Goal: Task Accomplishment & Management: Manage account settings

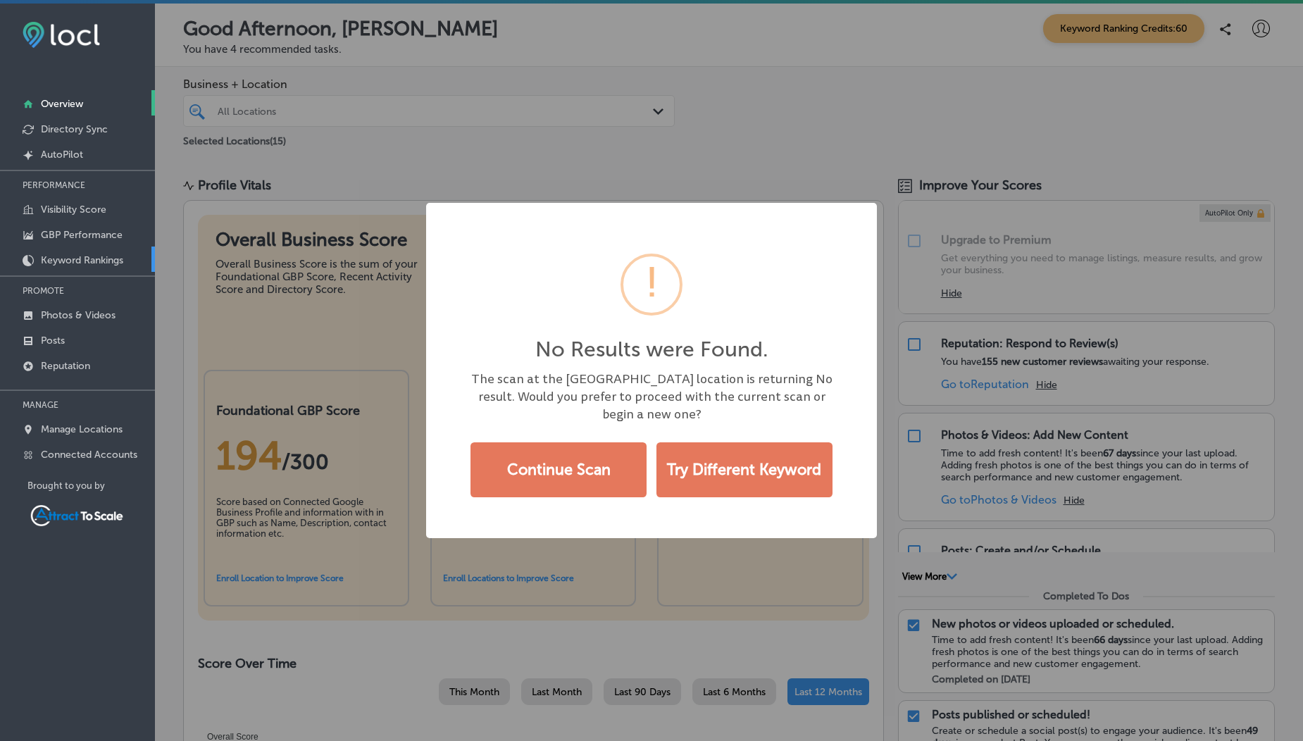
click at [99, 253] on link "Keyword Rankings" at bounding box center [77, 258] width 155 height 25
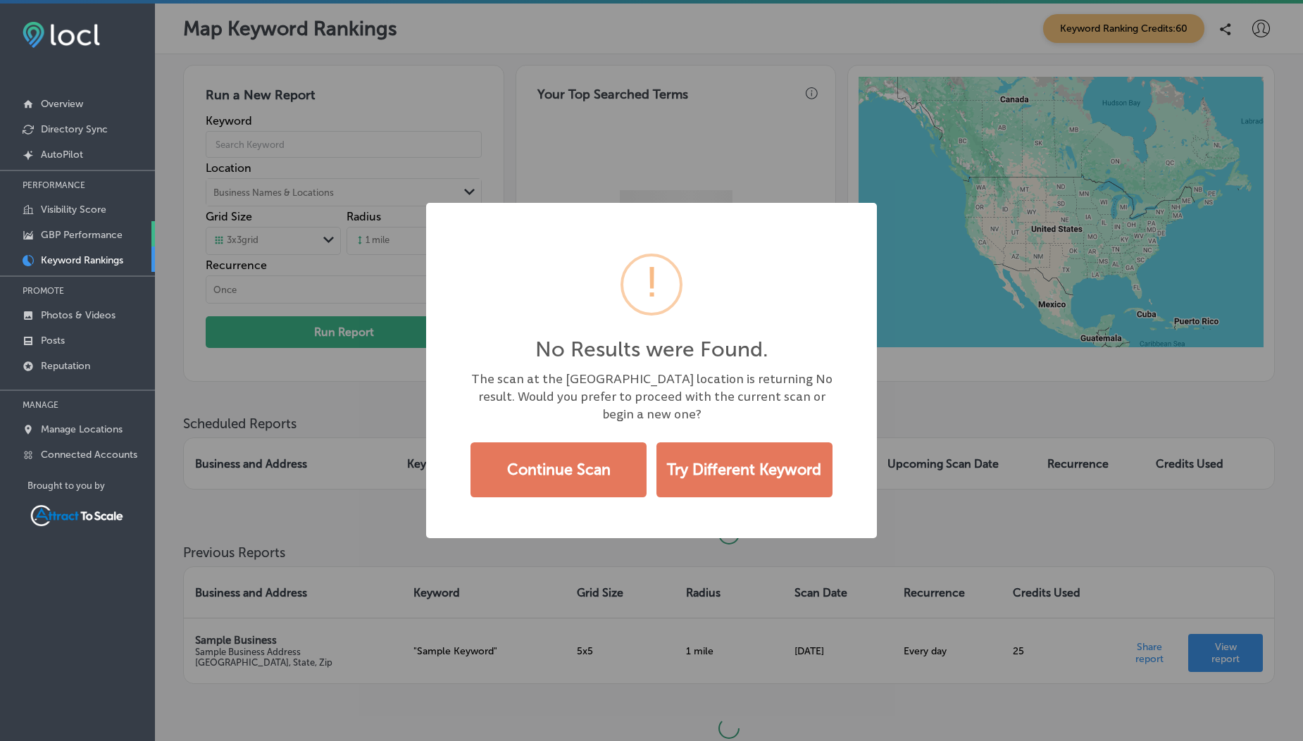
click at [92, 238] on p "GBP Performance" at bounding box center [82, 235] width 82 height 12
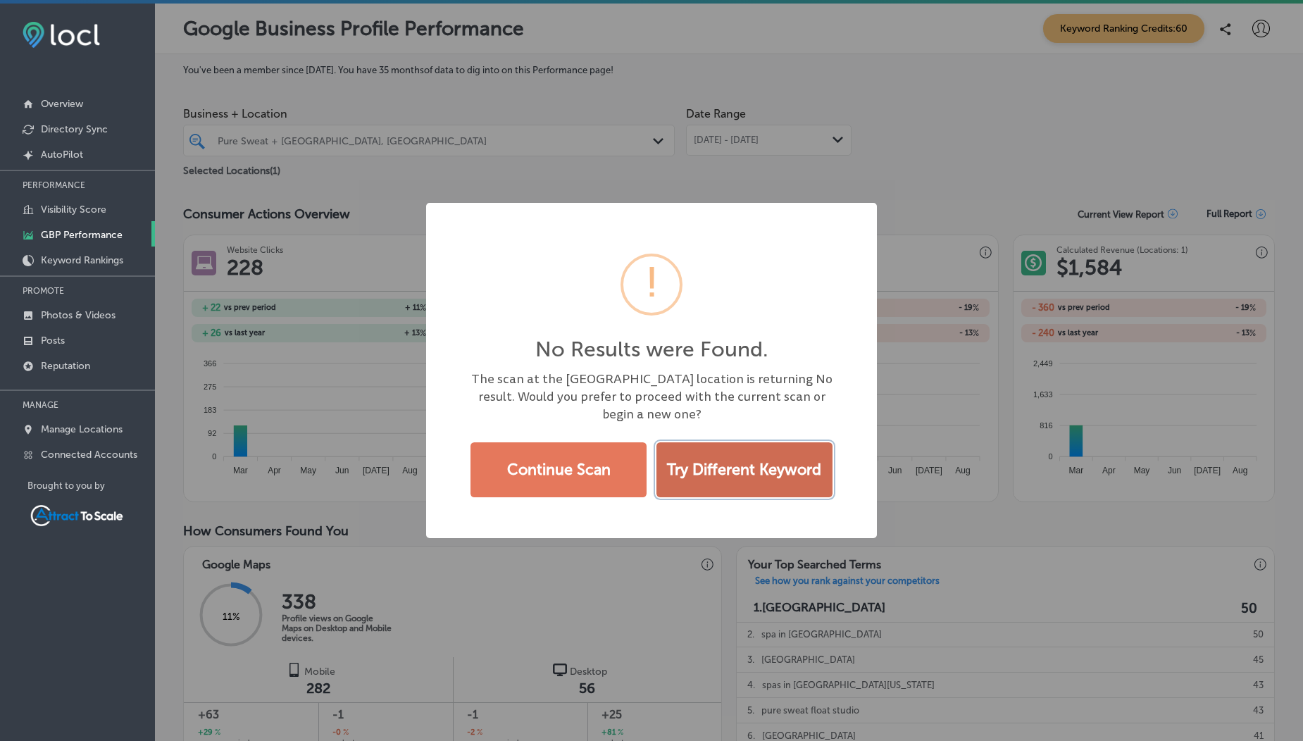
click at [730, 482] on button "Try Different Keyword" at bounding box center [744, 469] width 176 height 55
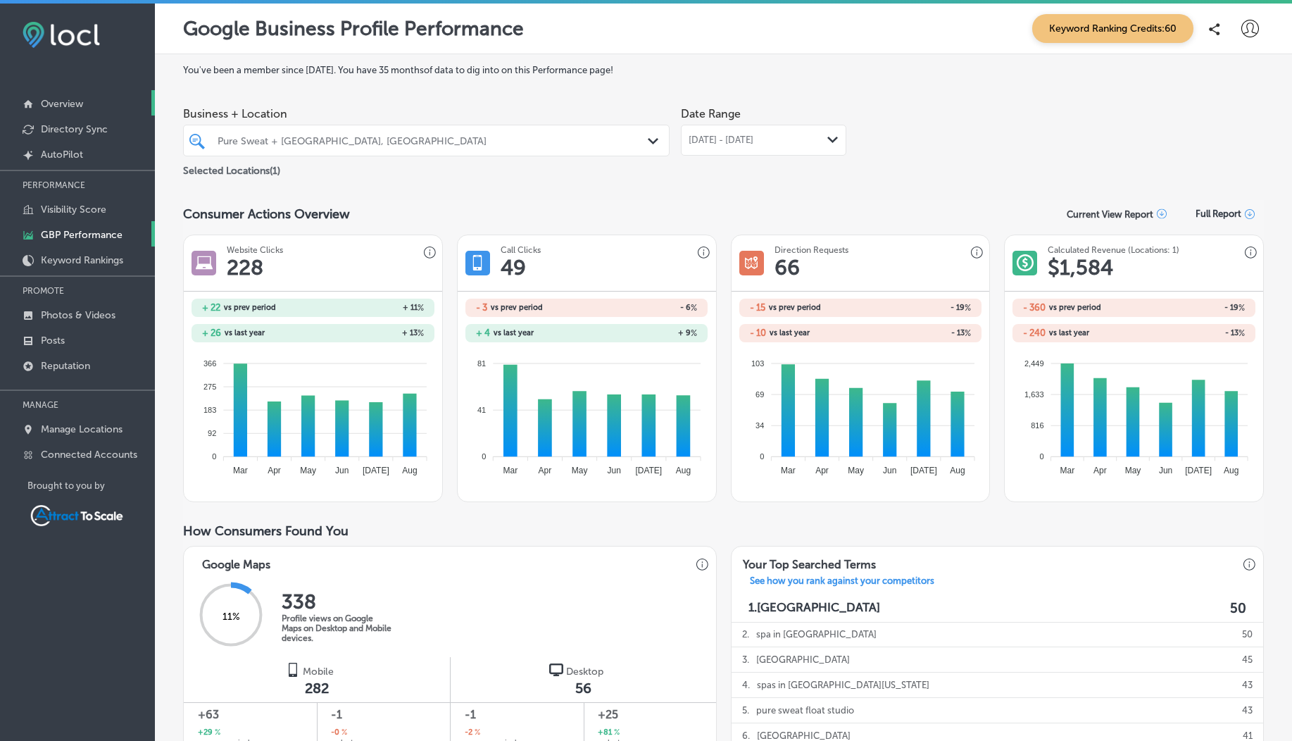
click at [68, 105] on p "Overview" at bounding box center [62, 104] width 42 height 12
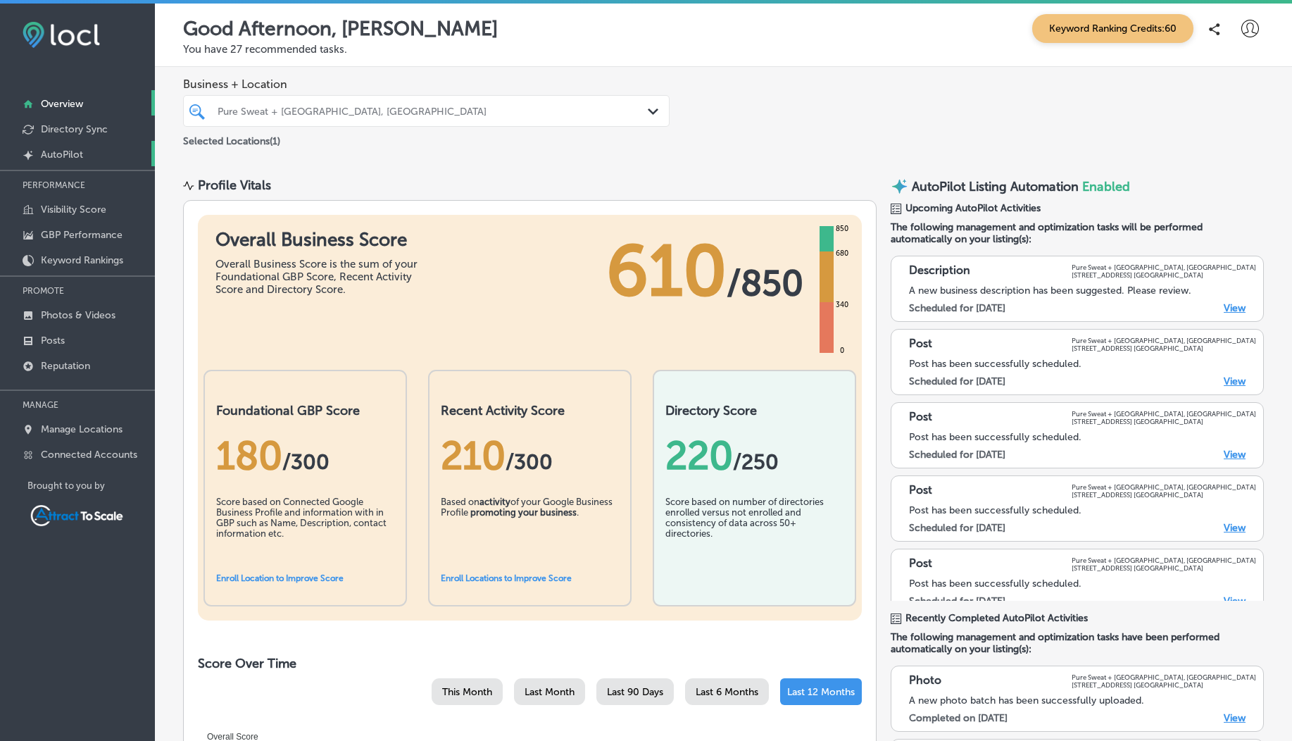
click at [72, 163] on link "Created by potrace 1.10, written by Peter Selinger 2001-2011 AutoPilot" at bounding box center [77, 153] width 155 height 25
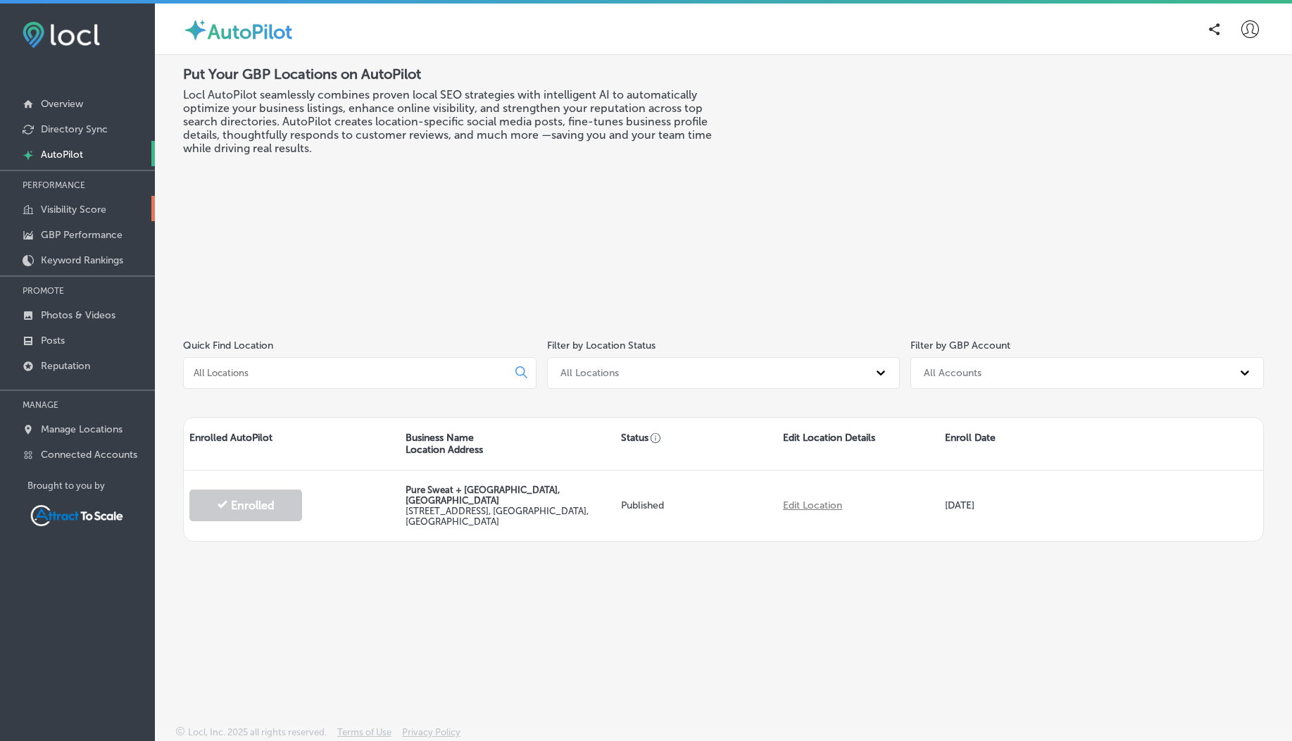
click at [70, 203] on link "Visibility Score" at bounding box center [77, 208] width 155 height 25
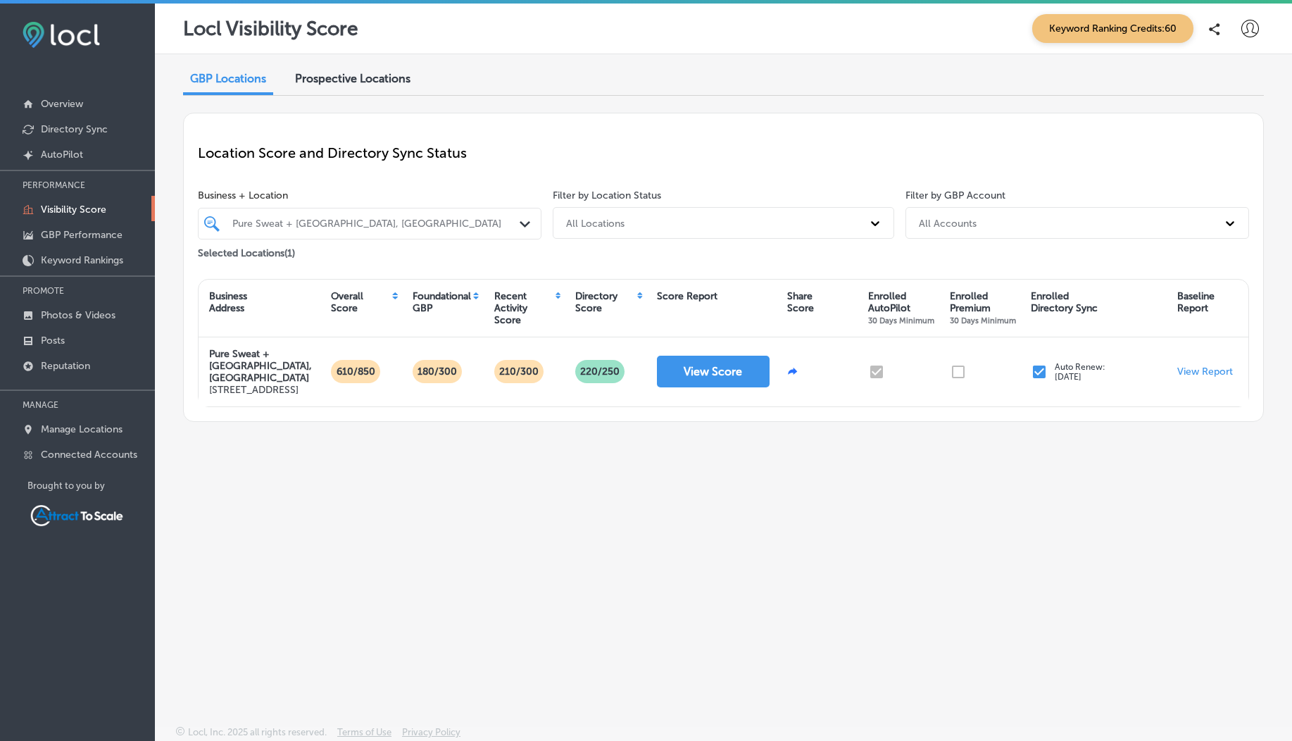
click at [361, 90] on div "Prospective Locations" at bounding box center [352, 80] width 137 height 30
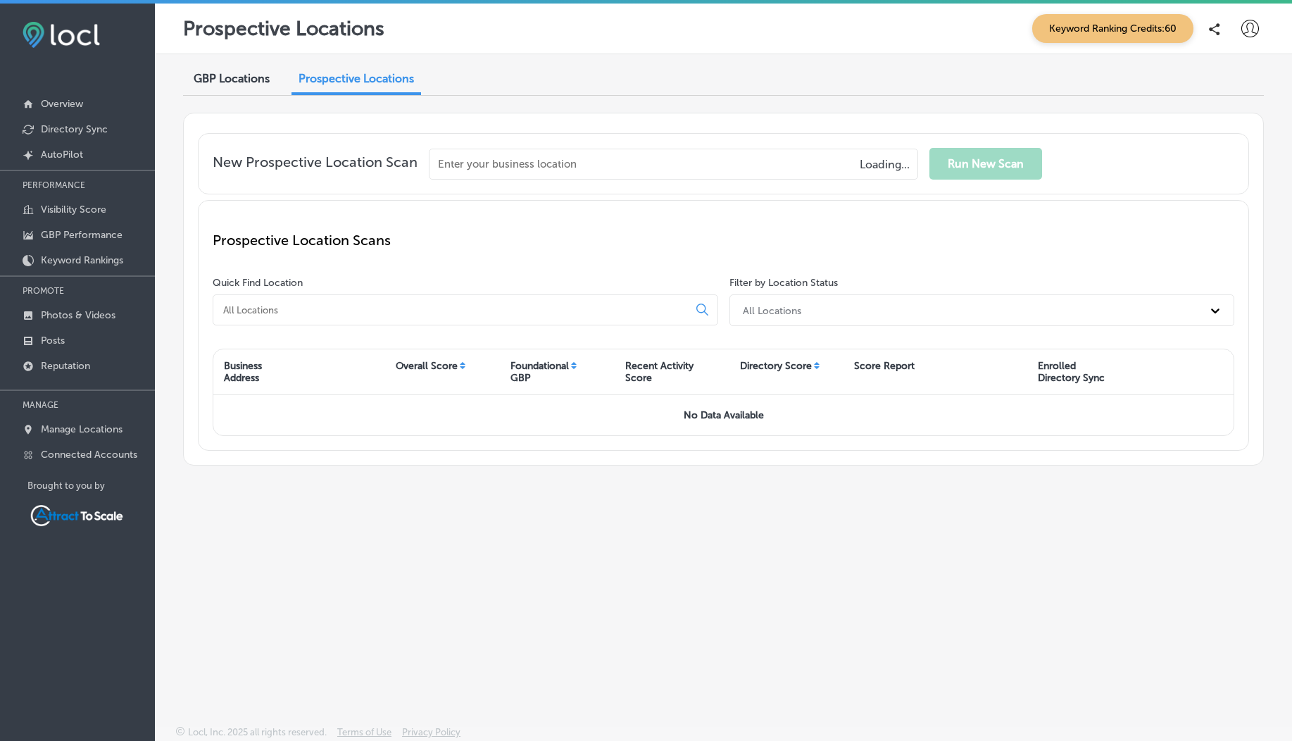
click at [263, 80] on span "GBP Locations" at bounding box center [232, 78] width 76 height 13
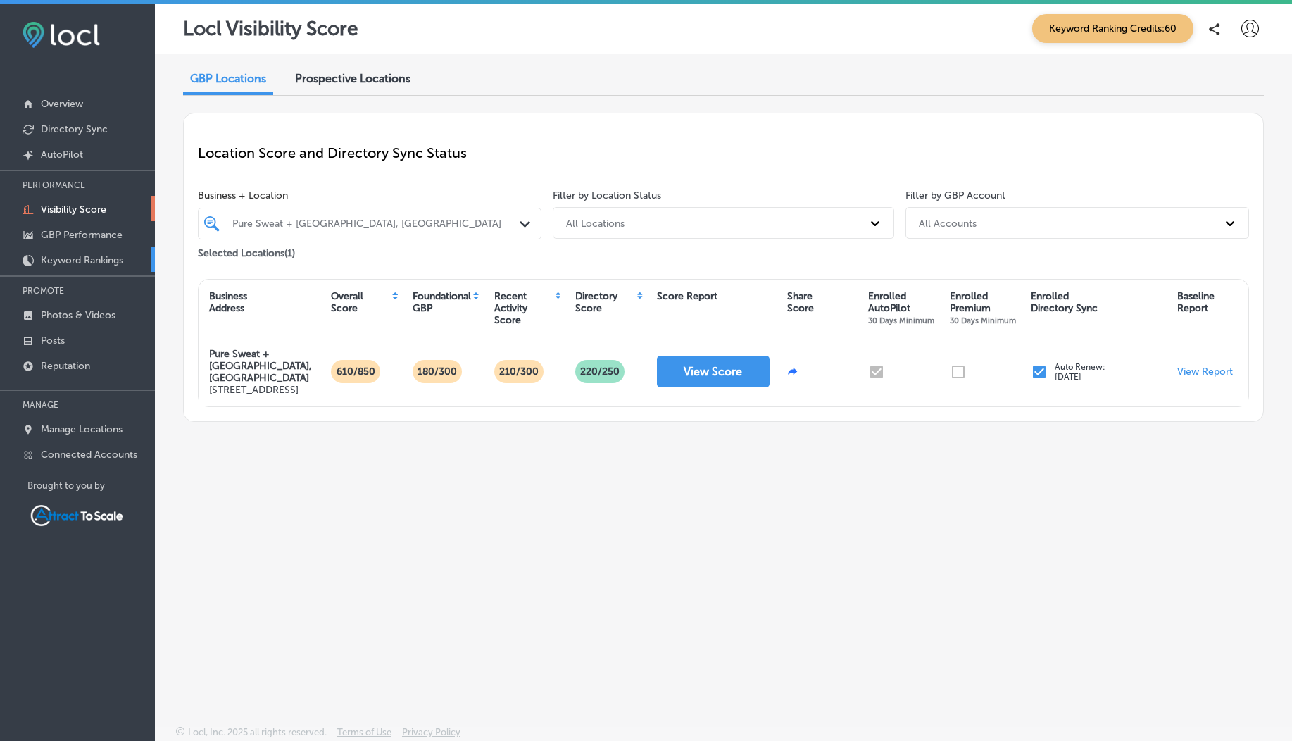
click at [115, 257] on p "Keyword Rankings" at bounding box center [82, 260] width 82 height 12
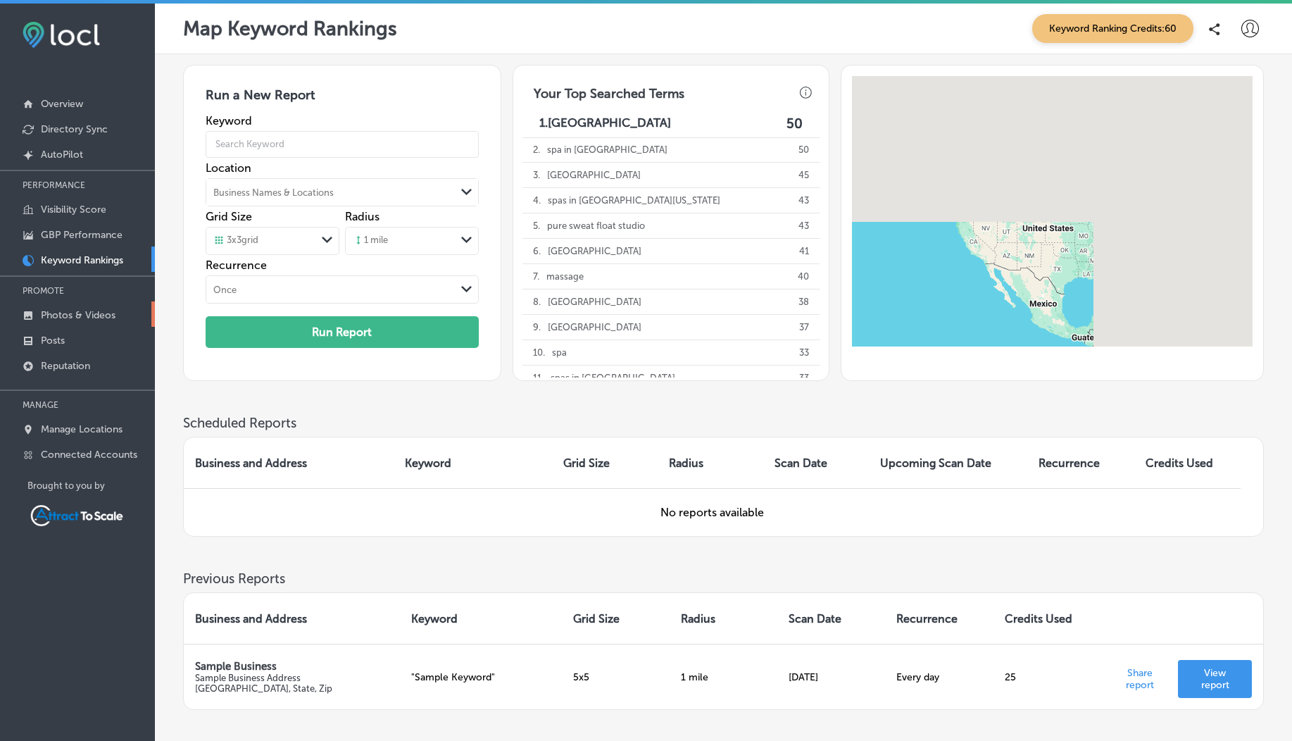
click at [95, 323] on link "Photos & Videos" at bounding box center [77, 313] width 155 height 25
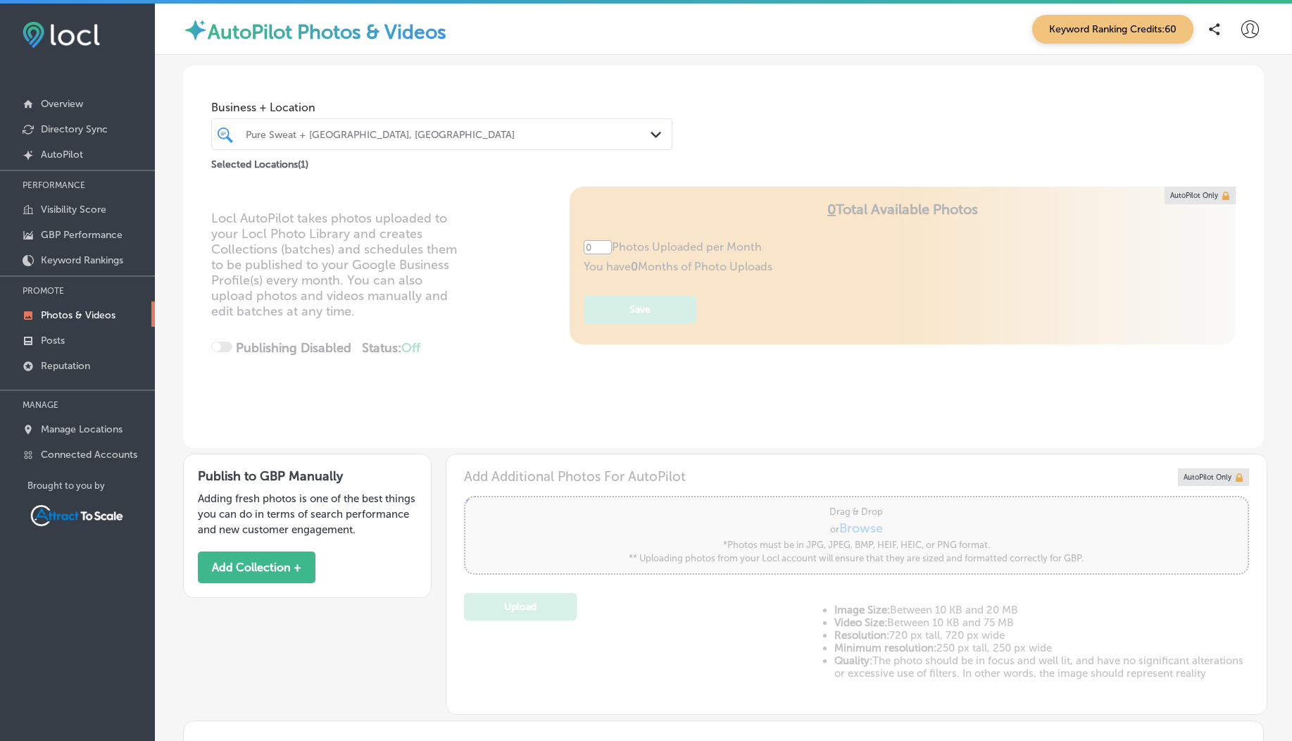
type input "5"
checkbox input "true"
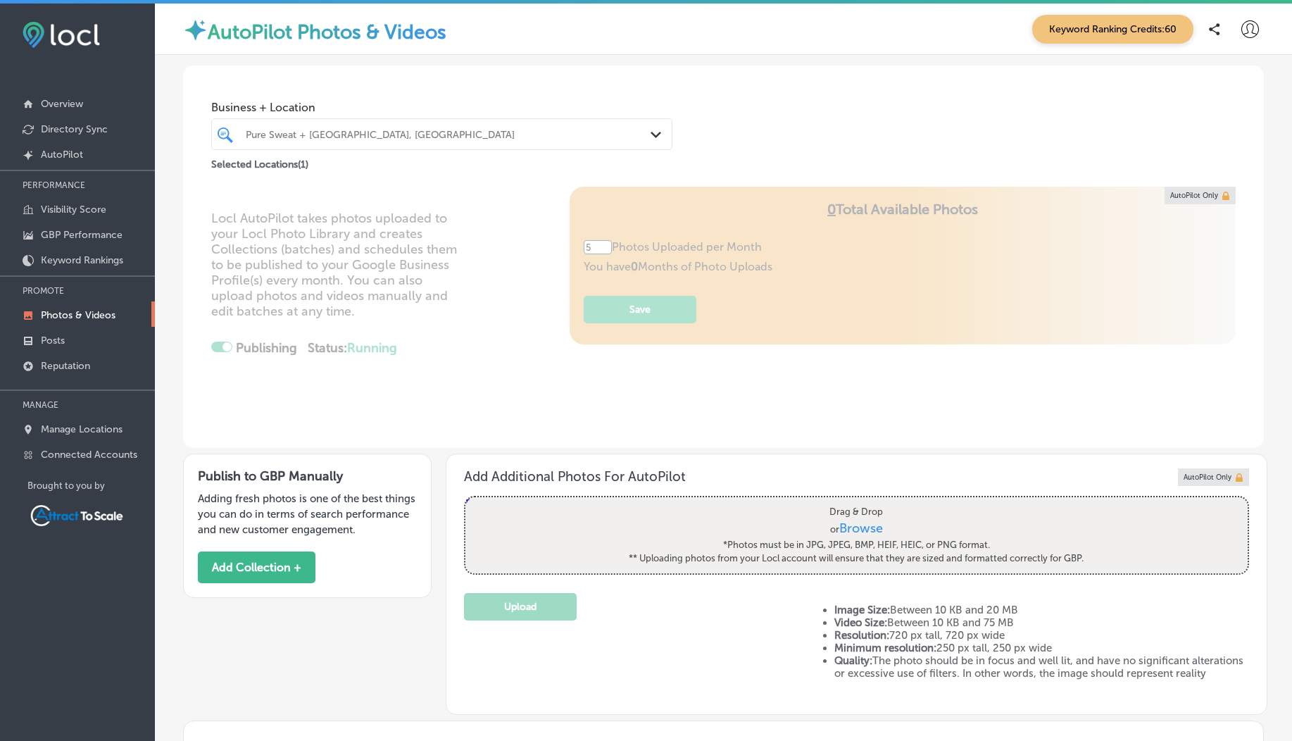
scroll to position [294, 0]
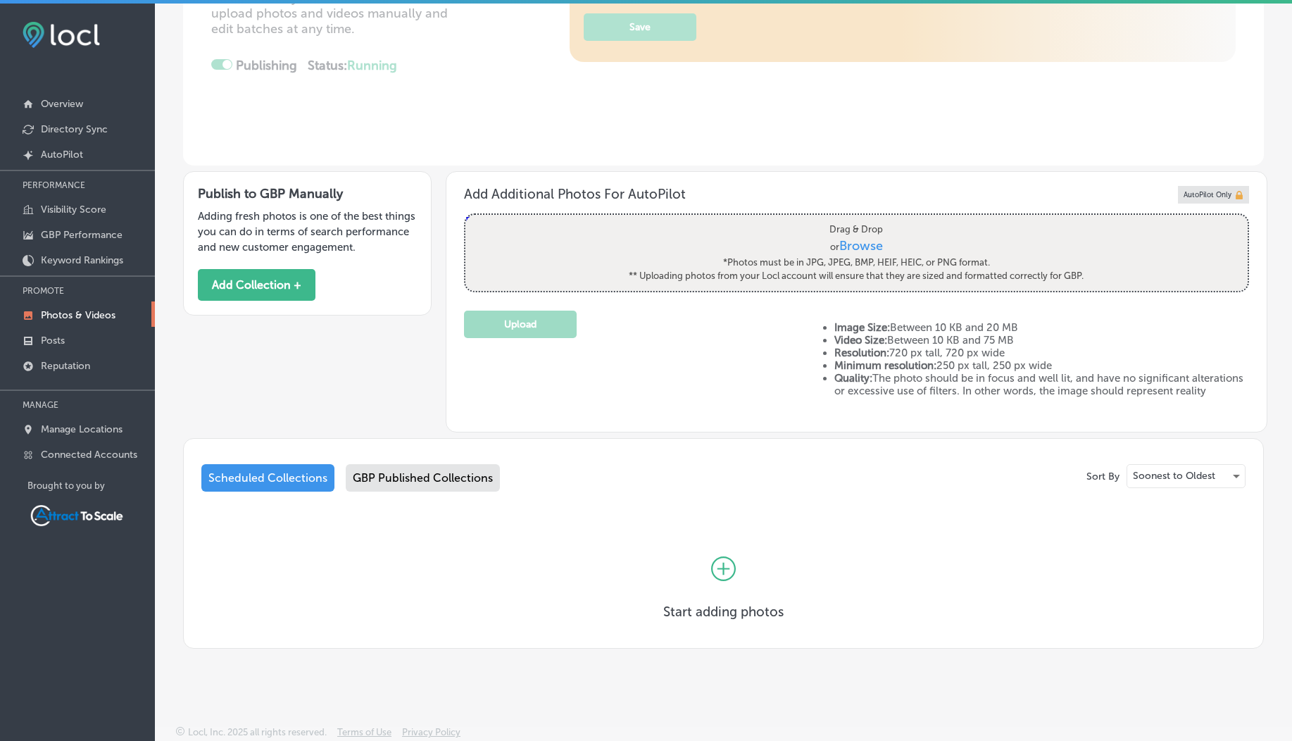
click at [394, 478] on div "GBP Published Collections" at bounding box center [423, 477] width 154 height 27
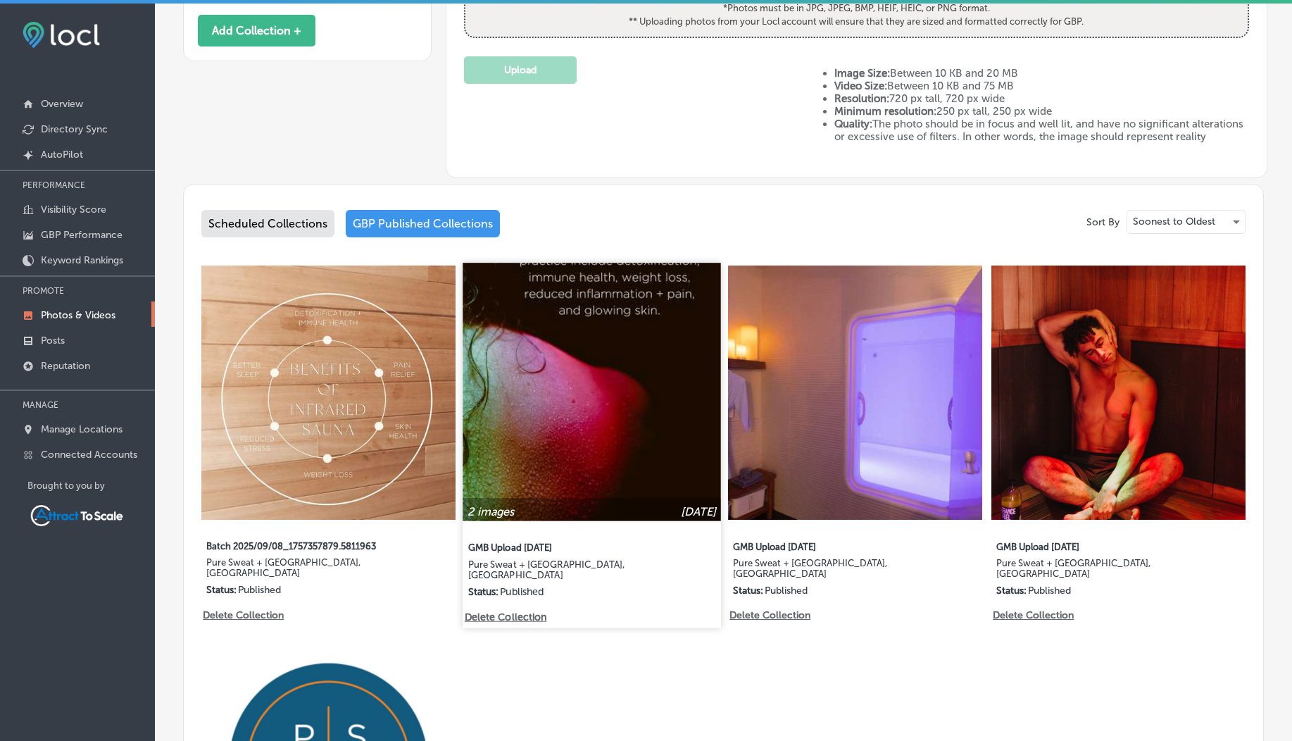
scroll to position [673, 0]
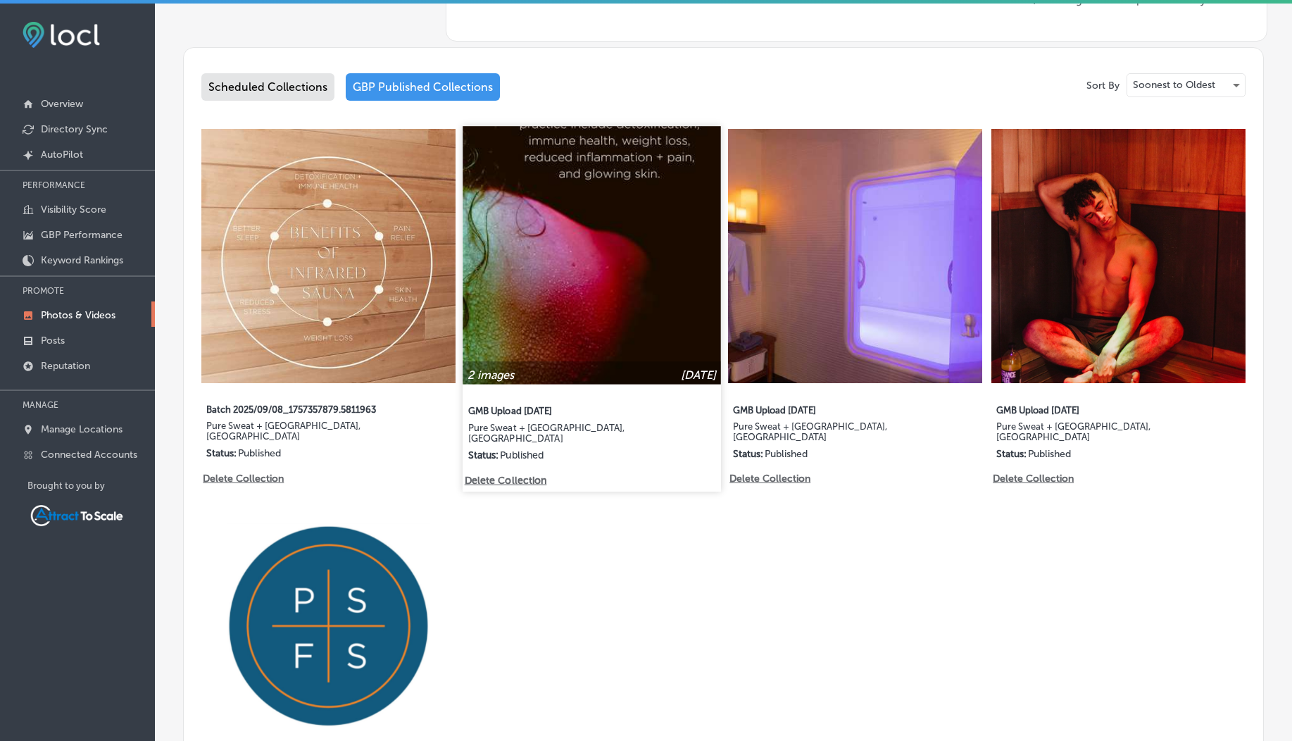
click at [578, 292] on img at bounding box center [592, 255] width 258 height 258
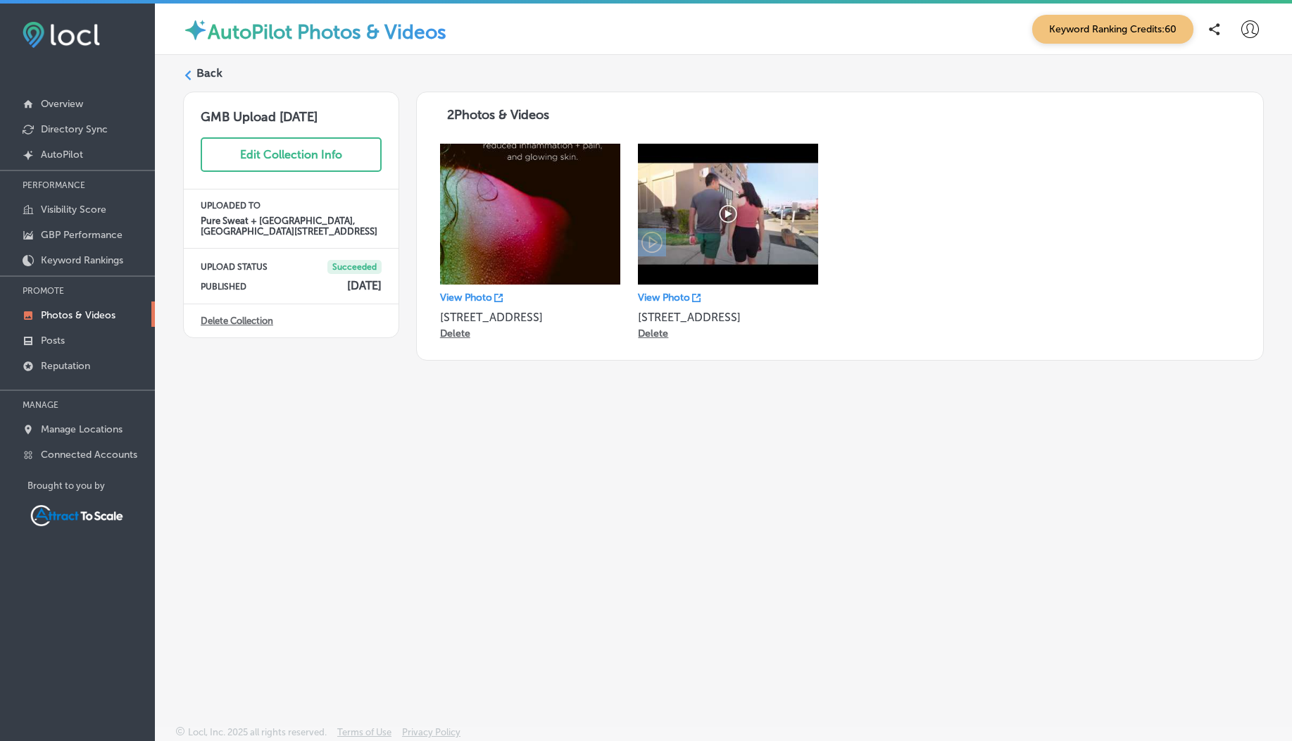
click at [214, 82] on div "Back" at bounding box center [723, 78] width 1081 height 26
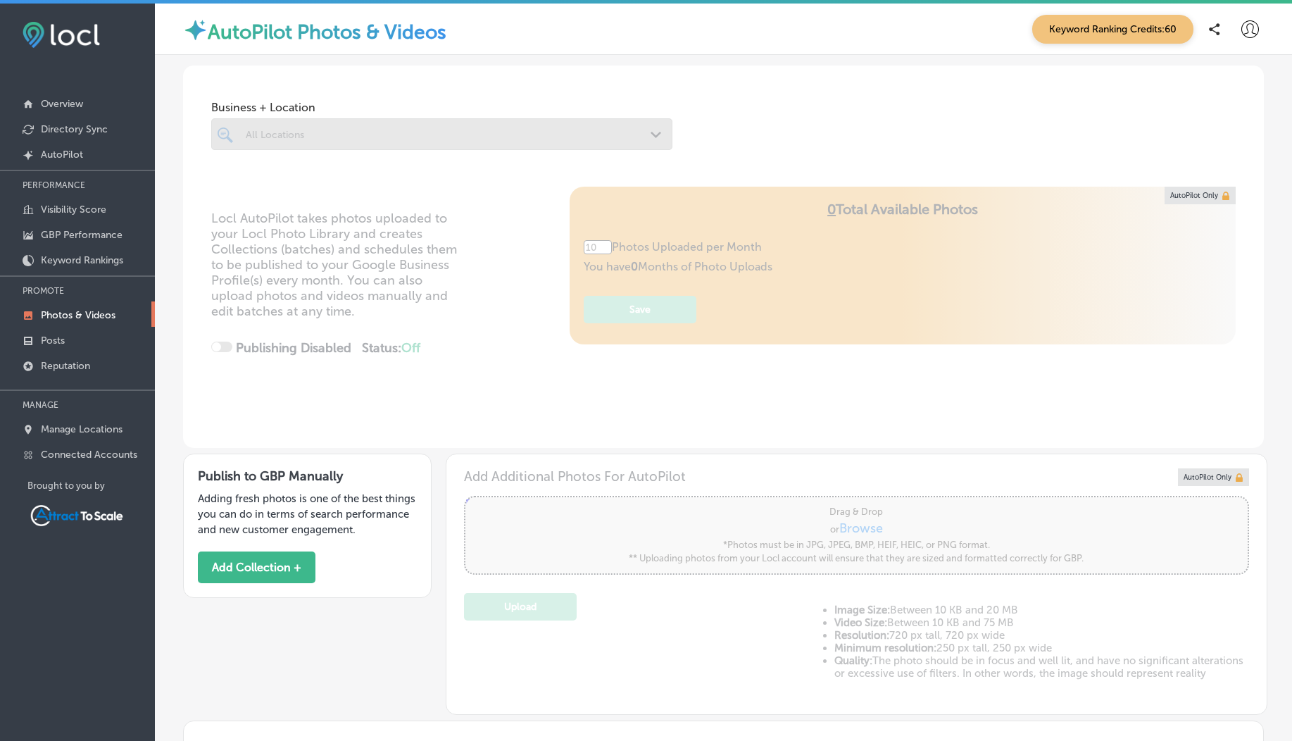
checkbox input "true"
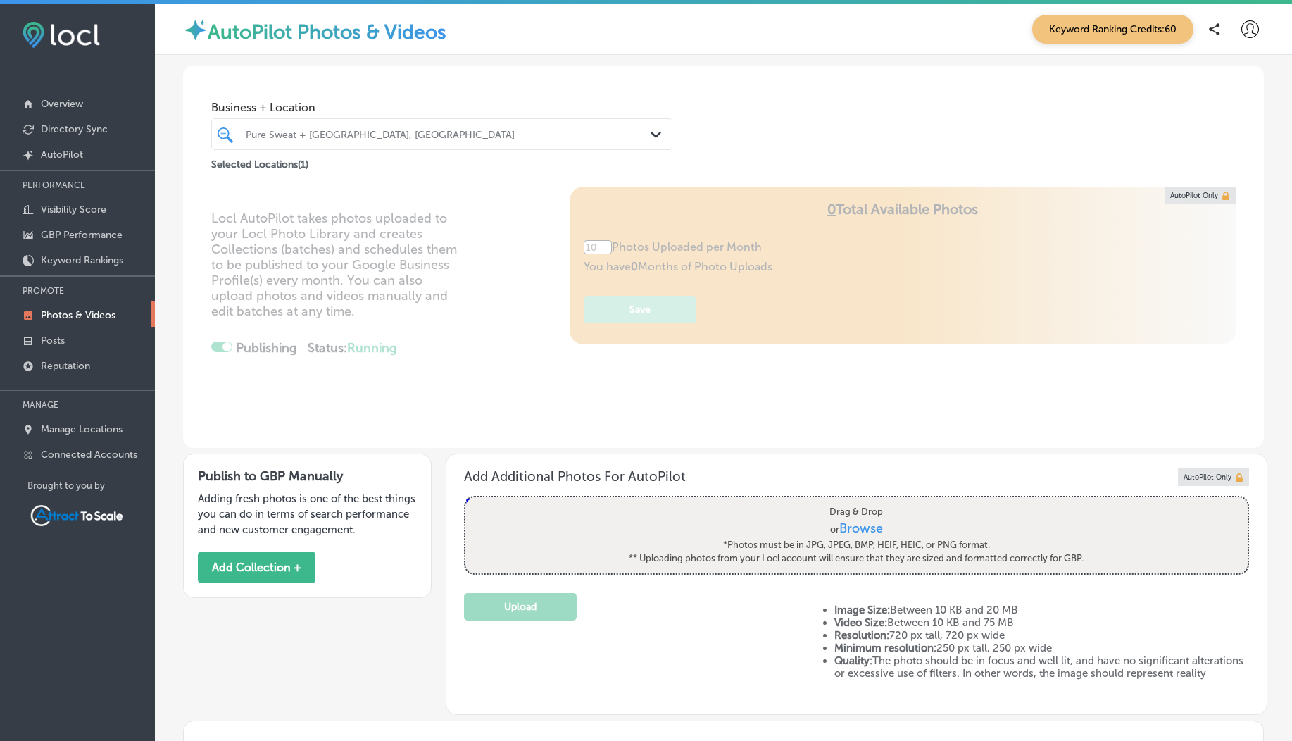
type input "5"
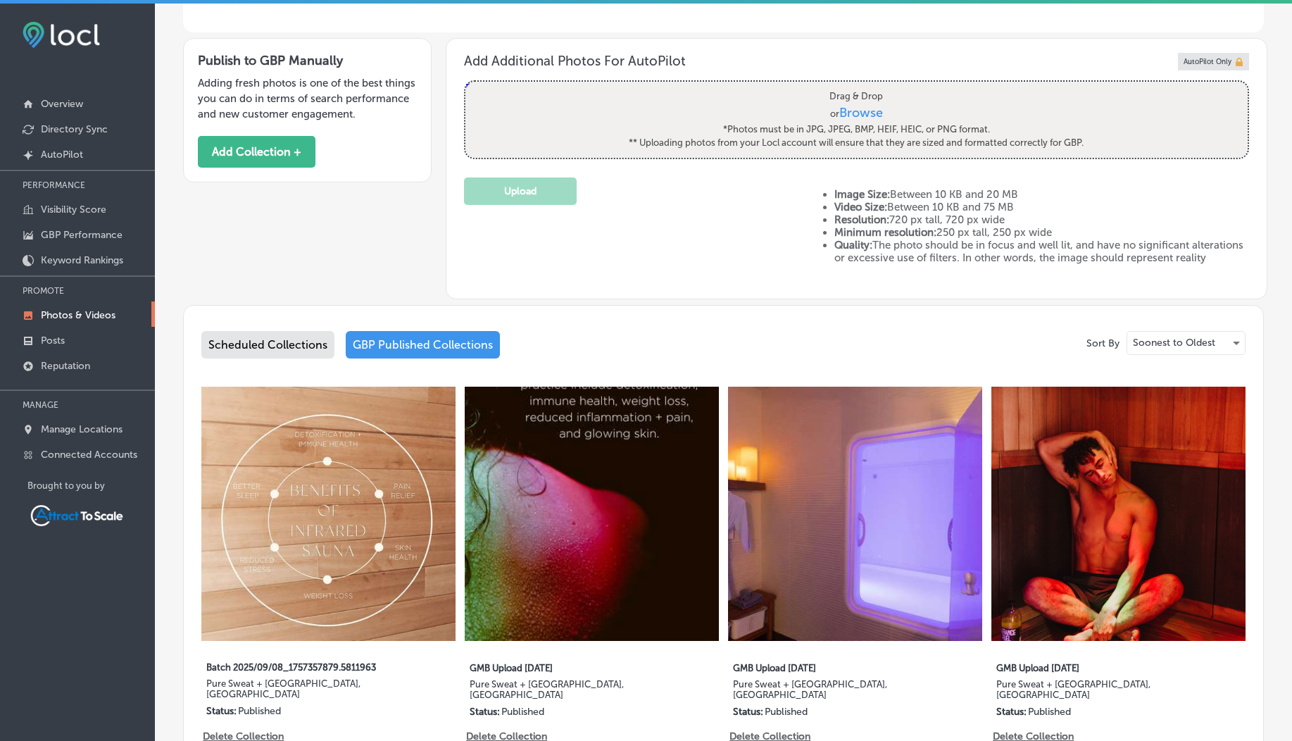
scroll to position [911, 0]
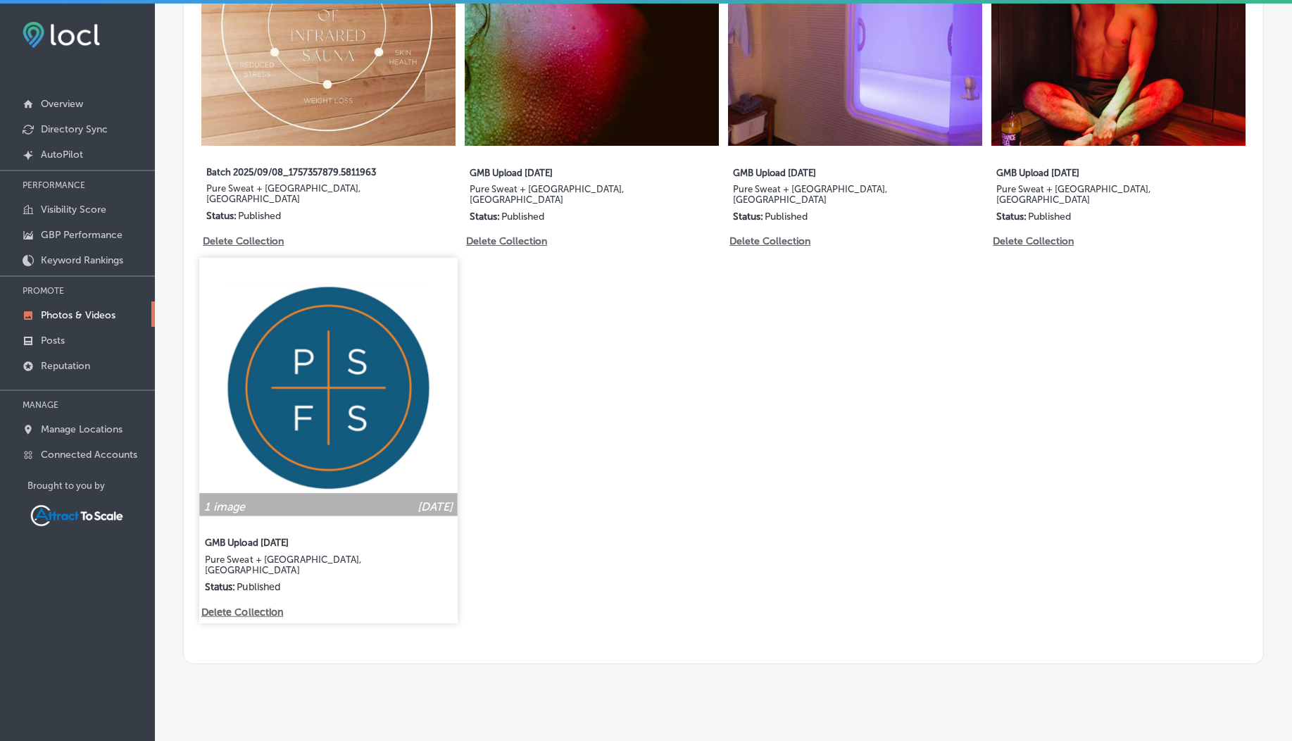
click at [325, 395] on img at bounding box center [328, 387] width 258 height 258
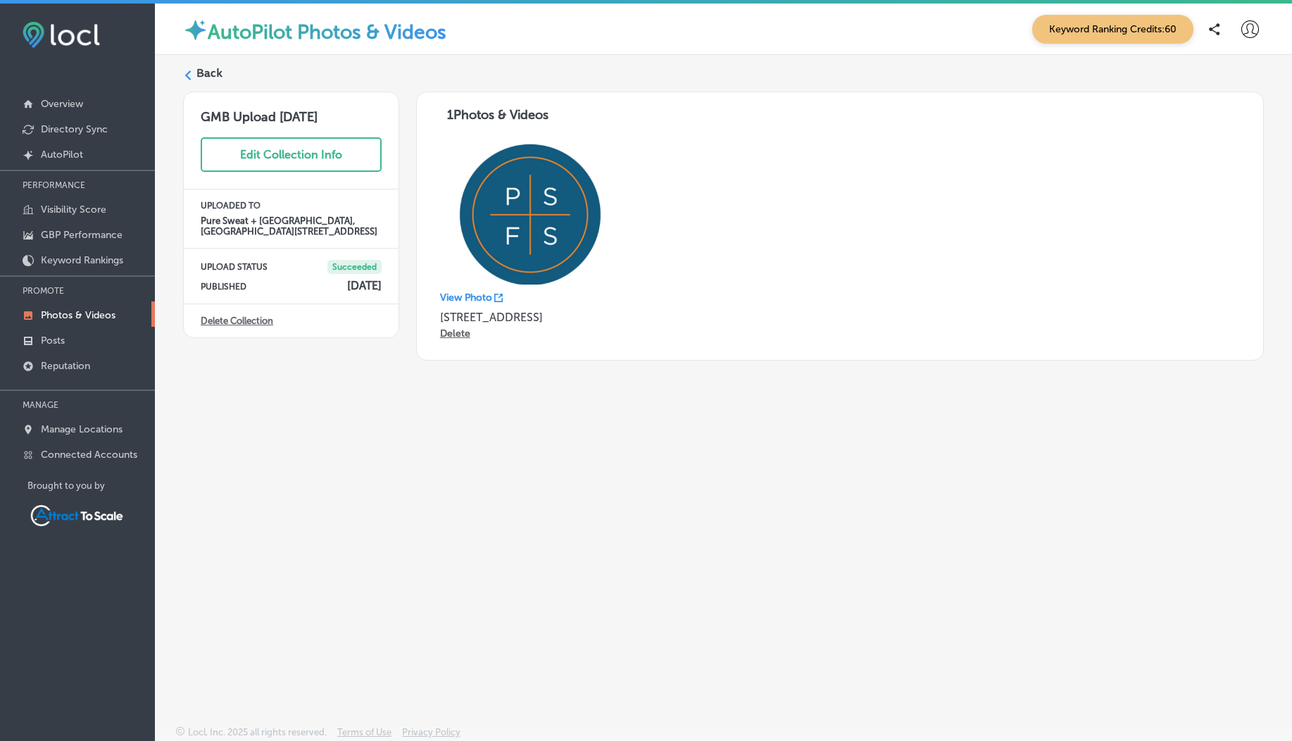
click at [209, 70] on label "Back" at bounding box center [209, 72] width 26 height 15
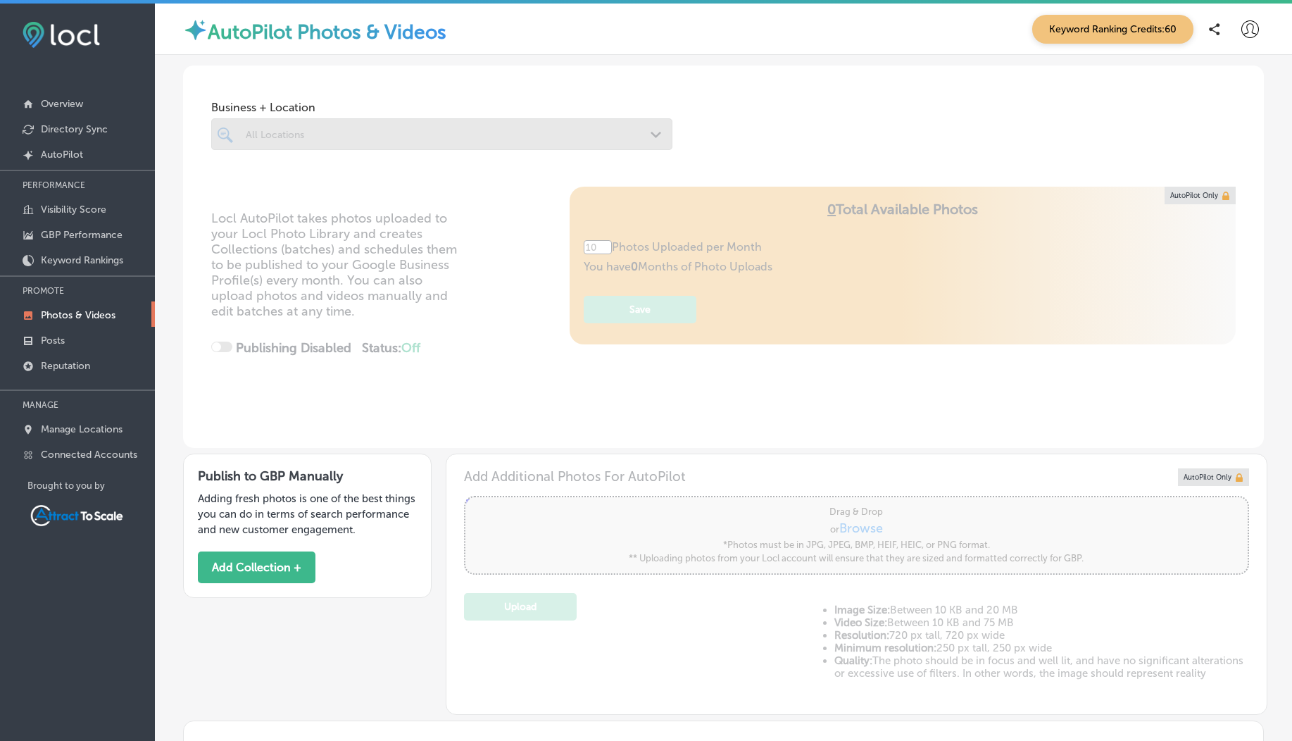
type input "5"
checkbox input "true"
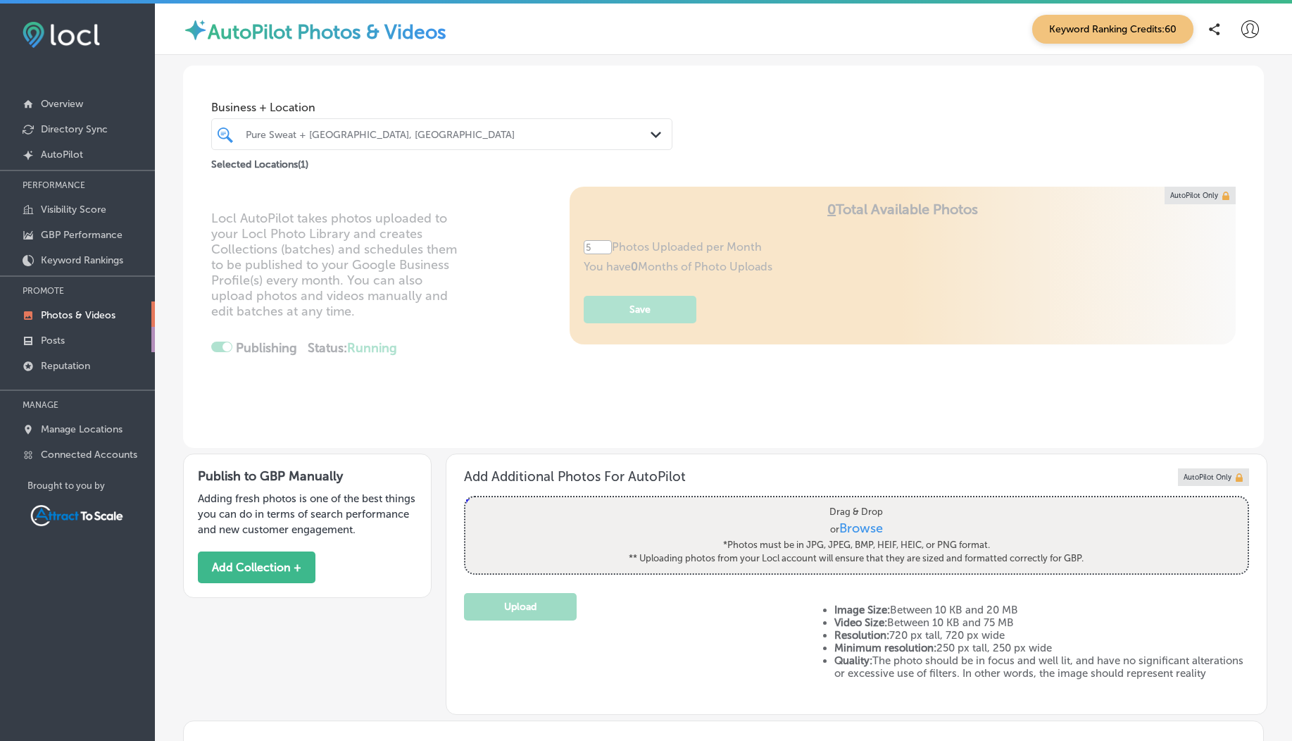
click at [70, 342] on link "Posts" at bounding box center [77, 339] width 155 height 25
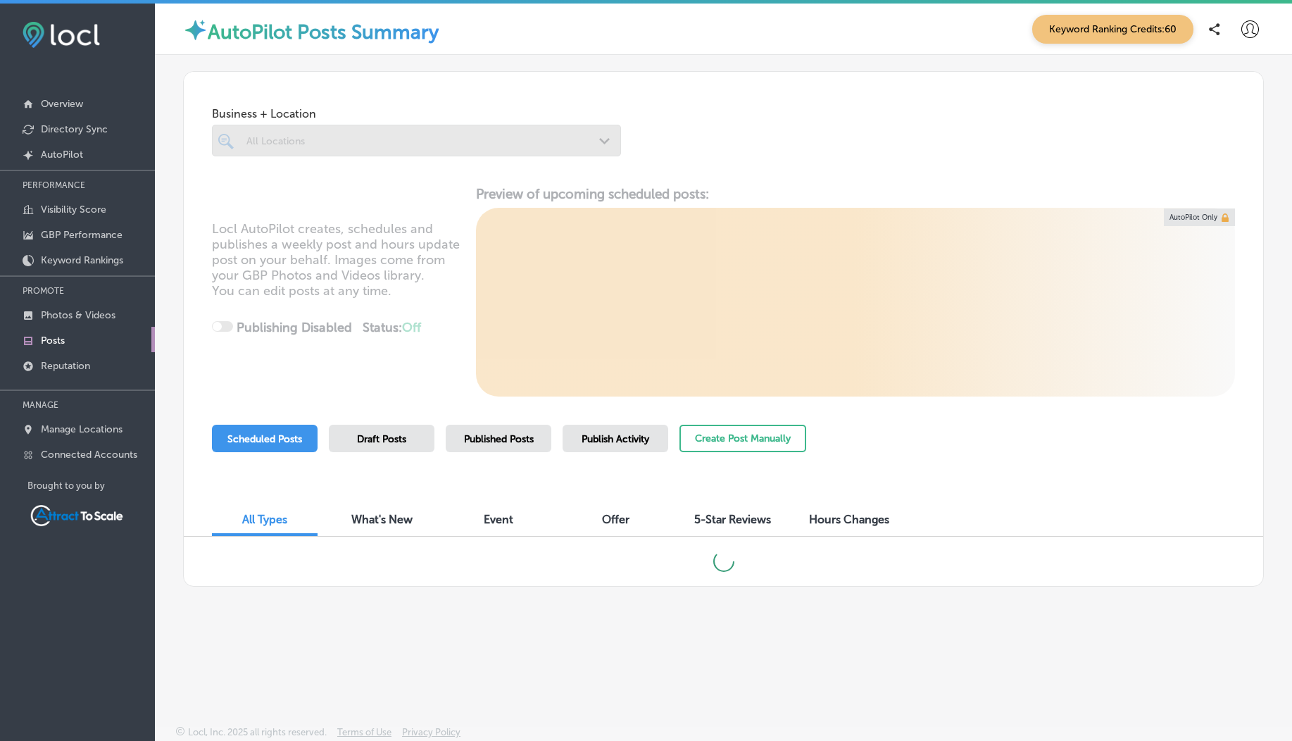
checkbox input "true"
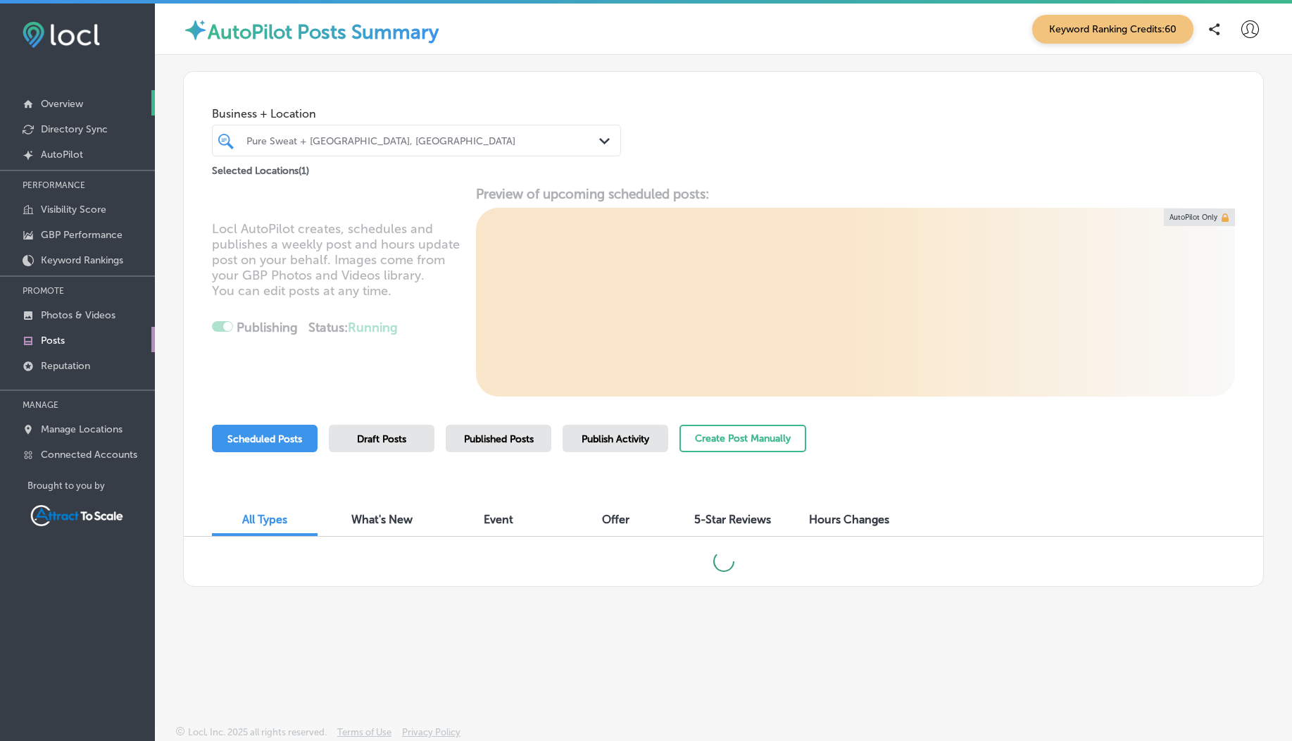
click at [64, 113] on link "Overview" at bounding box center [77, 102] width 155 height 25
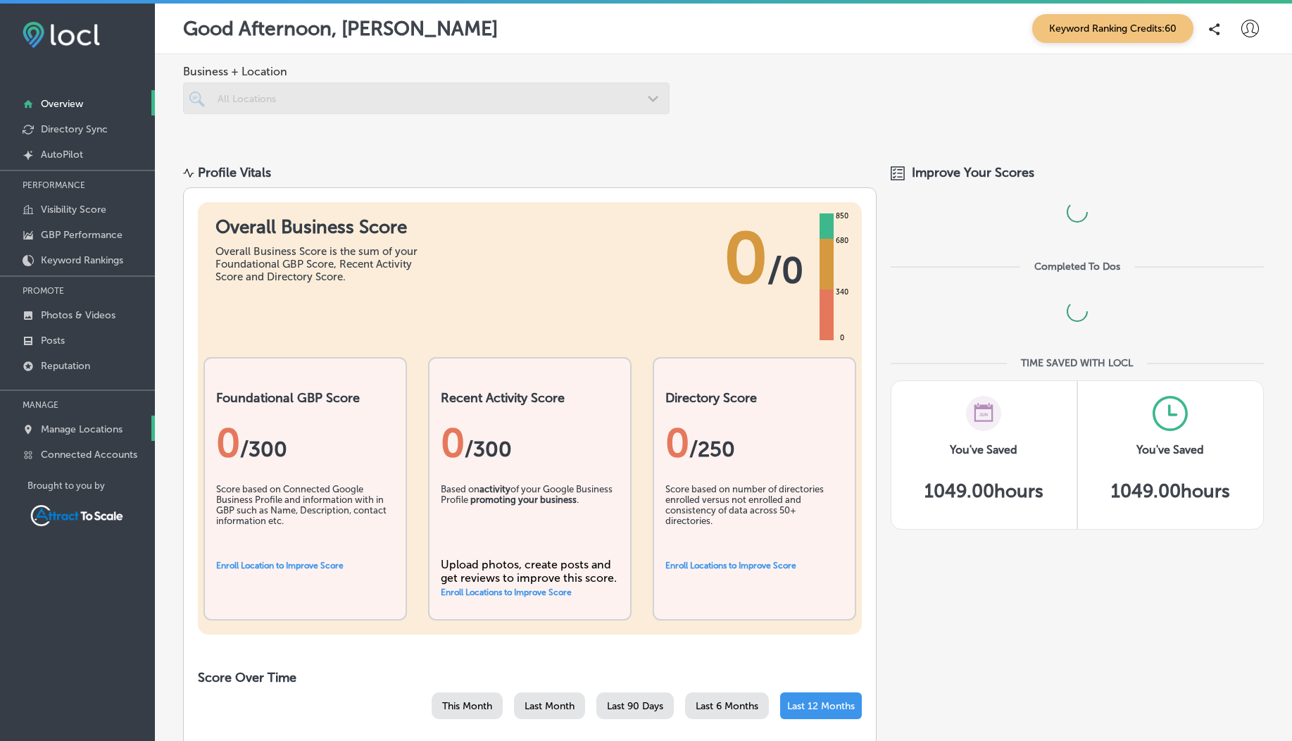
click at [75, 433] on p "Manage Locations" at bounding box center [82, 429] width 82 height 12
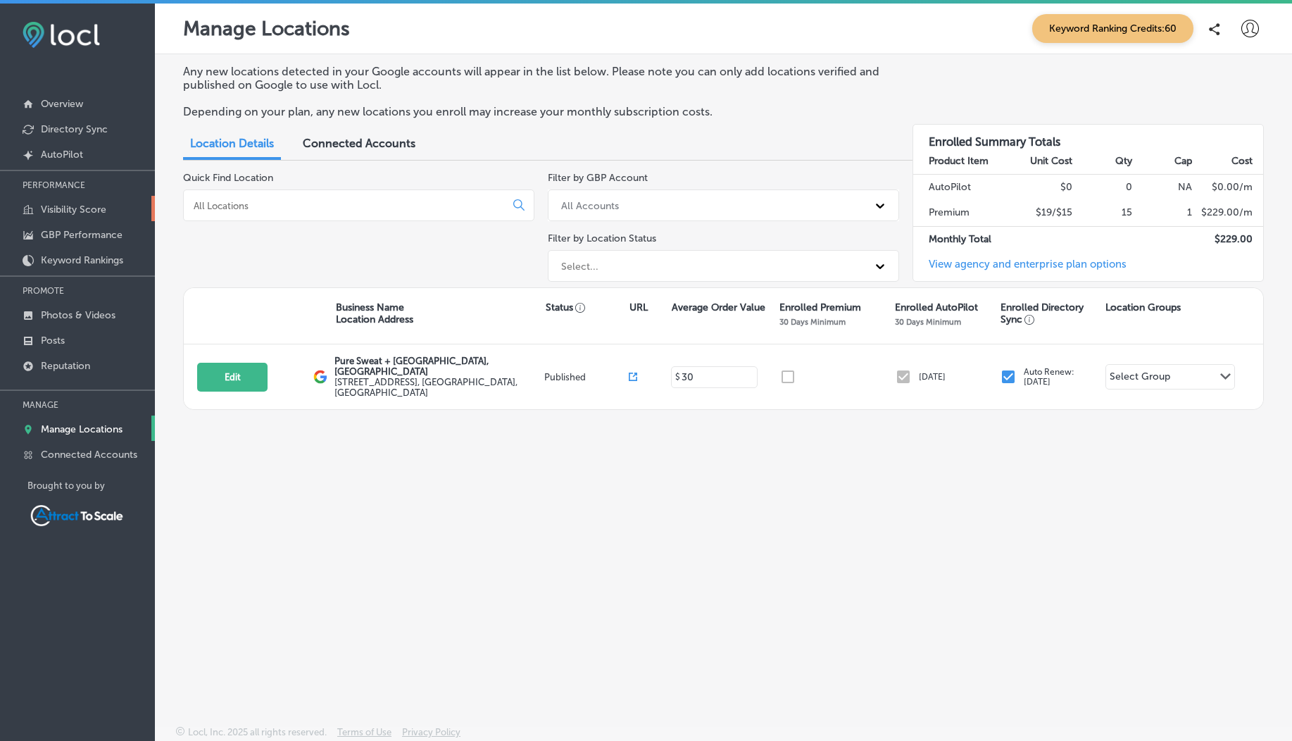
click at [85, 211] on p "Visibility Score" at bounding box center [73, 210] width 65 height 12
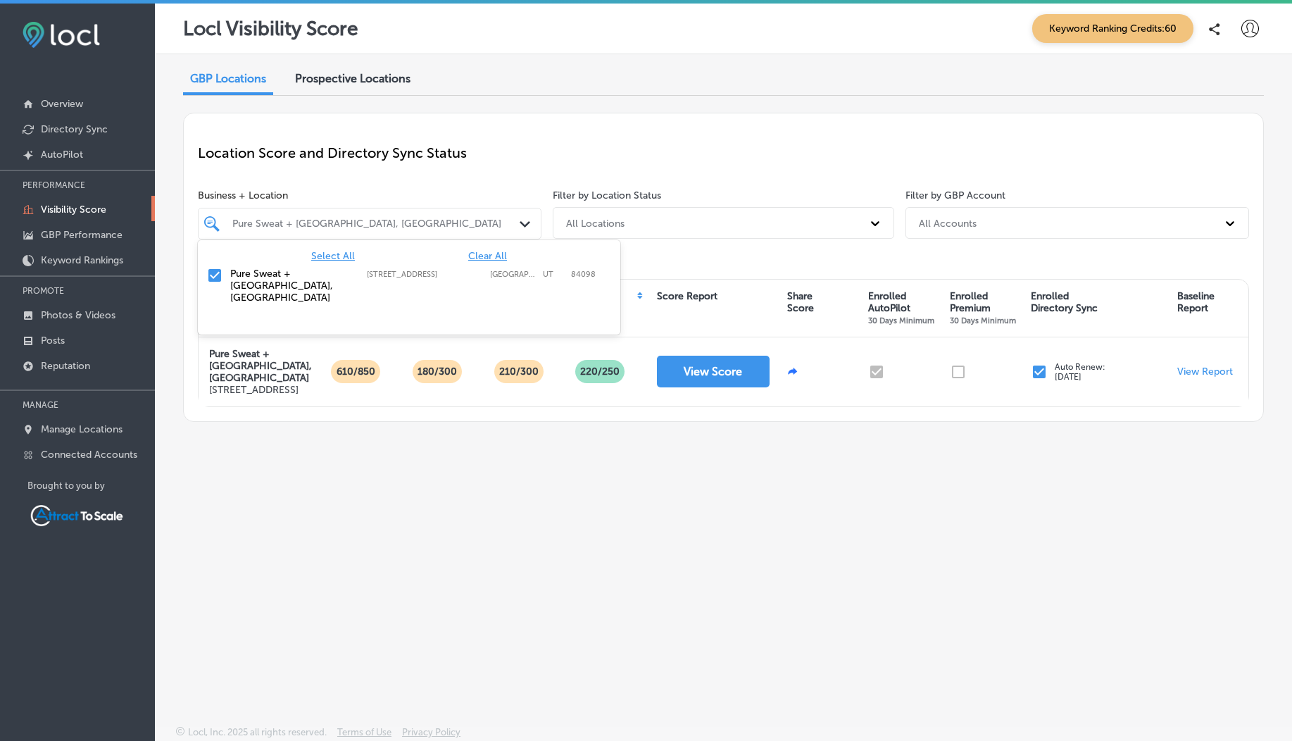
click at [314, 228] on div "Pure Sweat + [GEOGRAPHIC_DATA], [GEOGRAPHIC_DATA]" at bounding box center [376, 224] width 289 height 12
click at [356, 188] on div "Location Score and Directory Sync Status Business + Location option focused, 1 …" at bounding box center [723, 267] width 1081 height 309
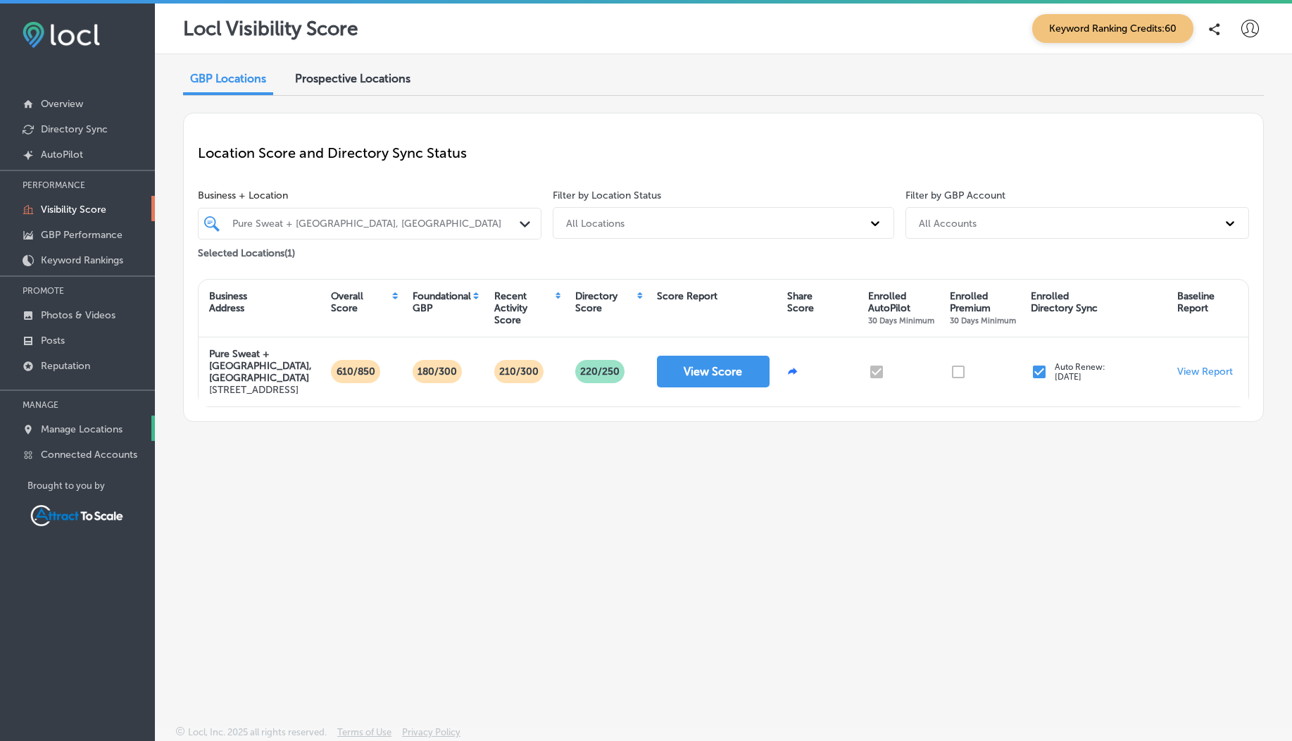
click at [101, 434] on p "Manage Locations" at bounding box center [82, 429] width 82 height 12
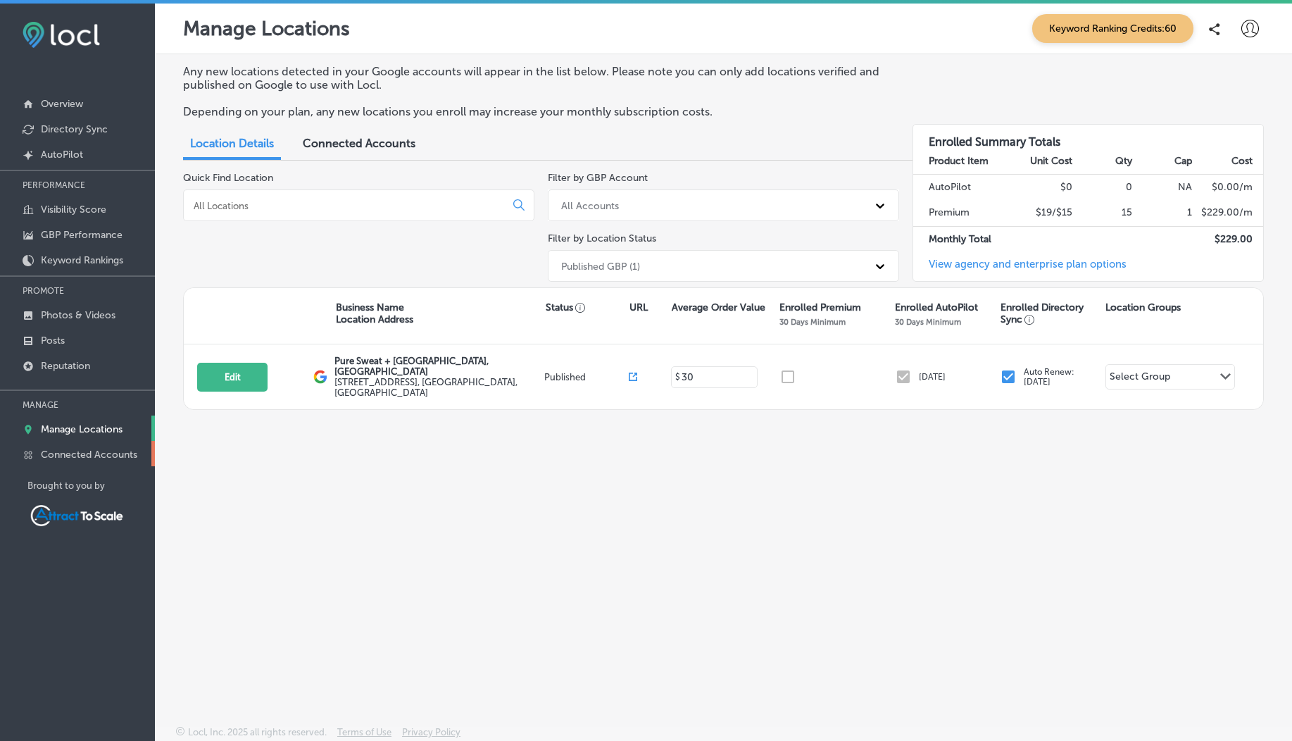
click at [94, 448] on link "Connected Accounts" at bounding box center [77, 453] width 155 height 25
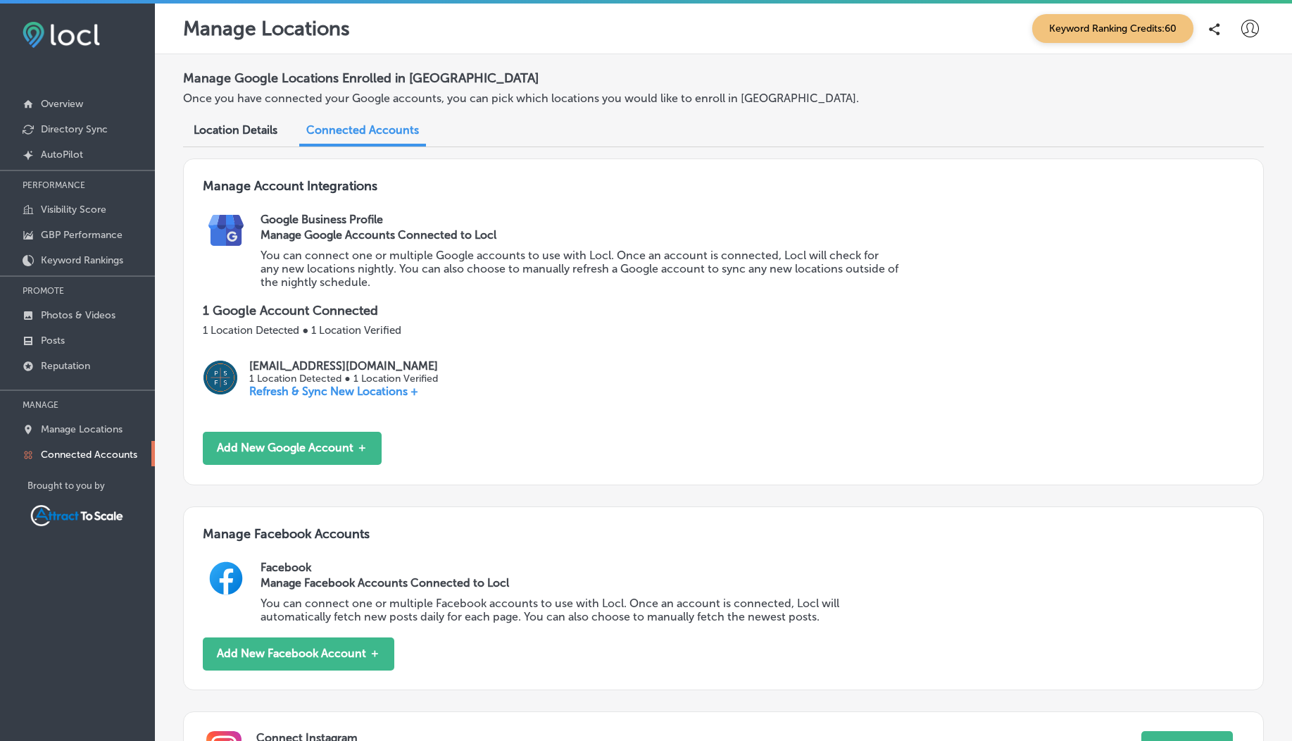
click at [257, 129] on span "Location Details" at bounding box center [236, 129] width 84 height 13
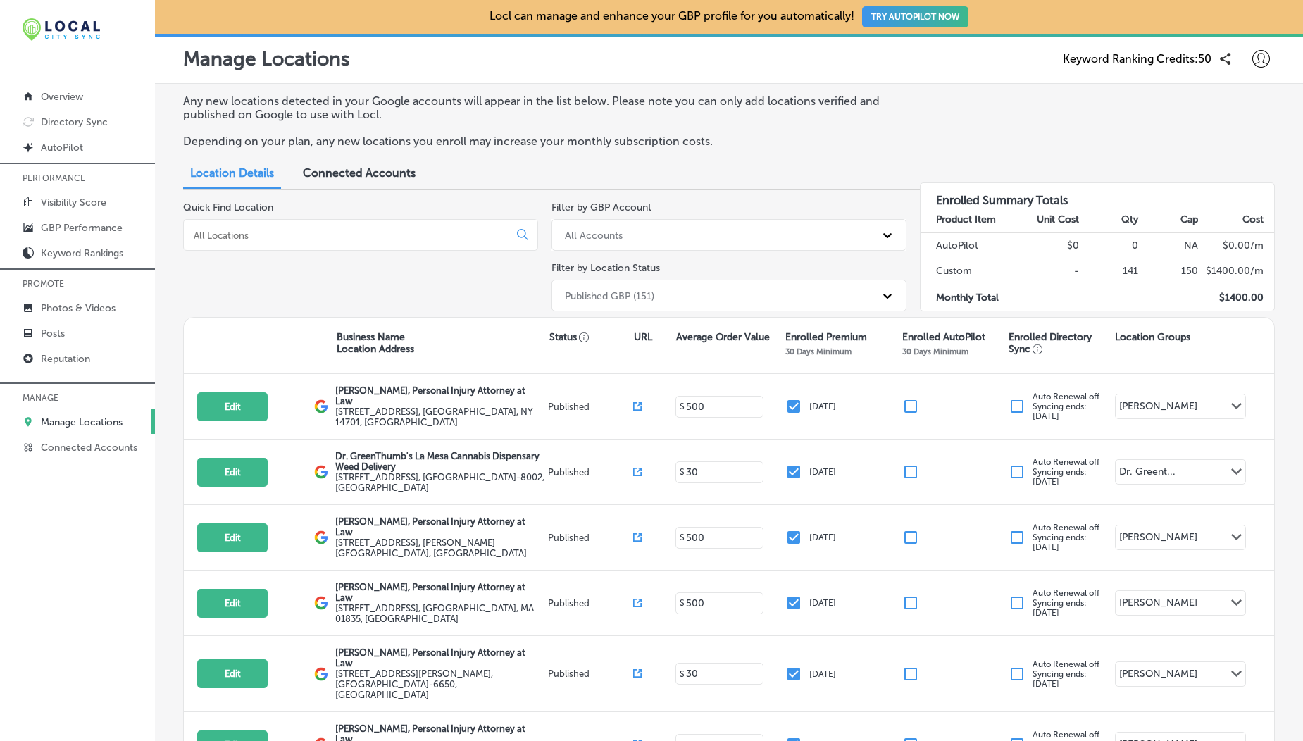
click at [231, 229] on input at bounding box center [348, 235] width 313 height 13
click at [85, 193] on link "Visibility Score" at bounding box center [77, 201] width 155 height 25
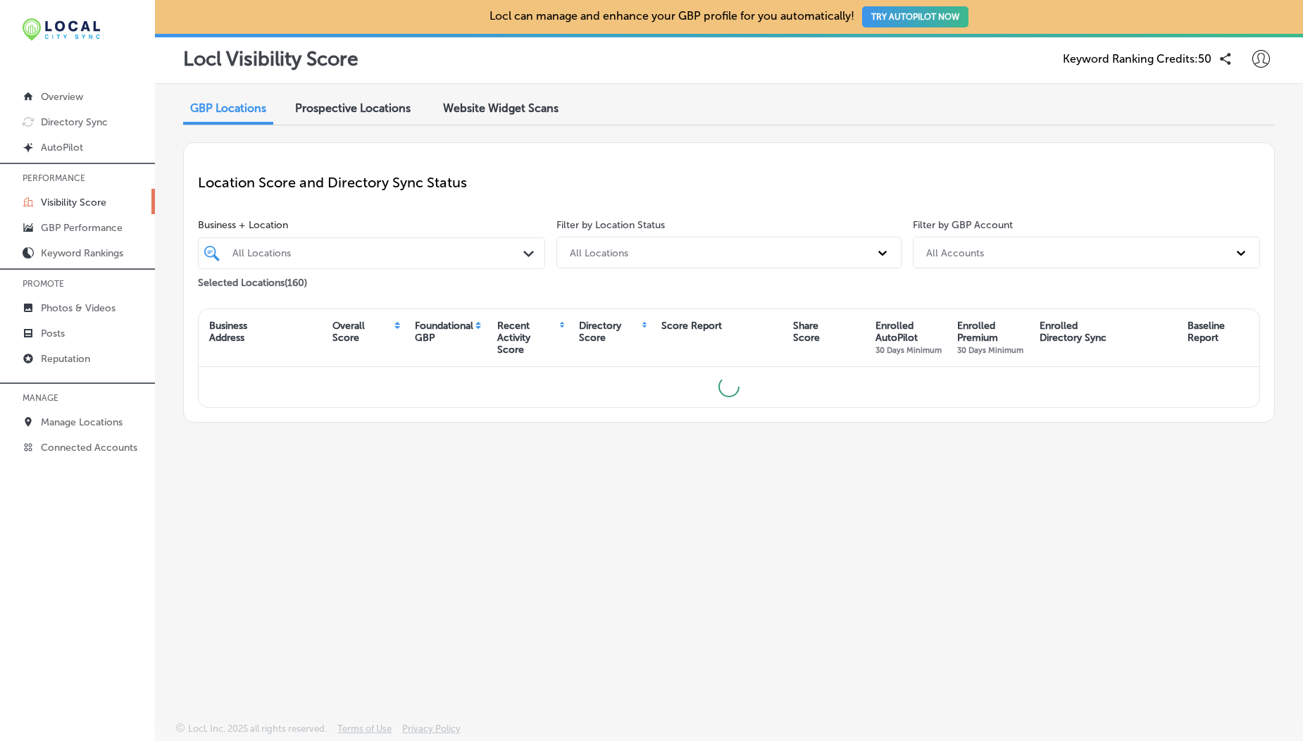
click at [284, 254] on div "All Locations" at bounding box center [378, 253] width 292 height 12
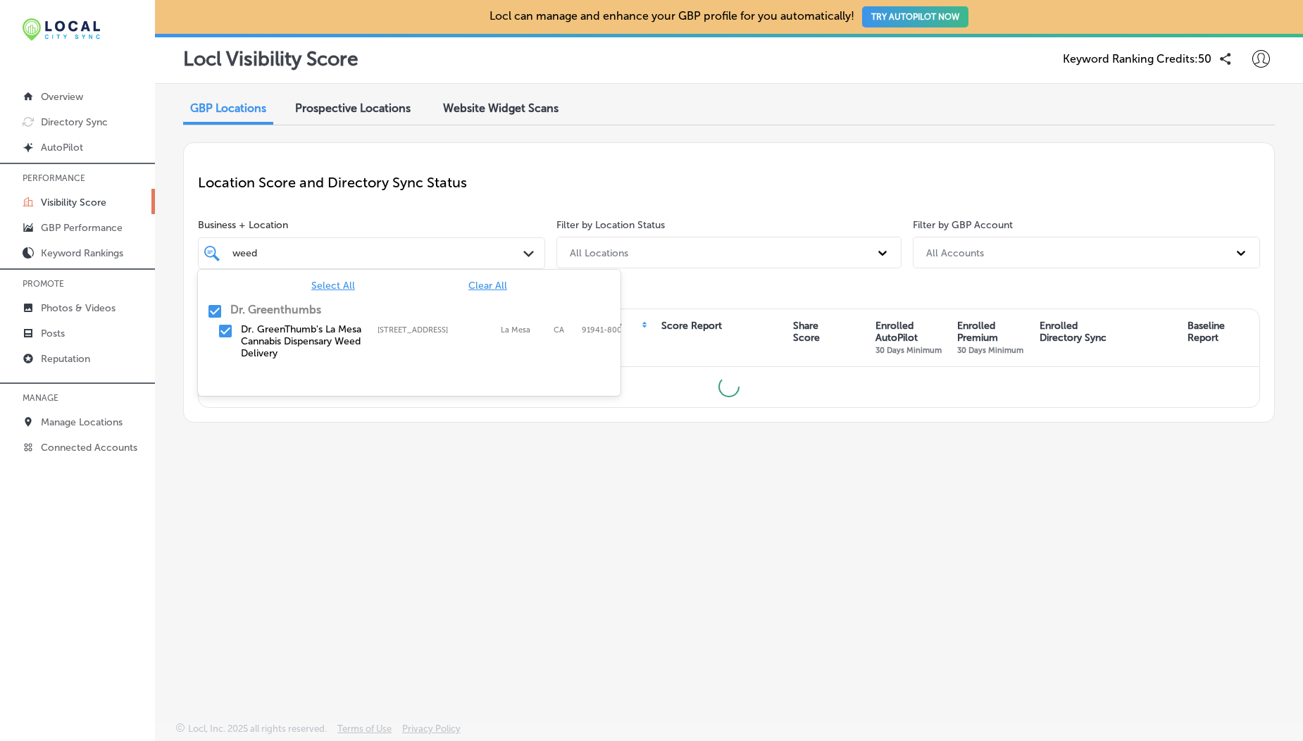
click at [332, 286] on span "Select All" at bounding box center [333, 286] width 44 height 12
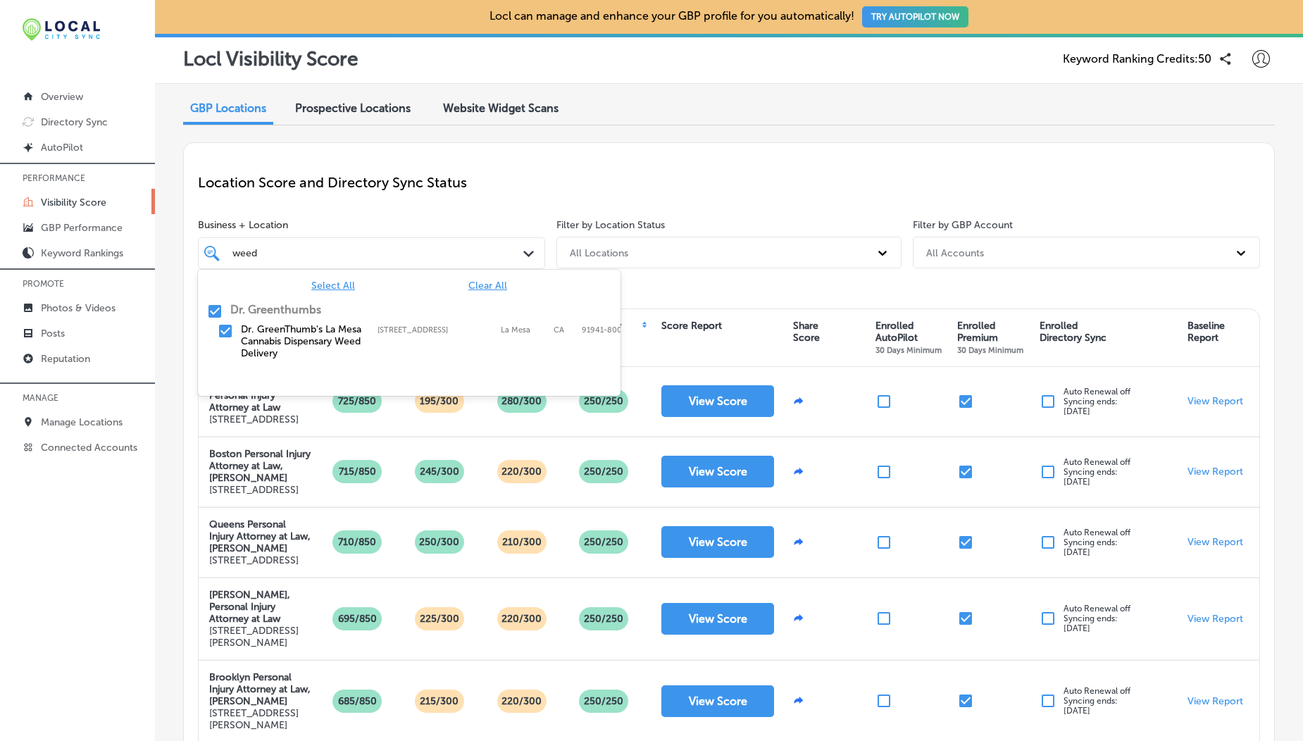
click at [484, 283] on span "Clear All" at bounding box center [487, 286] width 39 height 12
click at [223, 334] on input "checkbox" at bounding box center [225, 331] width 17 height 17
type input "weed"
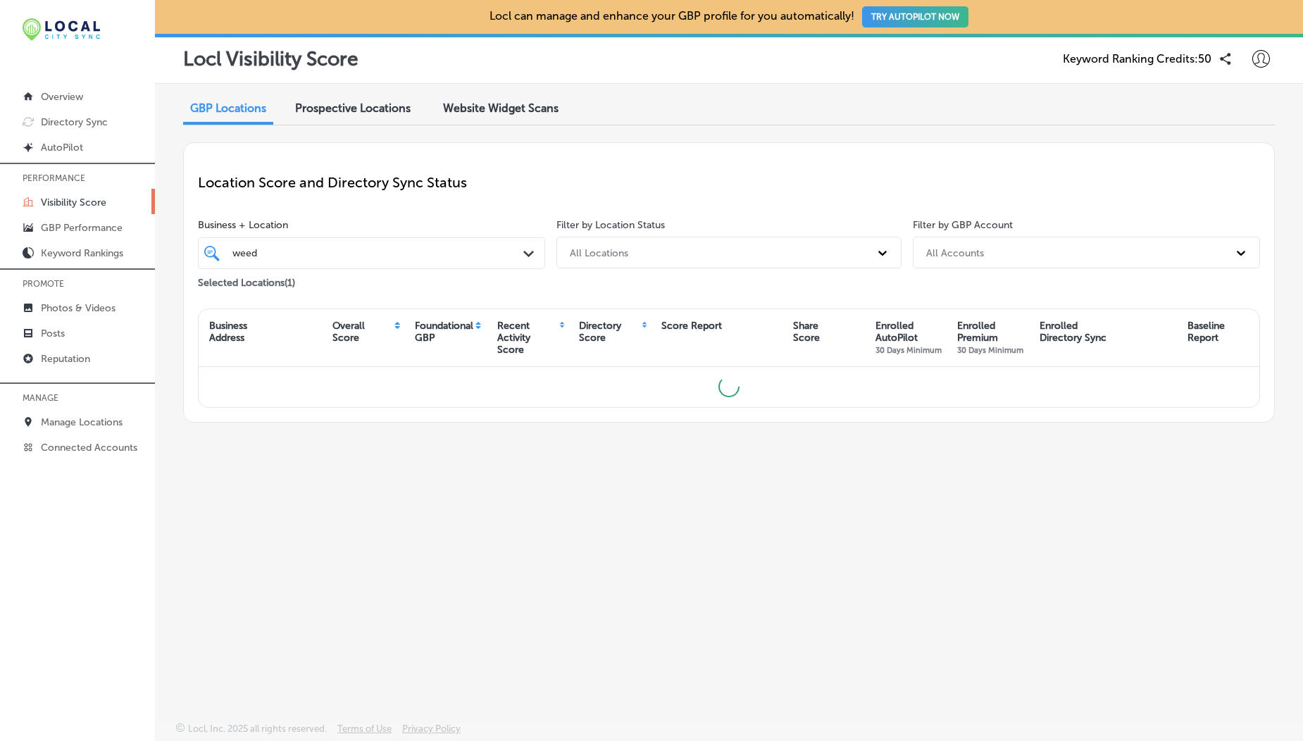
click at [345, 233] on div "Business + Location weed weed Path Created with Sketch." at bounding box center [371, 244] width 347 height 50
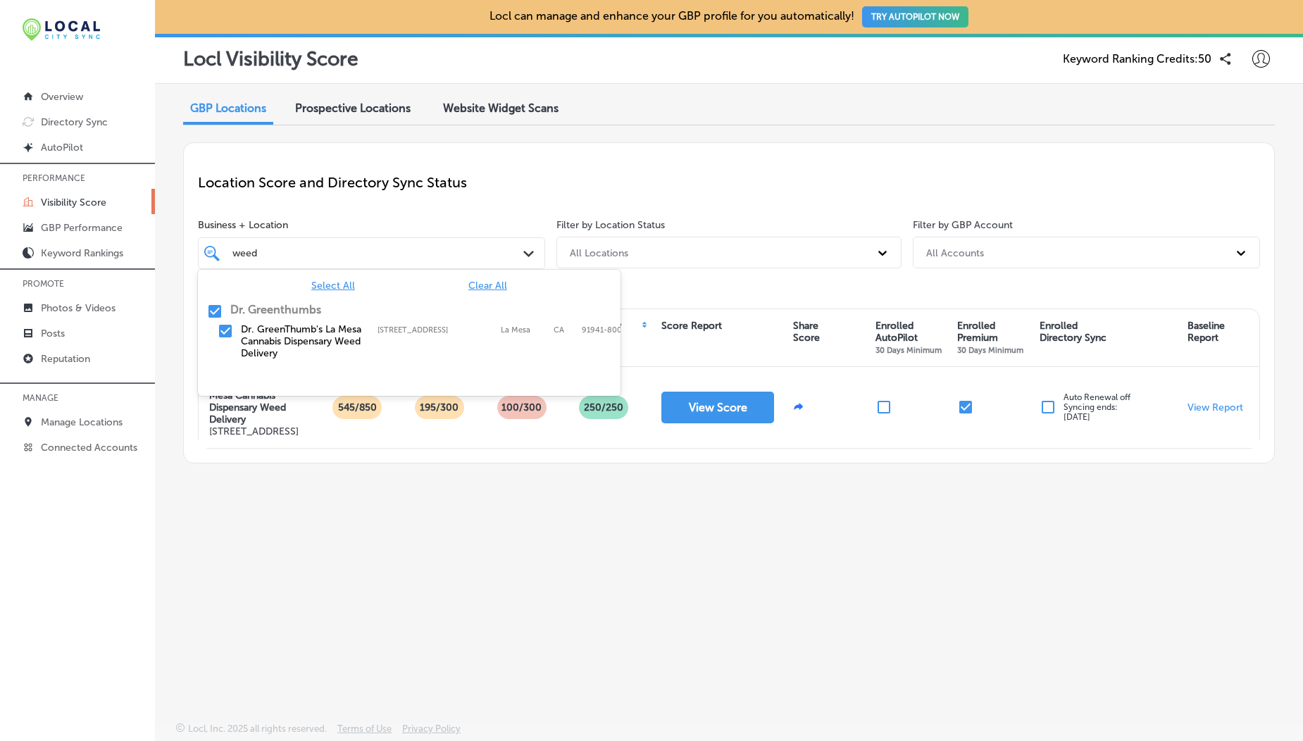
click at [426, 264] on div "weed weed Path Created with Sketch." at bounding box center [371, 253] width 347 height 32
click at [489, 279] on div "Select All Clear All Dr. Greenthumbs Dr. GreenThumb's La Mesa Cannabis Dispensa…" at bounding box center [409, 322] width 423 height 104
click at [329, 285] on span "Select All" at bounding box center [333, 286] width 44 height 12
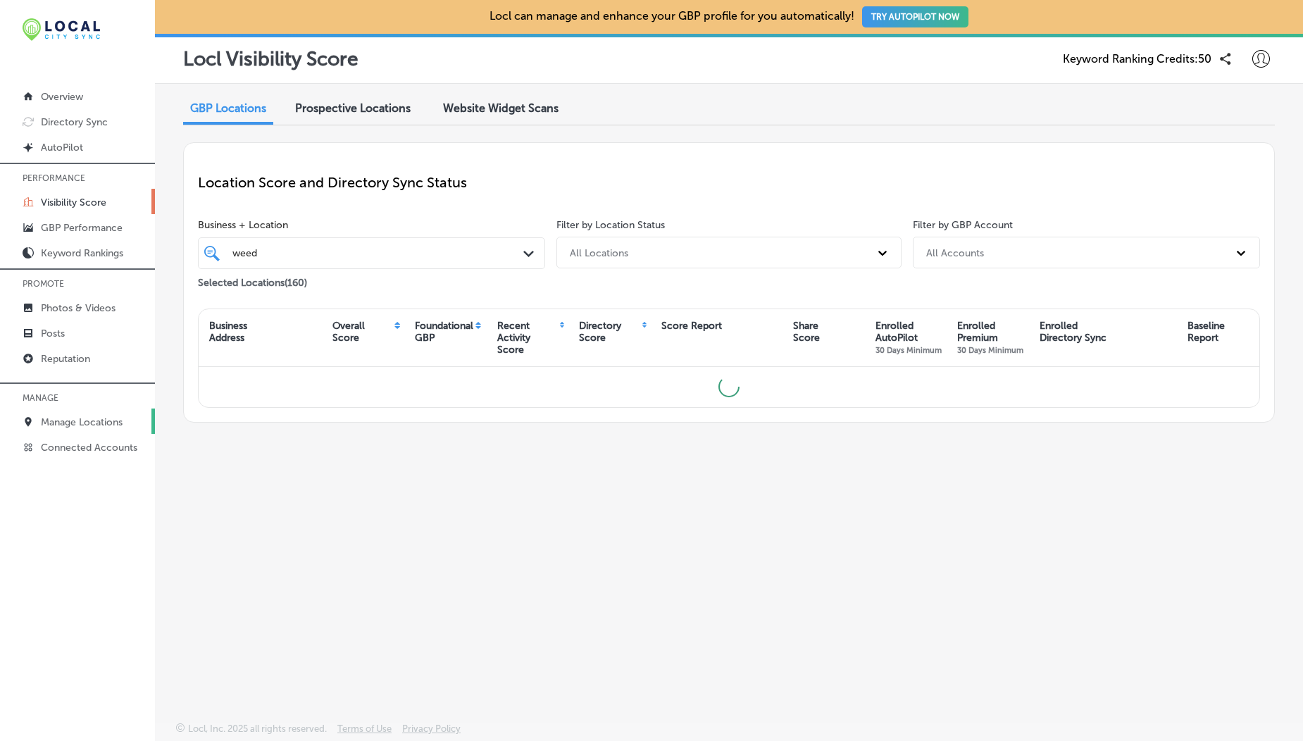
click at [92, 413] on link "Manage Locations" at bounding box center [77, 420] width 155 height 25
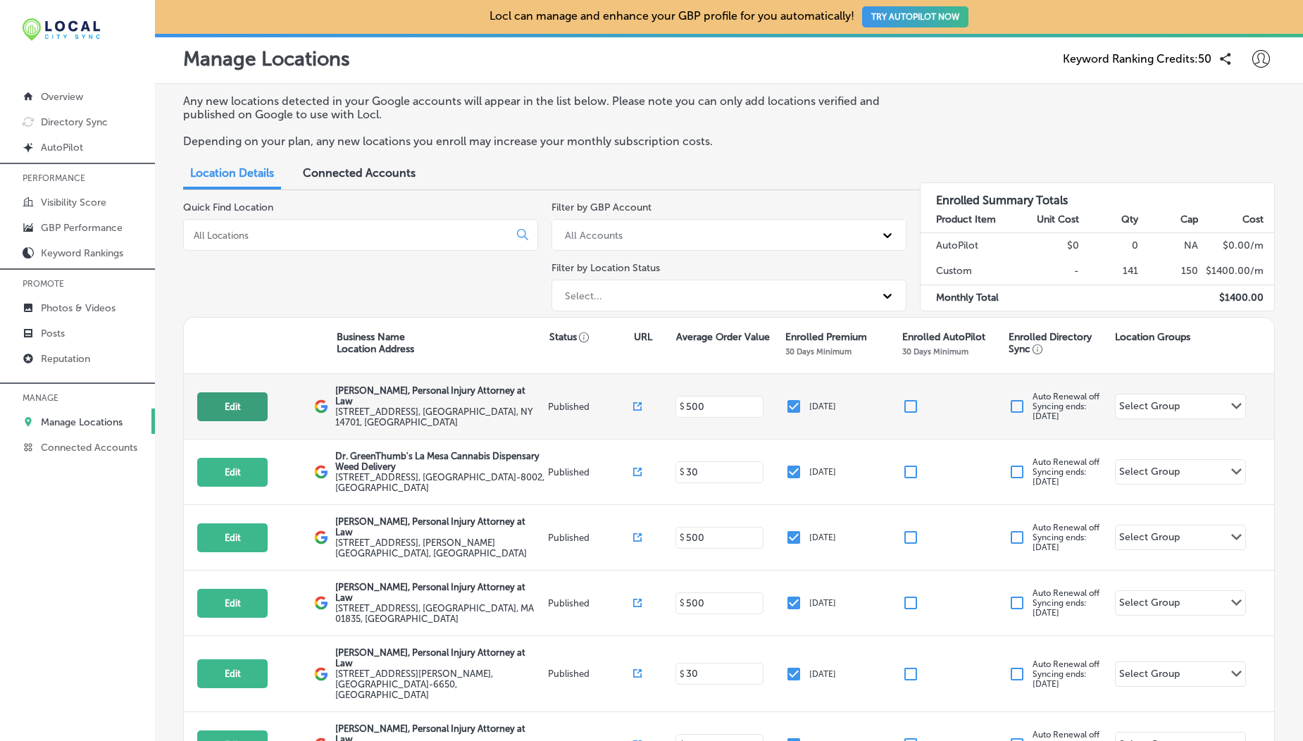
click at [233, 410] on button "Edit" at bounding box center [232, 406] width 70 height 29
select select "US"
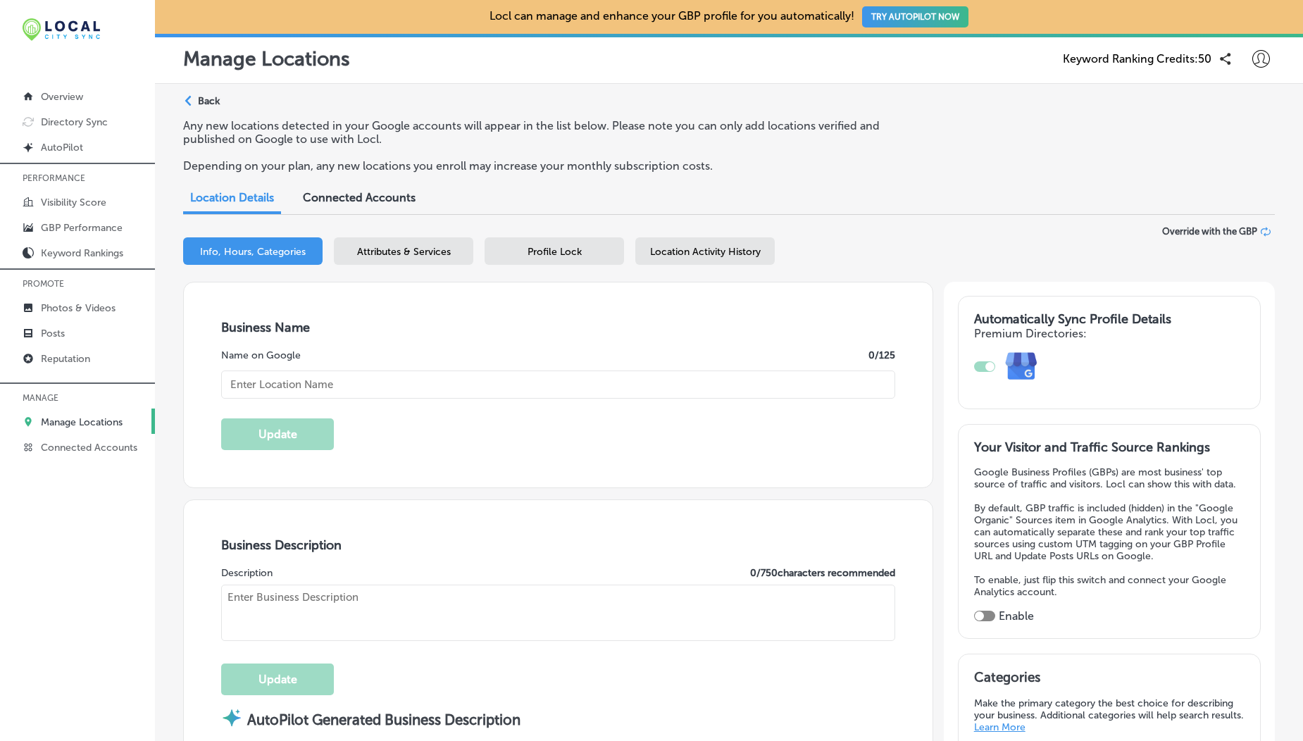
type textarea "At Brandon J. Broderick, Personal Injury Attorney at Law, our Jamestown, NY off…"
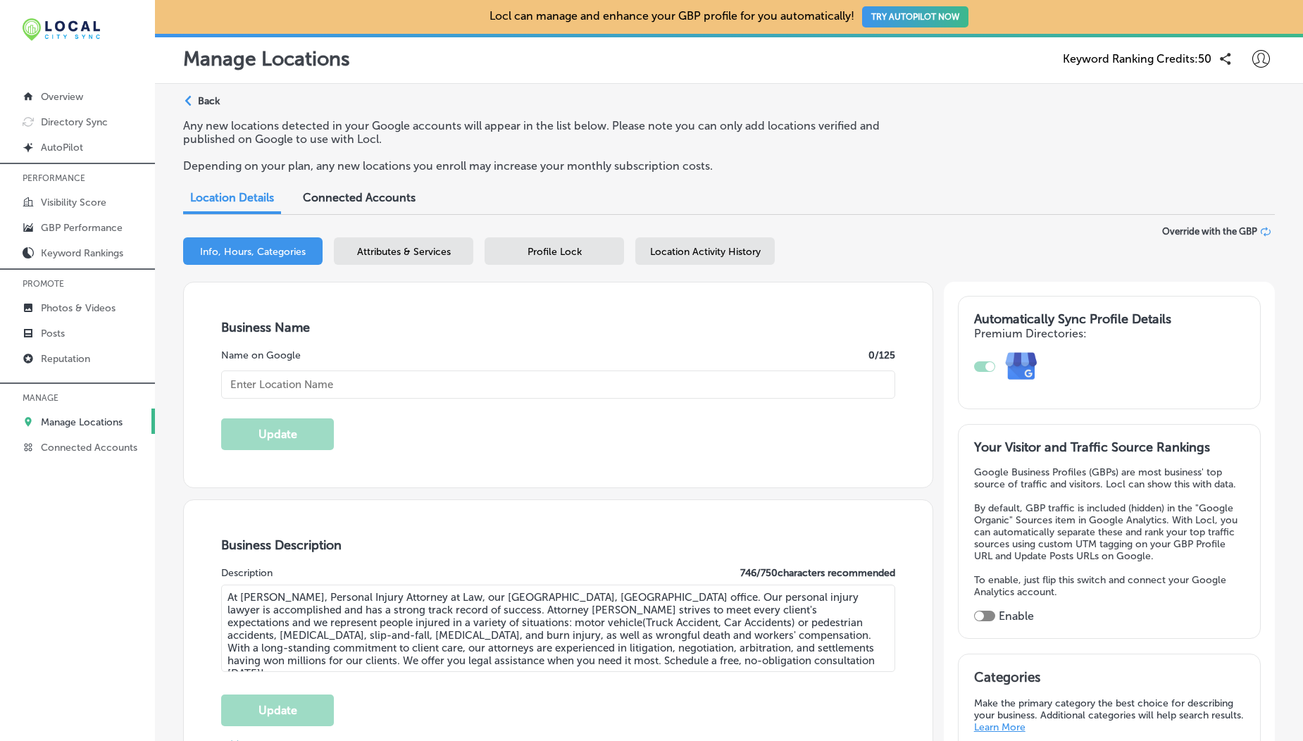
scroll to position [277, 0]
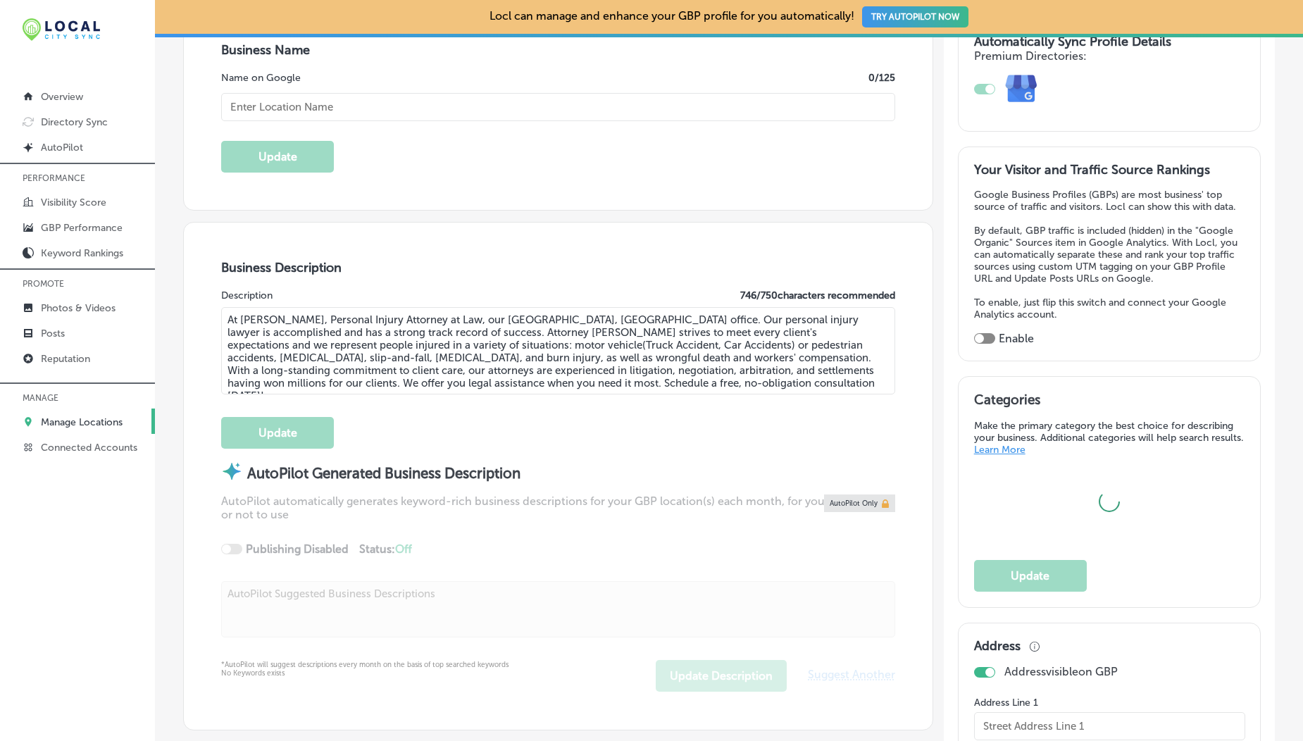
type input "2-6 E 2nd St"
type input "2nd floor"
type input "Jamestown"
type input "14701"
type input "US"
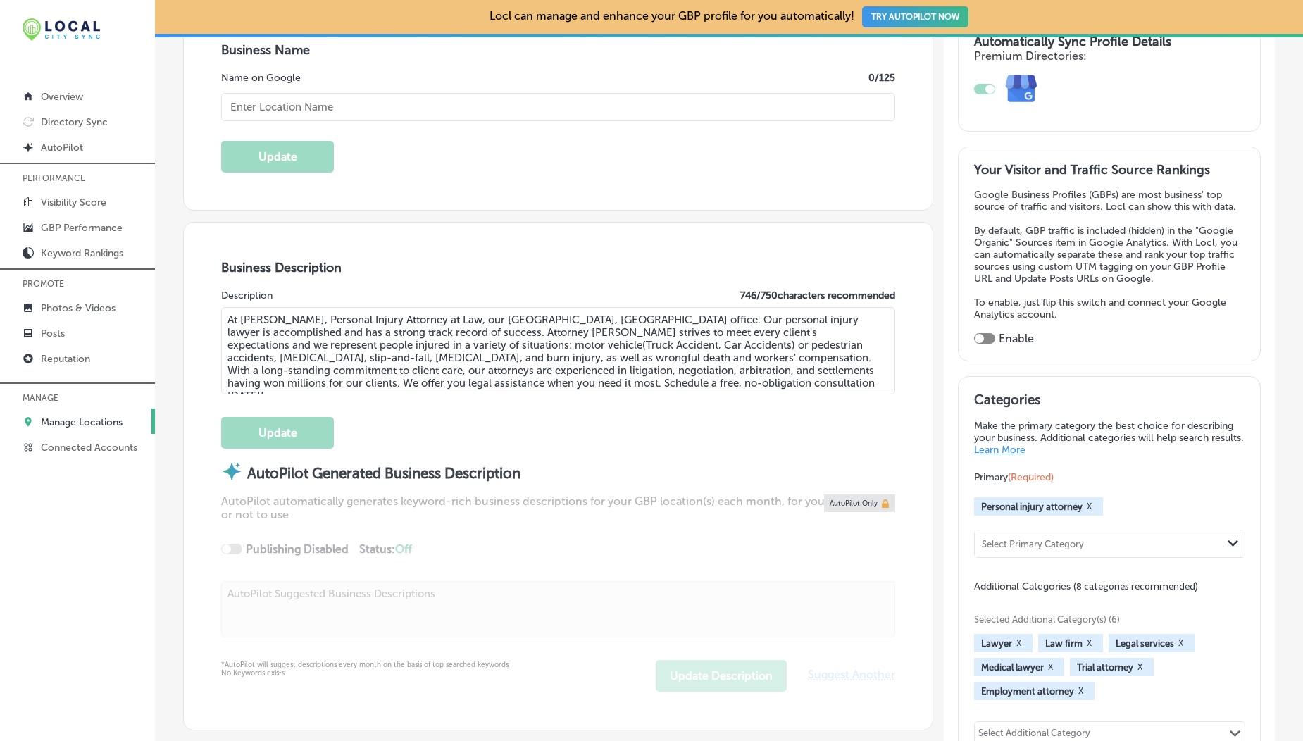
type input "https://www.brandonjbroderick.com/new-york/personal-injury-lawyer-jamestown?utm…"
type input "Brandon J. Broderick, Personal Injury Attorney at Law"
type input "+1 877 673 9369"
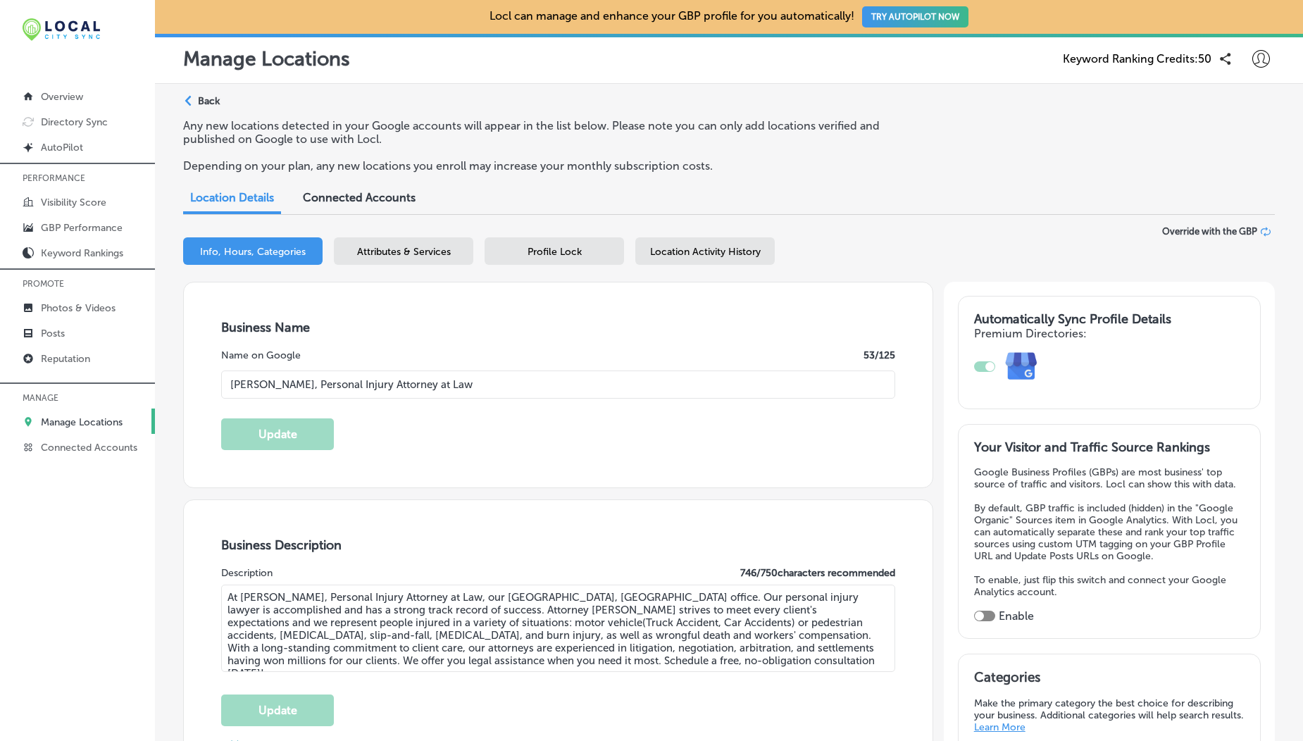
click at [665, 255] on span "Location Activity History" at bounding box center [705, 252] width 111 height 12
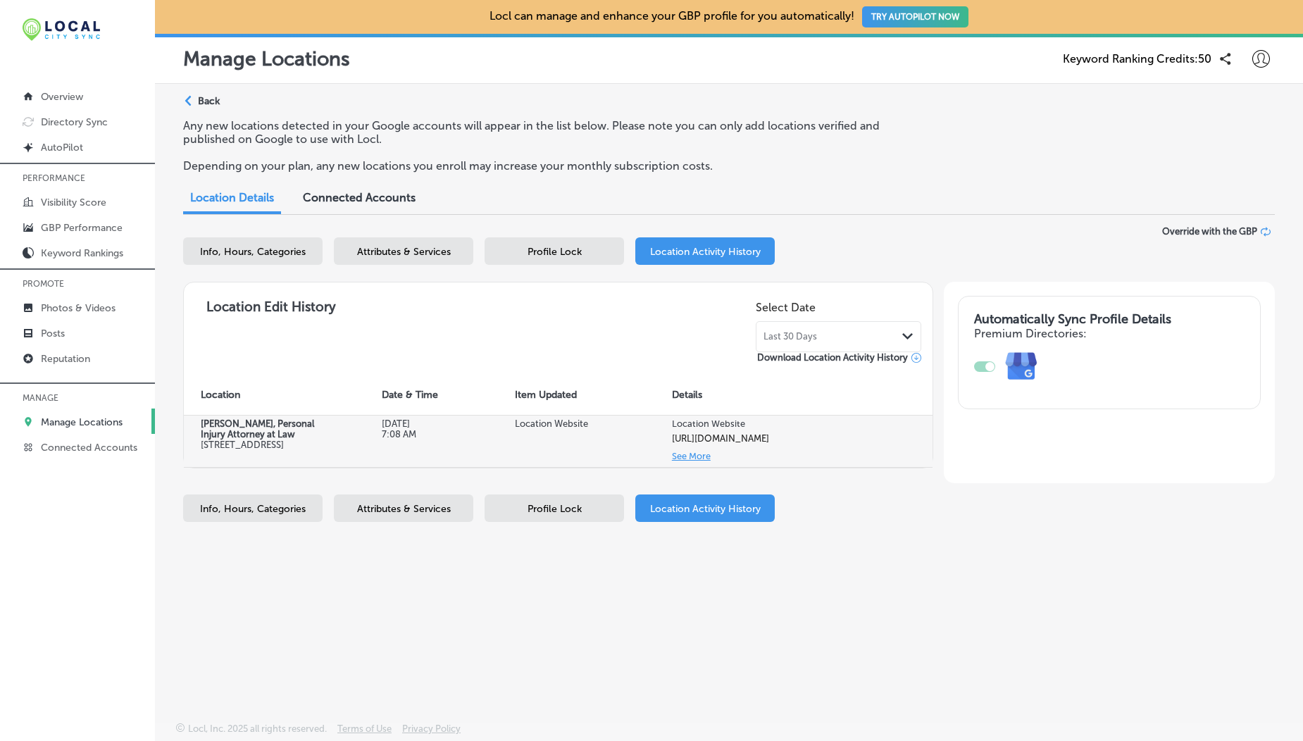
click at [692, 464] on button "See More" at bounding box center [691, 456] width 39 height 16
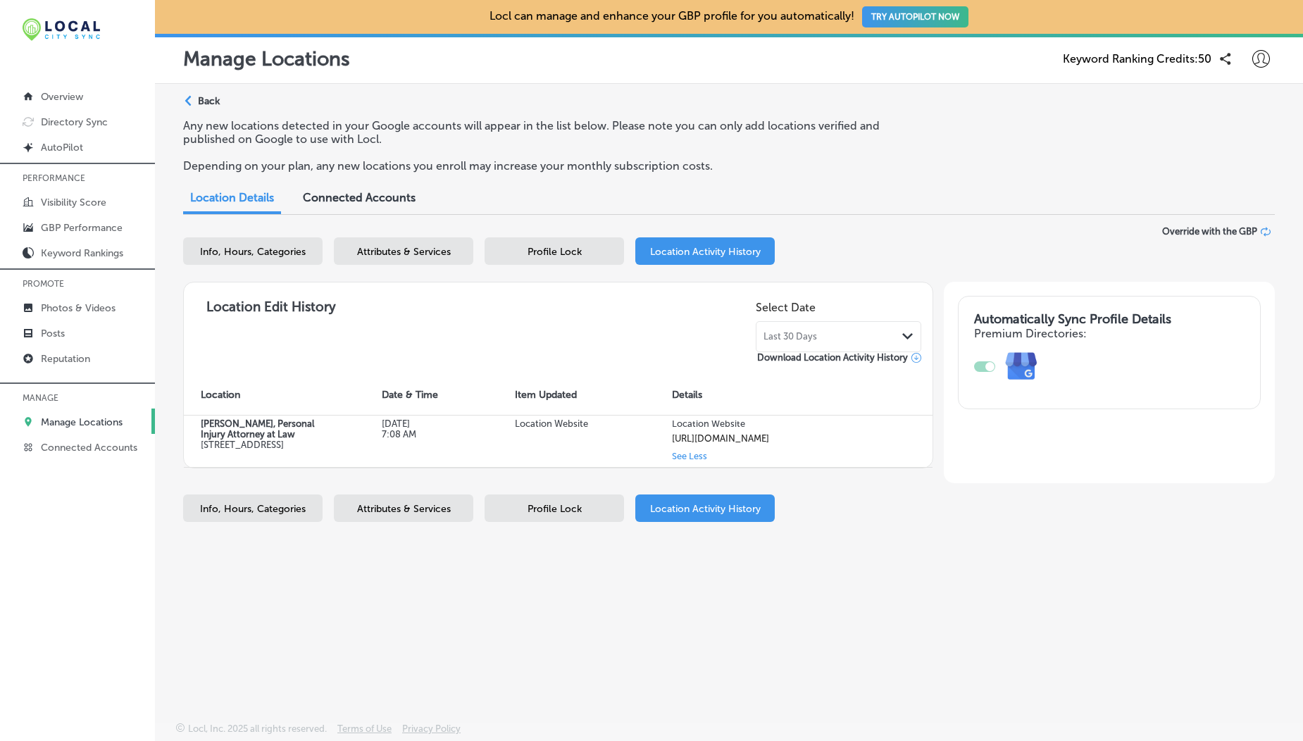
click at [549, 256] on span "Profile Lock" at bounding box center [554, 252] width 54 height 12
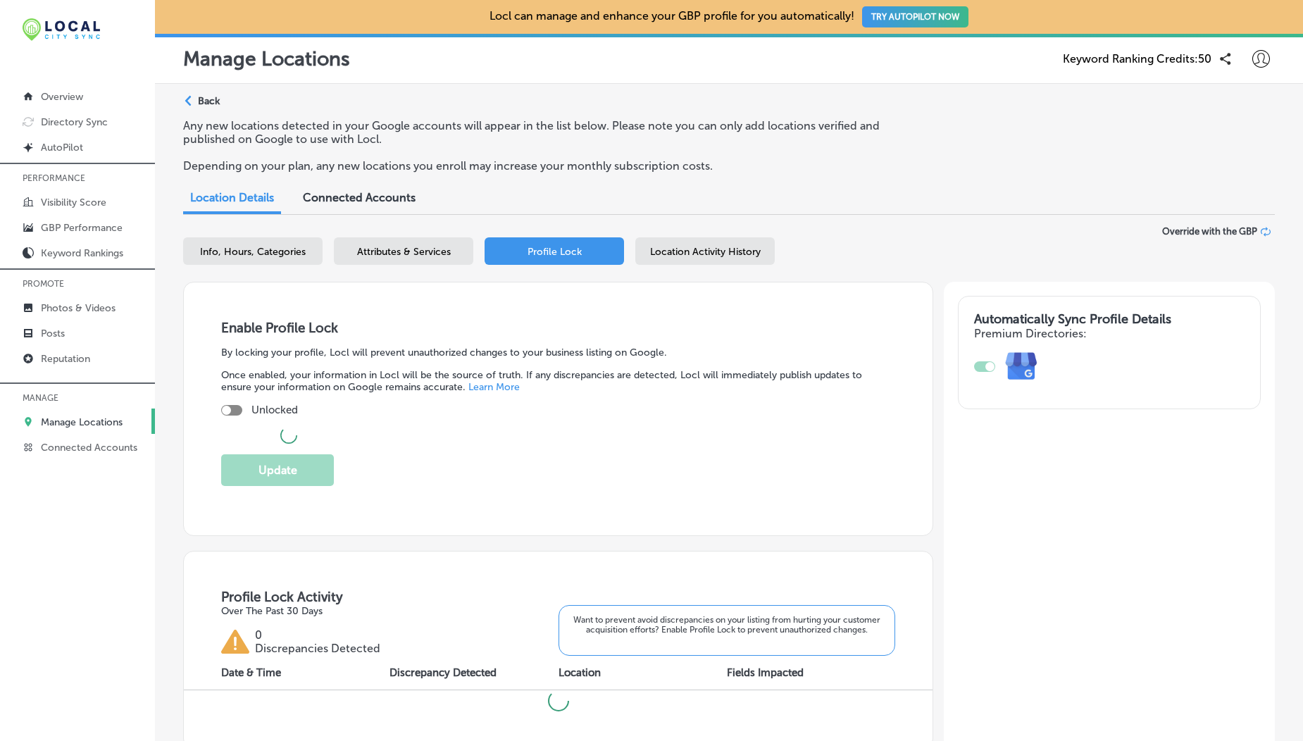
click at [656, 261] on div "Location Activity History" at bounding box center [704, 250] width 139 height 27
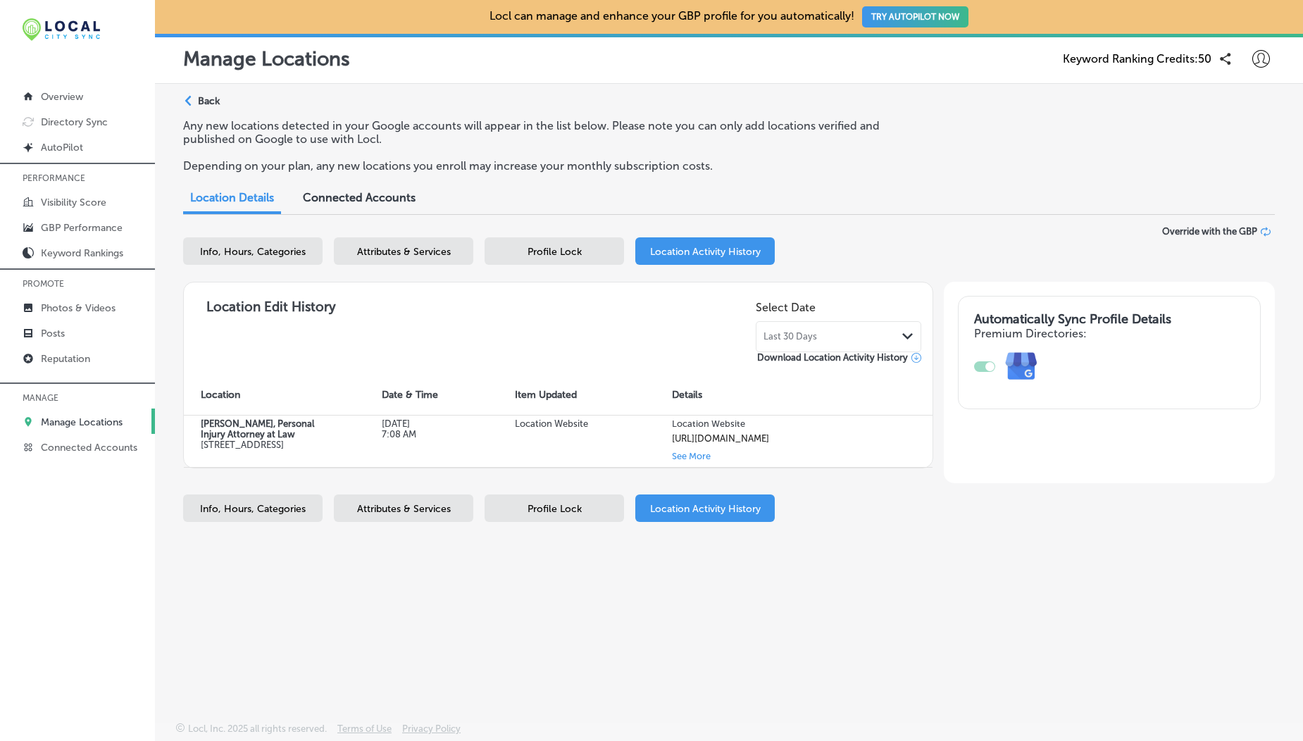
click at [800, 337] on span "Last 30 Days" at bounding box center [790, 336] width 54 height 11
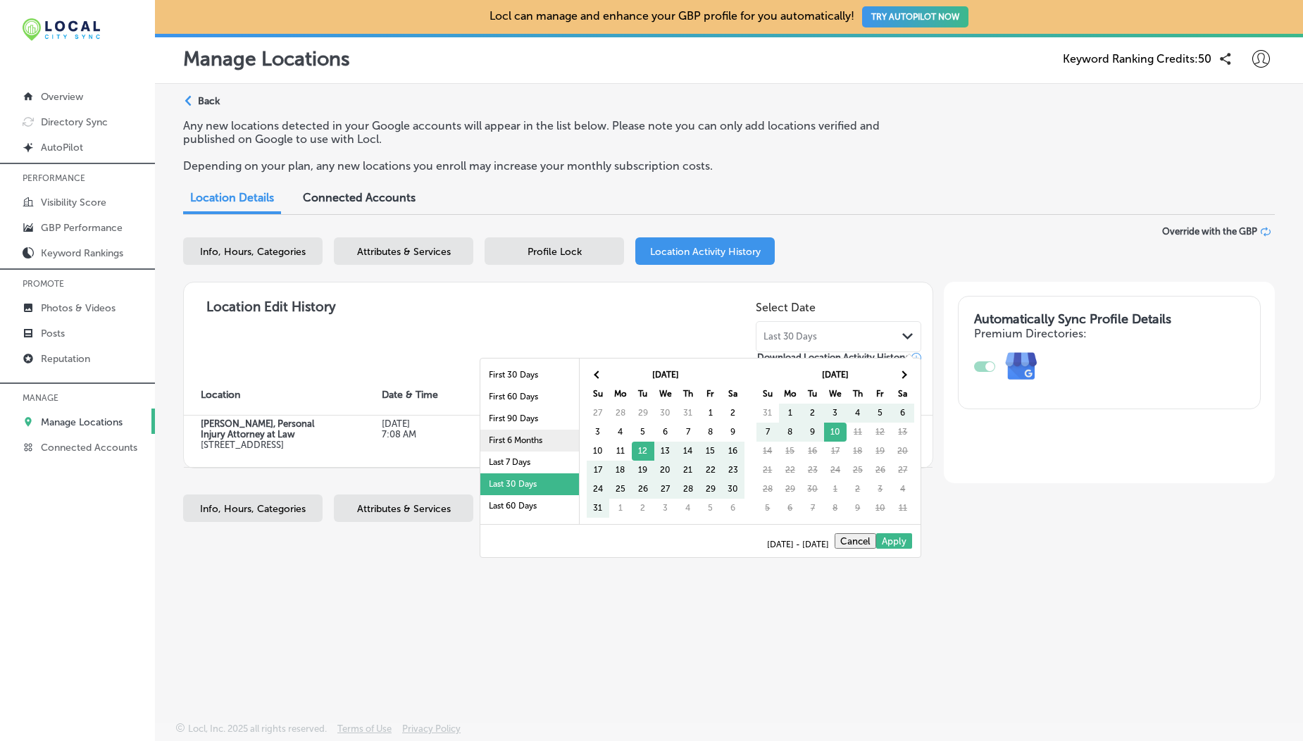
click at [501, 442] on li "First 6 Months" at bounding box center [529, 441] width 99 height 22
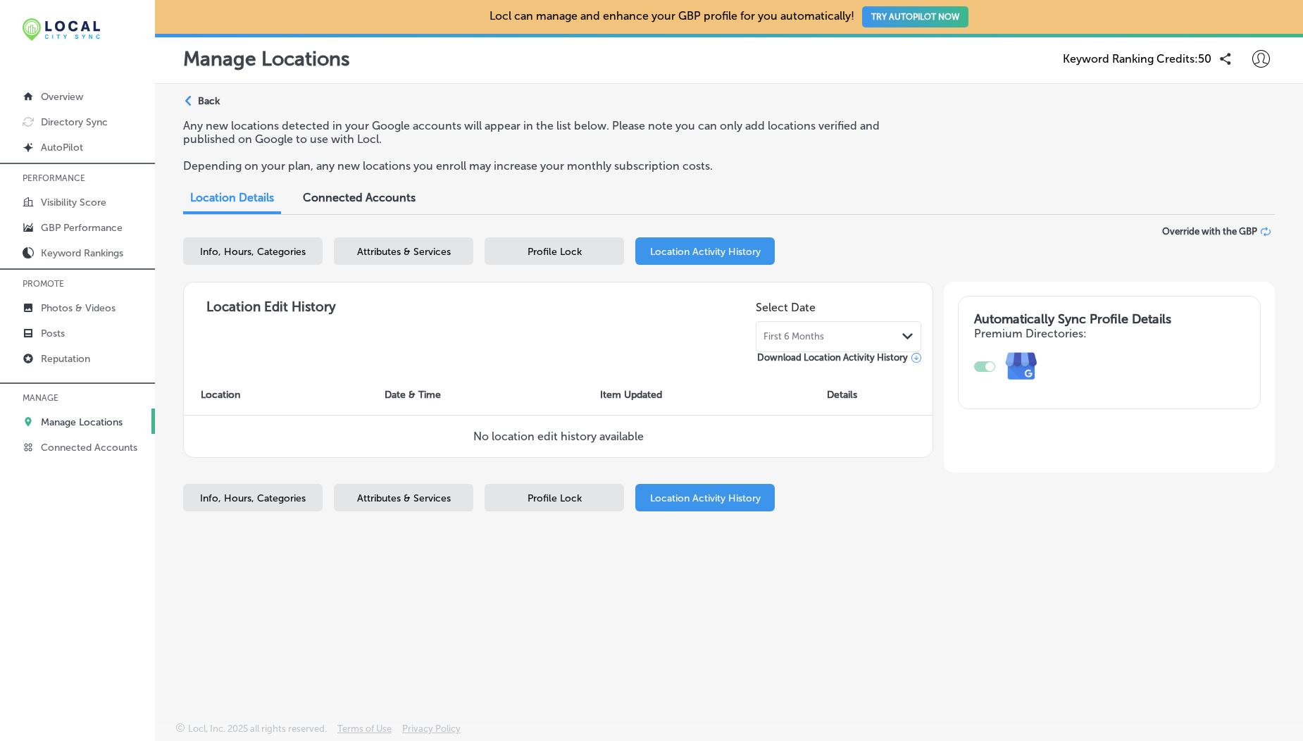
click at [797, 347] on div "First 6 Months Path Created with Sketch." at bounding box center [838, 336] width 165 height 31
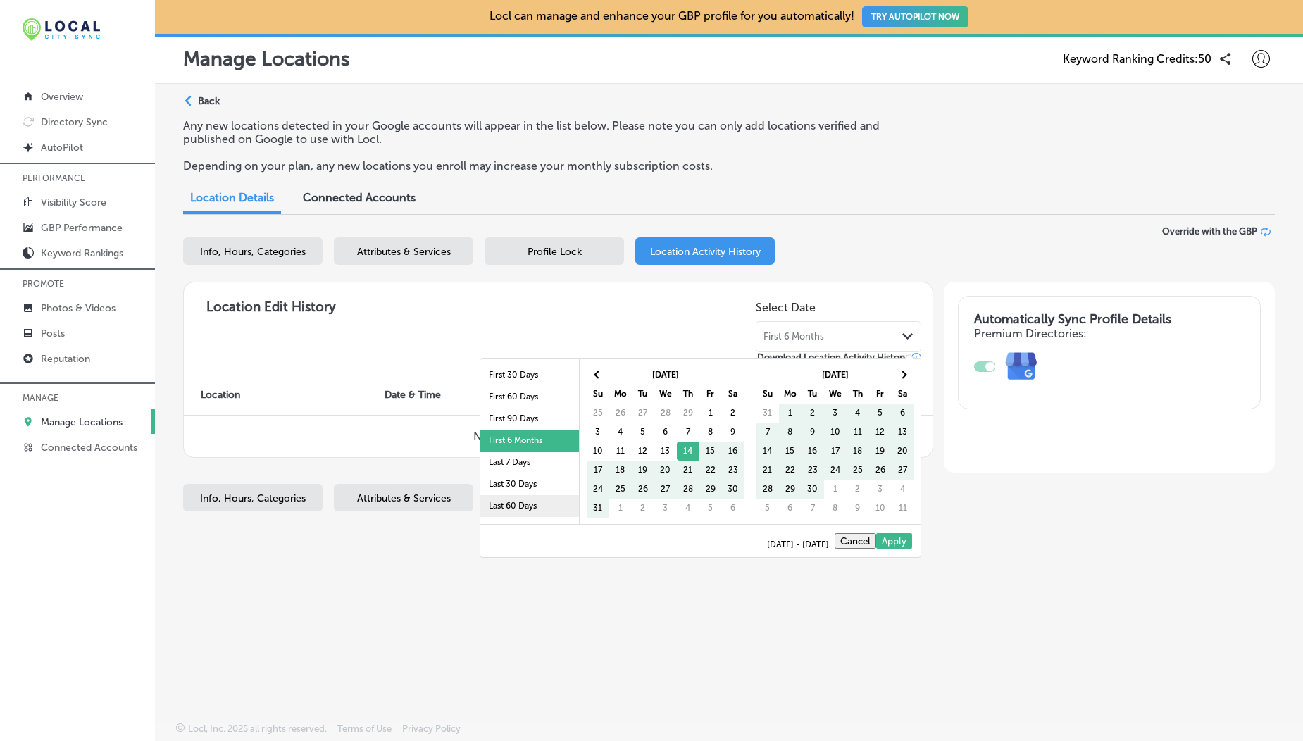
scroll to position [82, 0]
click at [508, 494] on li "Last 2 Years" at bounding box center [529, 490] width 99 height 22
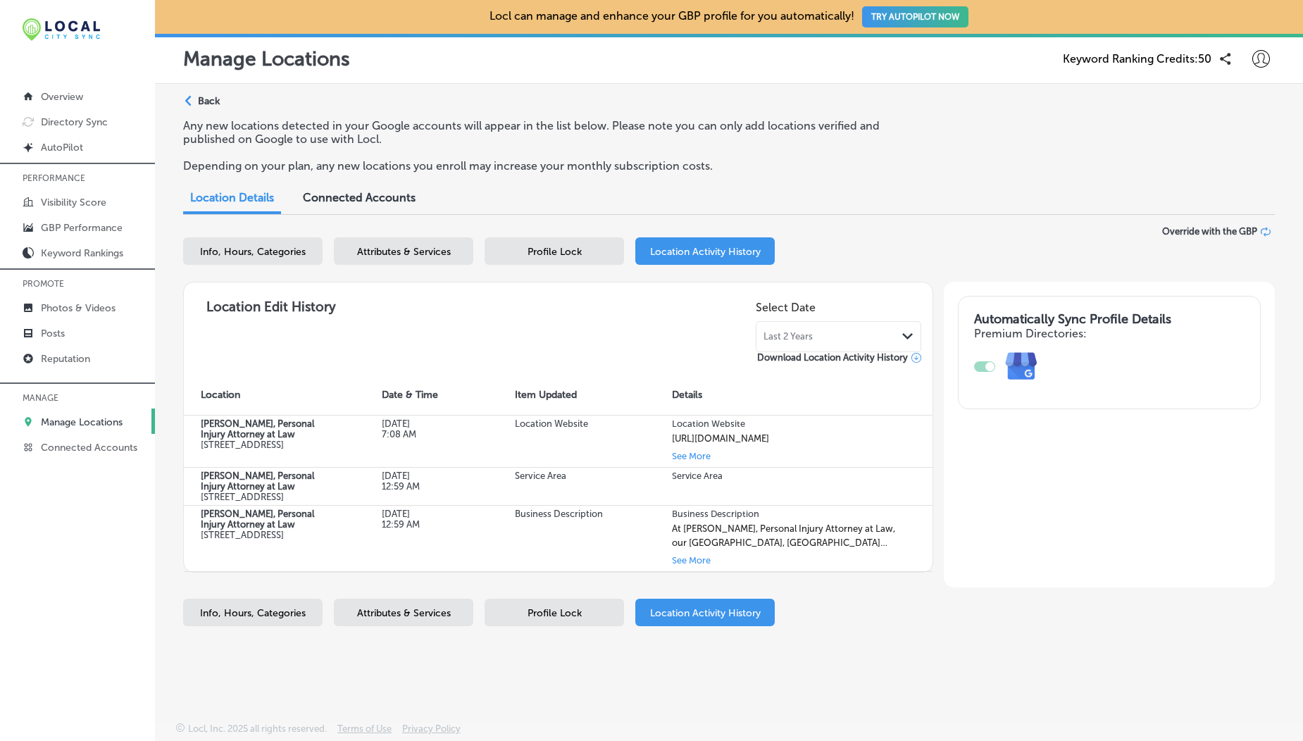
click at [210, 99] on p "Back" at bounding box center [209, 101] width 22 height 12
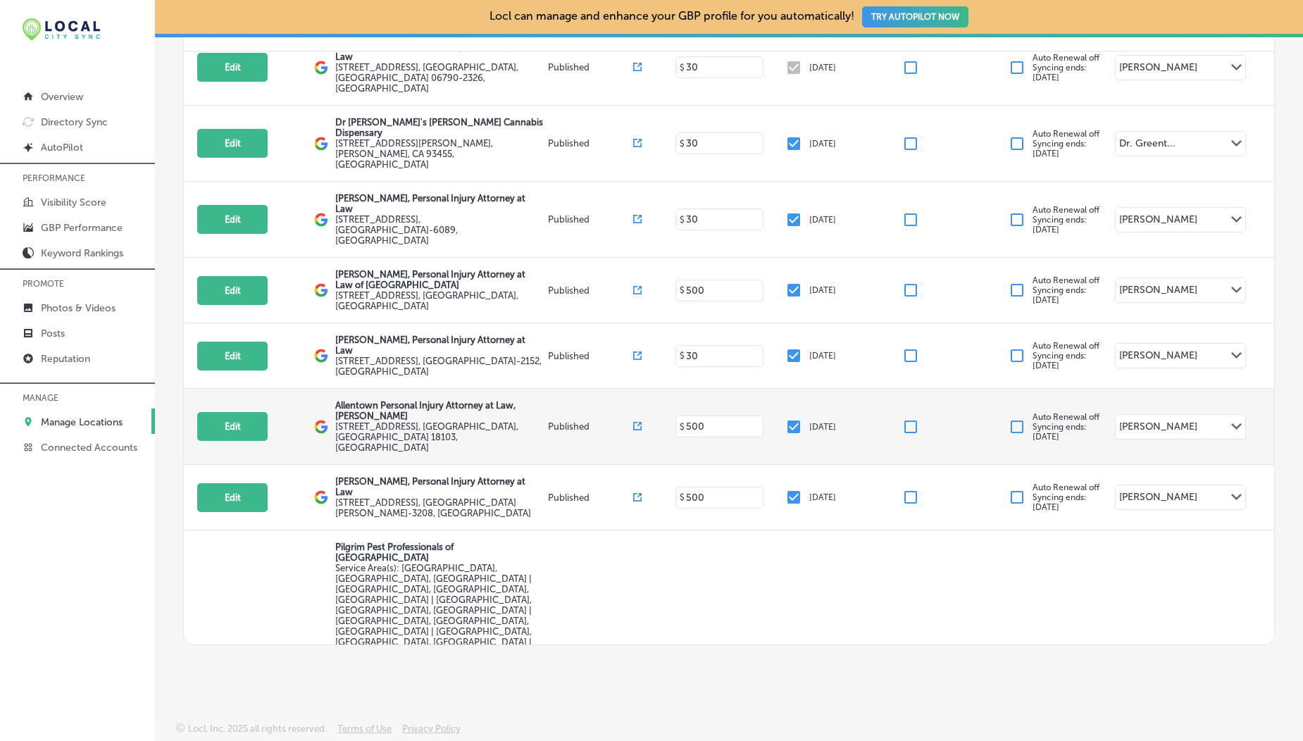
scroll to position [5553, 0]
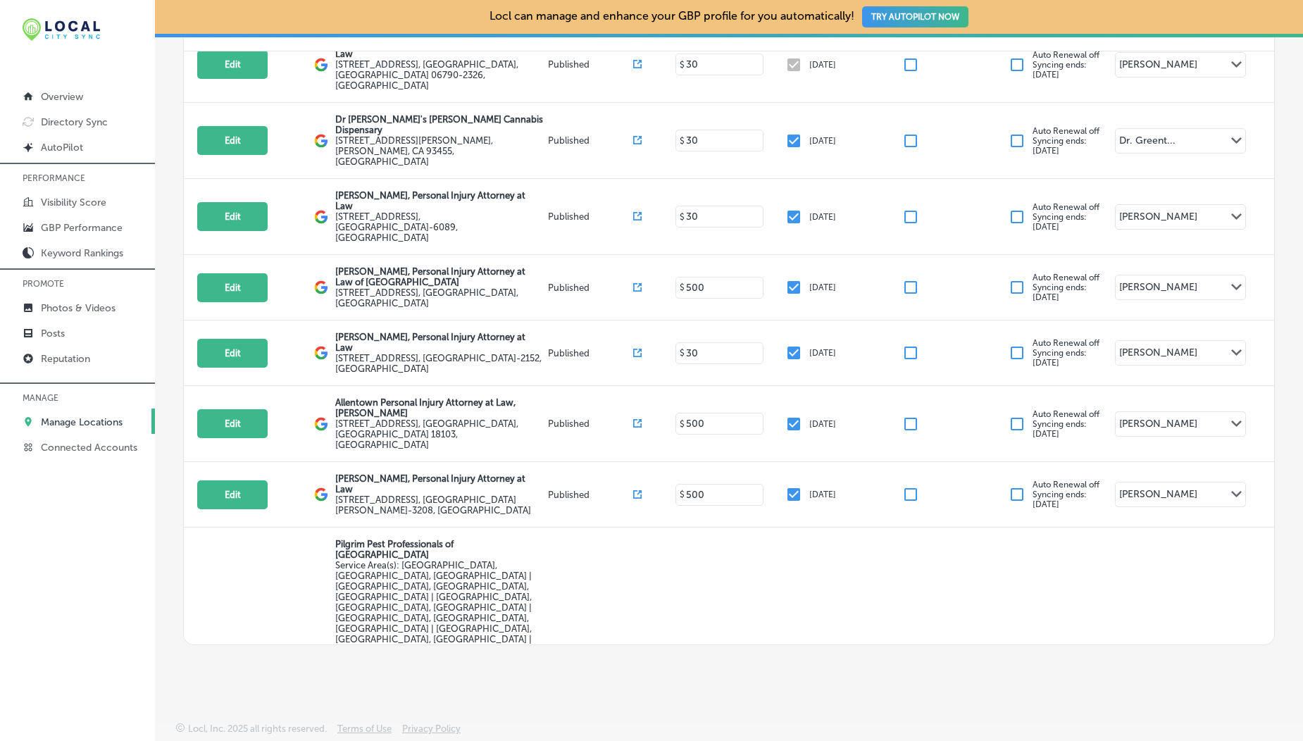
select select "US"
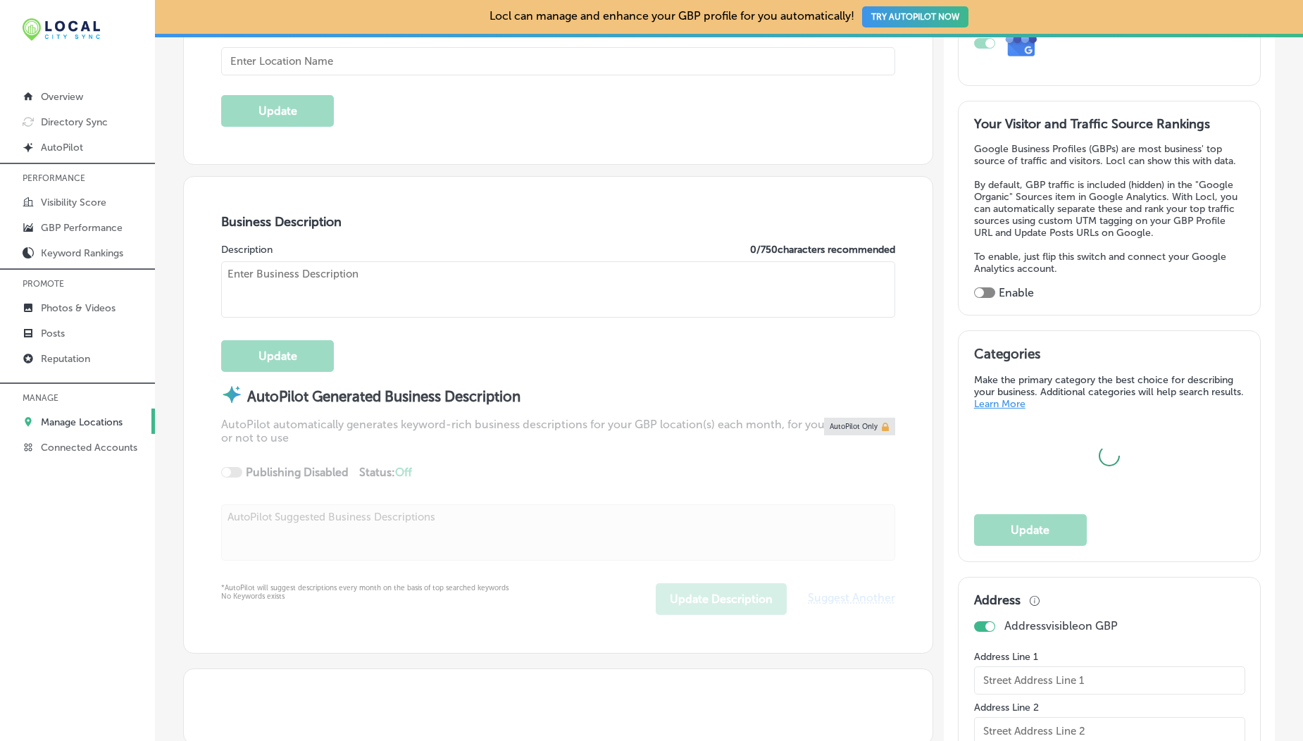
scroll to position [348, 0]
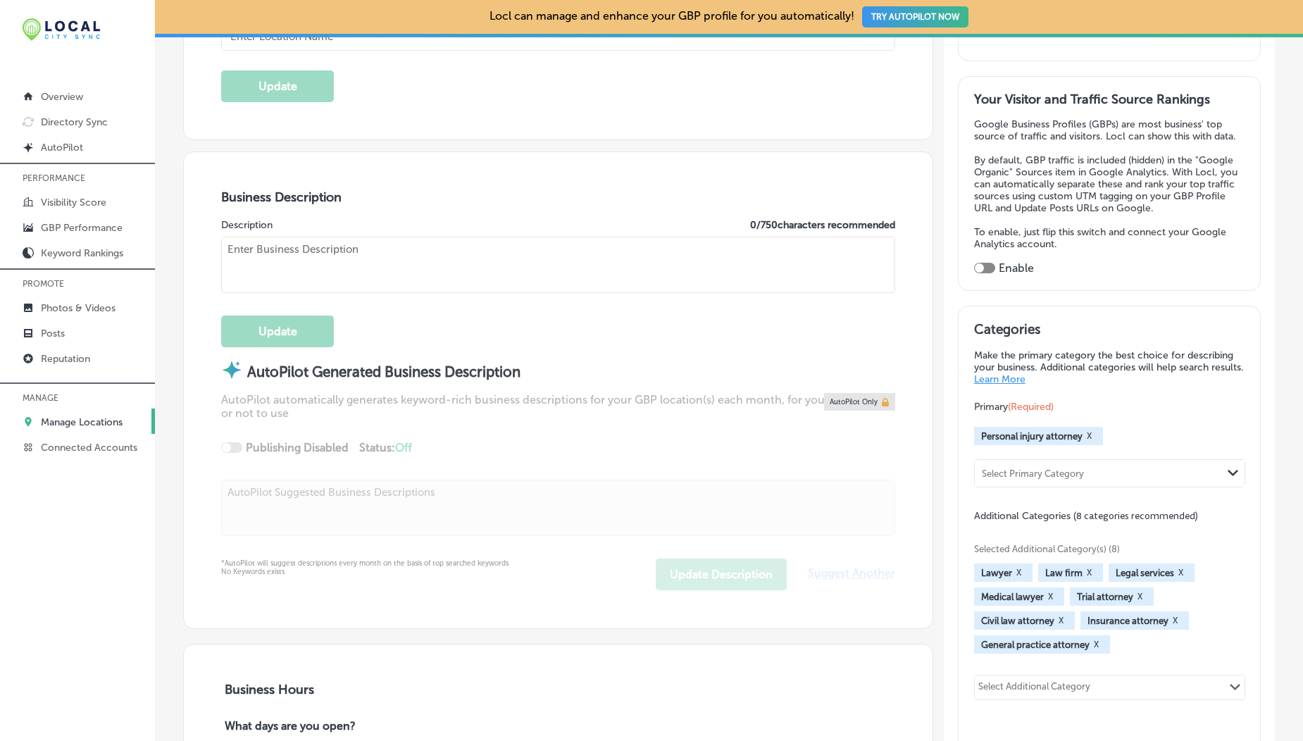
type input "Syracuse Personal Injury Attorney at Law Brandon J. Broderick"
type input "1224 W Genesee St suite 201"
type input "Syracuse"
type input "13204-2104"
type input "US"
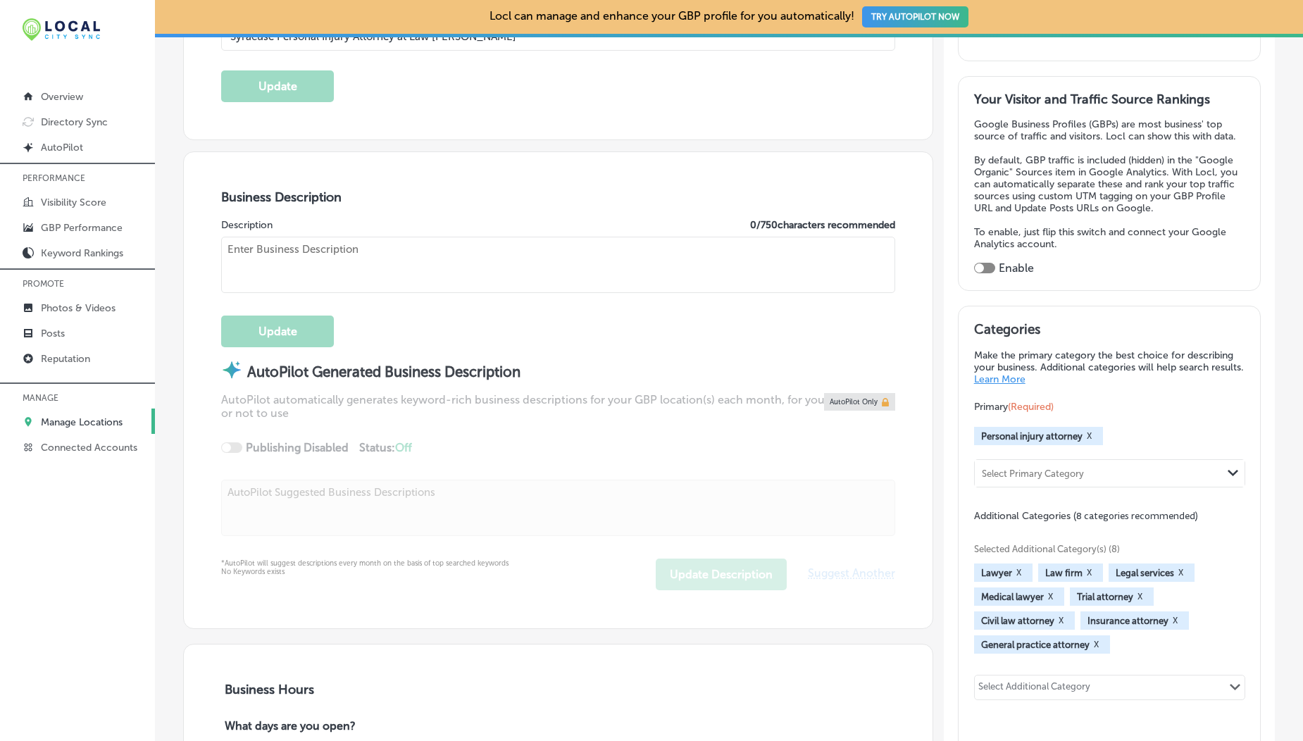
type input "https://www.brandonjbroderick.com/new-york/personal-injury-lawyer-syracuse?utm_…"
type textarea "Syracuse personal injury attorneys at Brandon J. Broderick at Law are the best …"
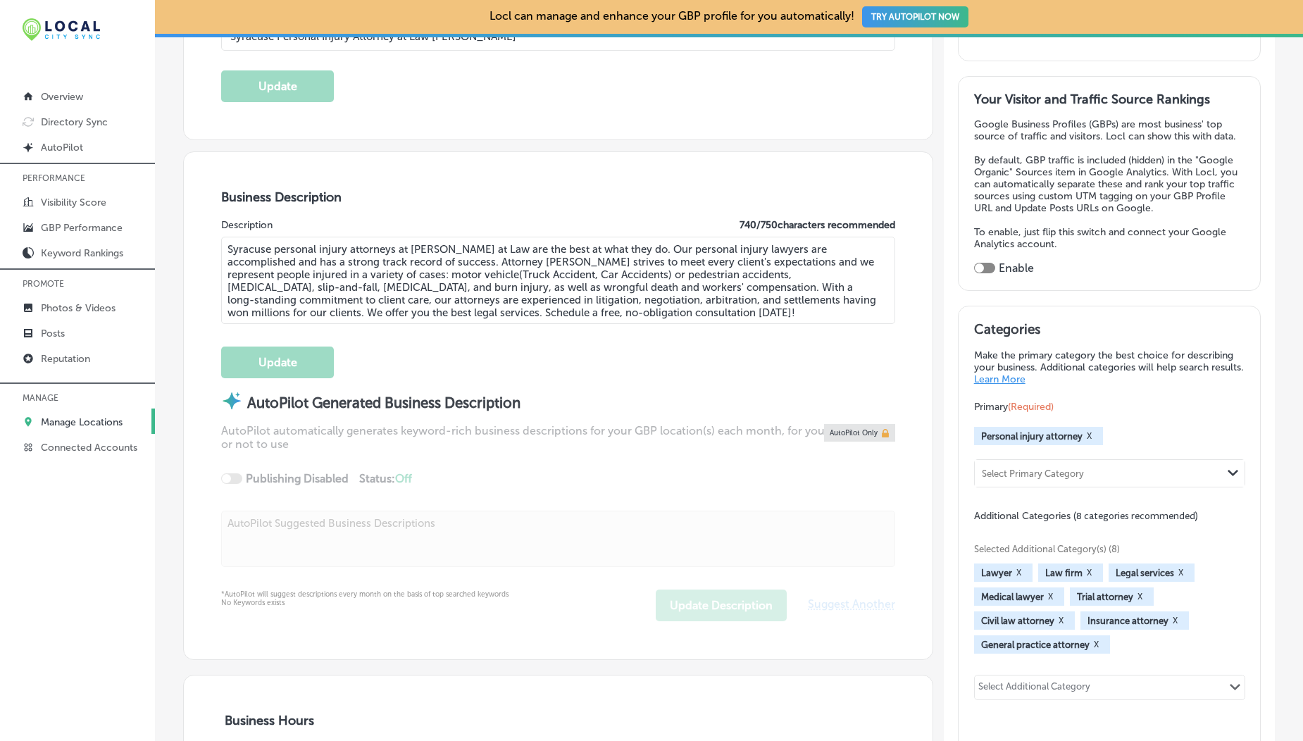
type input "+1 866 968 5574"
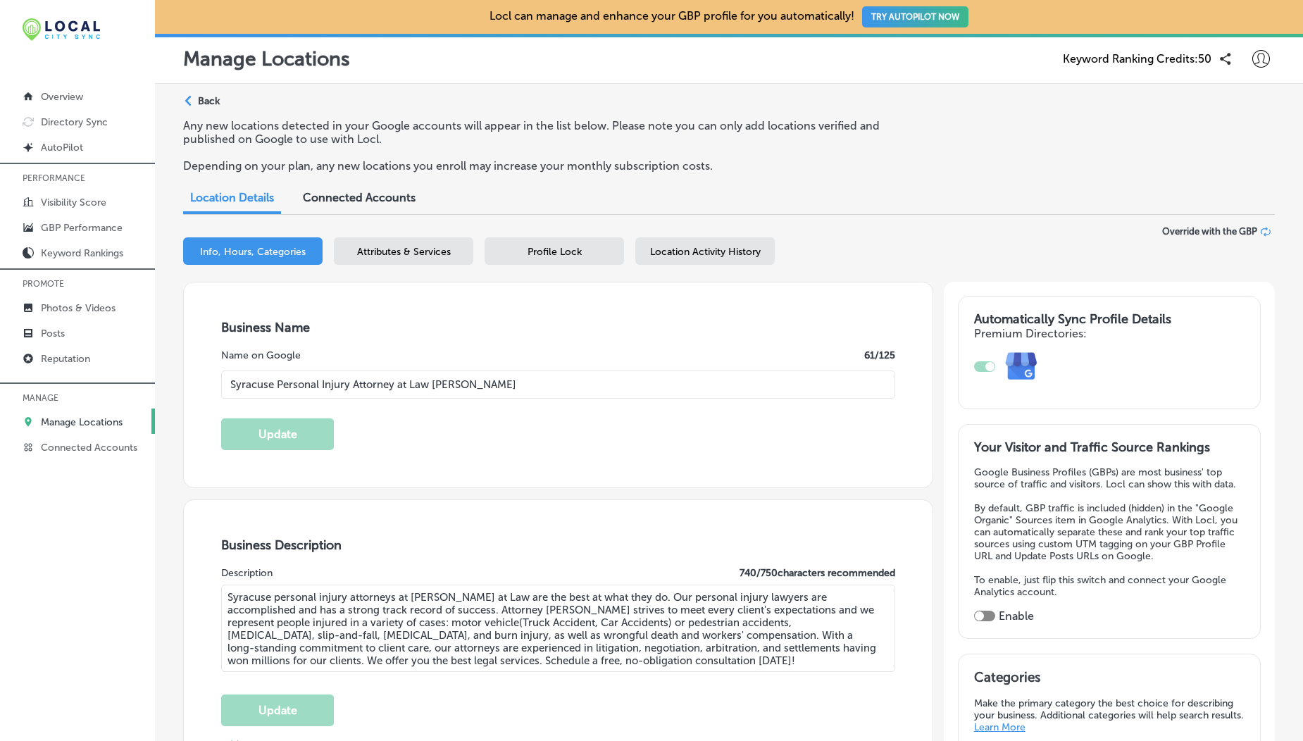
click at [594, 255] on div "Profile Lock" at bounding box center [553, 250] width 139 height 27
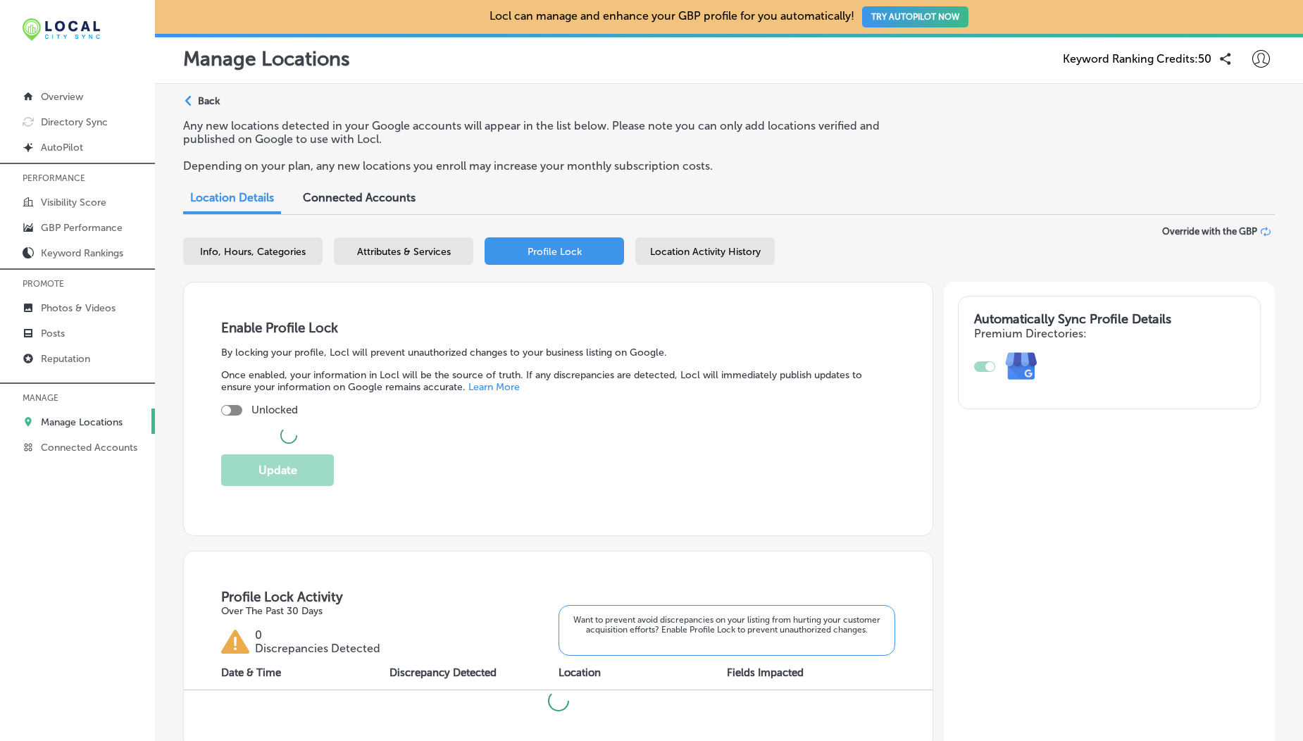
checkbox input "true"
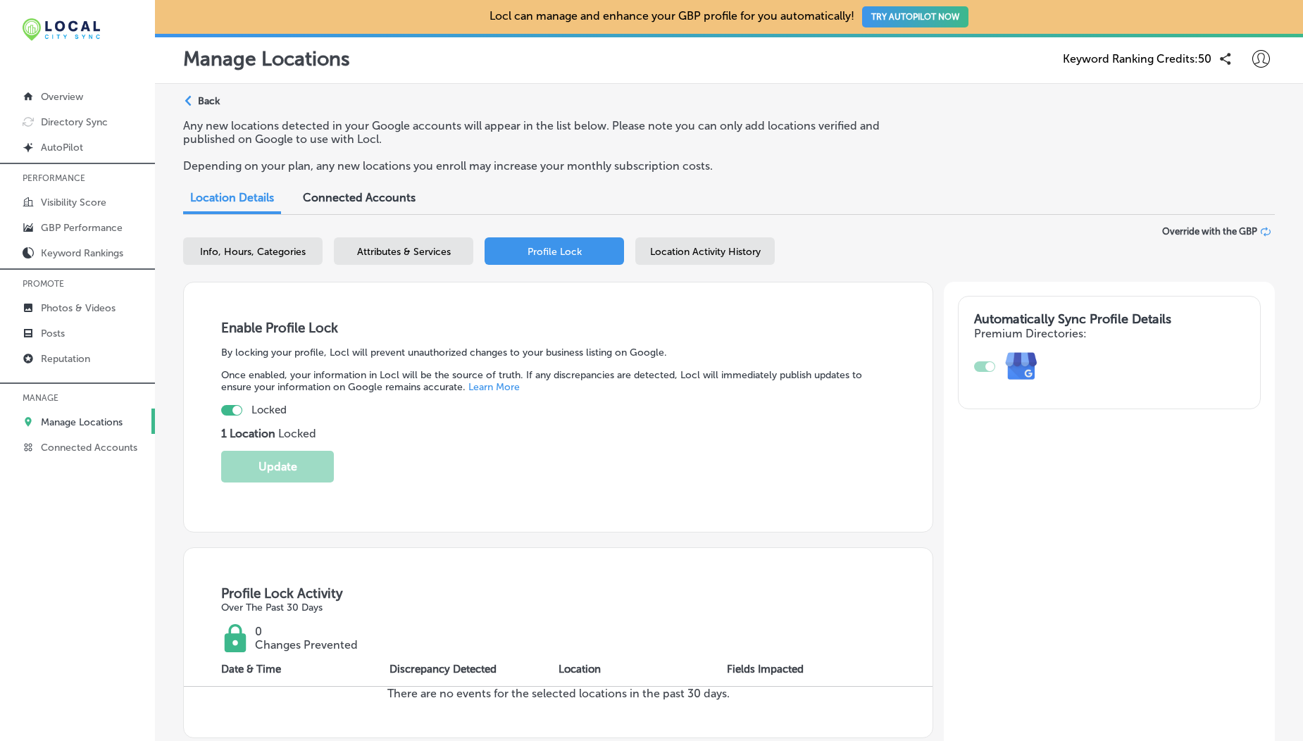
click at [689, 259] on div "Location Activity History" at bounding box center [704, 250] width 139 height 27
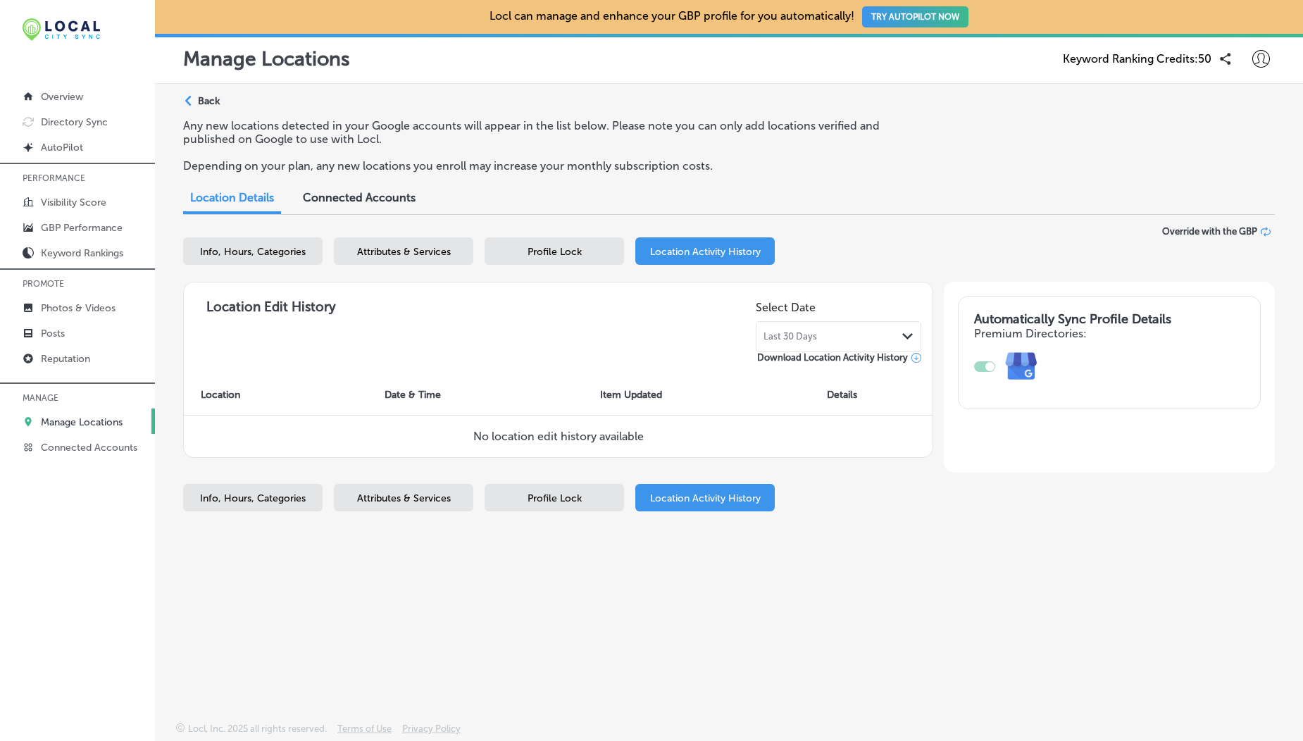
click at [584, 250] on div "Profile Lock" at bounding box center [553, 250] width 139 height 27
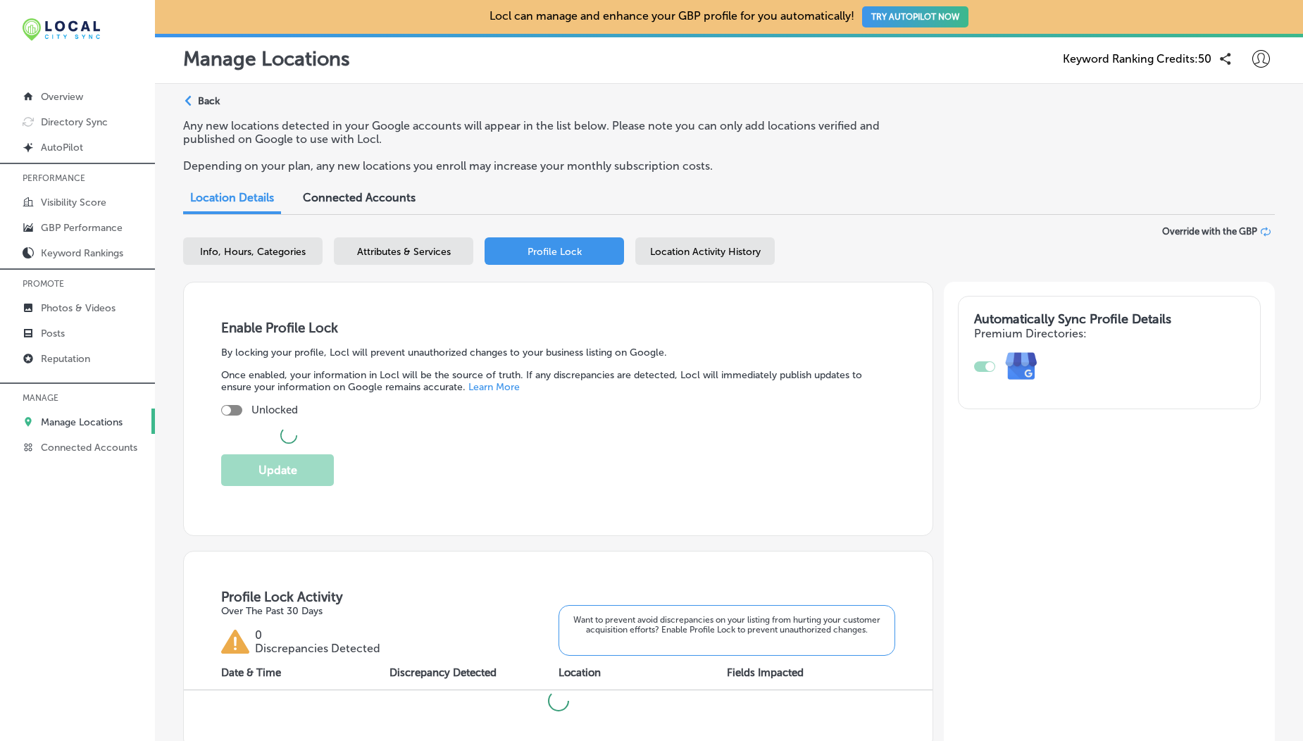
click at [444, 239] on div "Attributes & Services" at bounding box center [403, 250] width 139 height 27
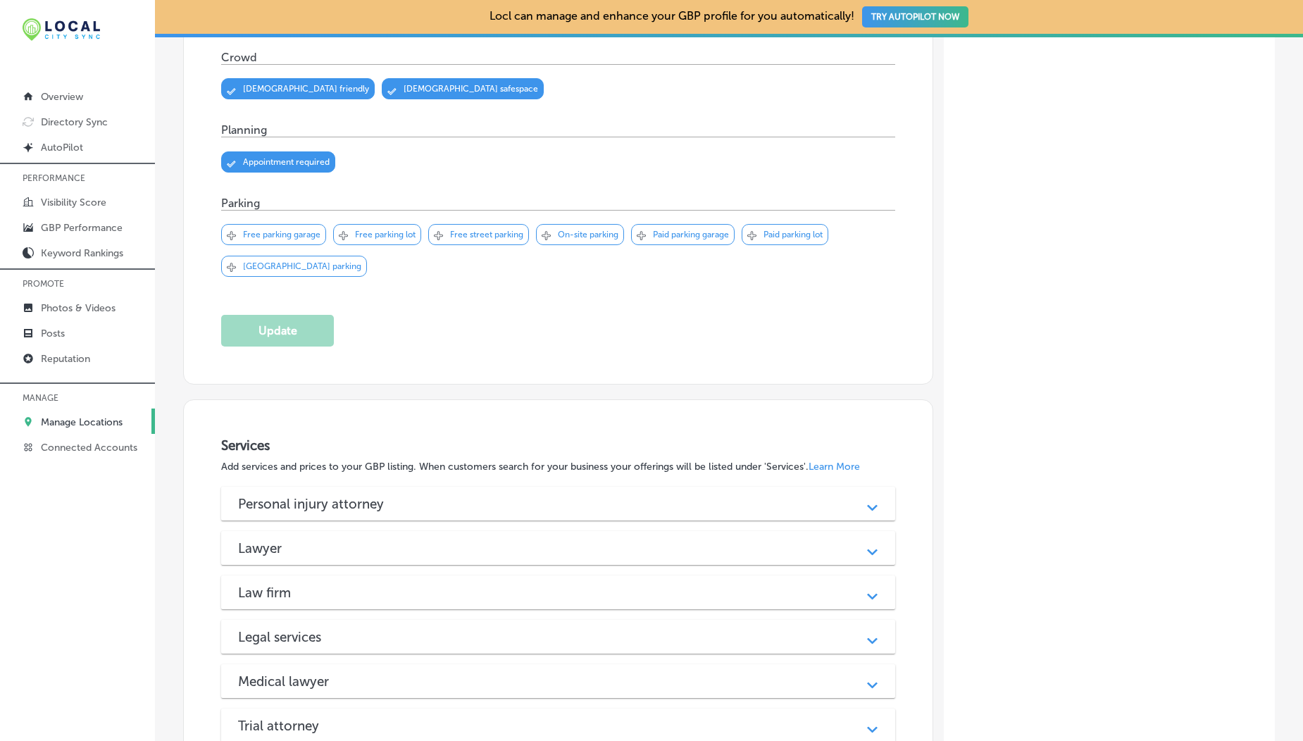
scroll to position [1052, 0]
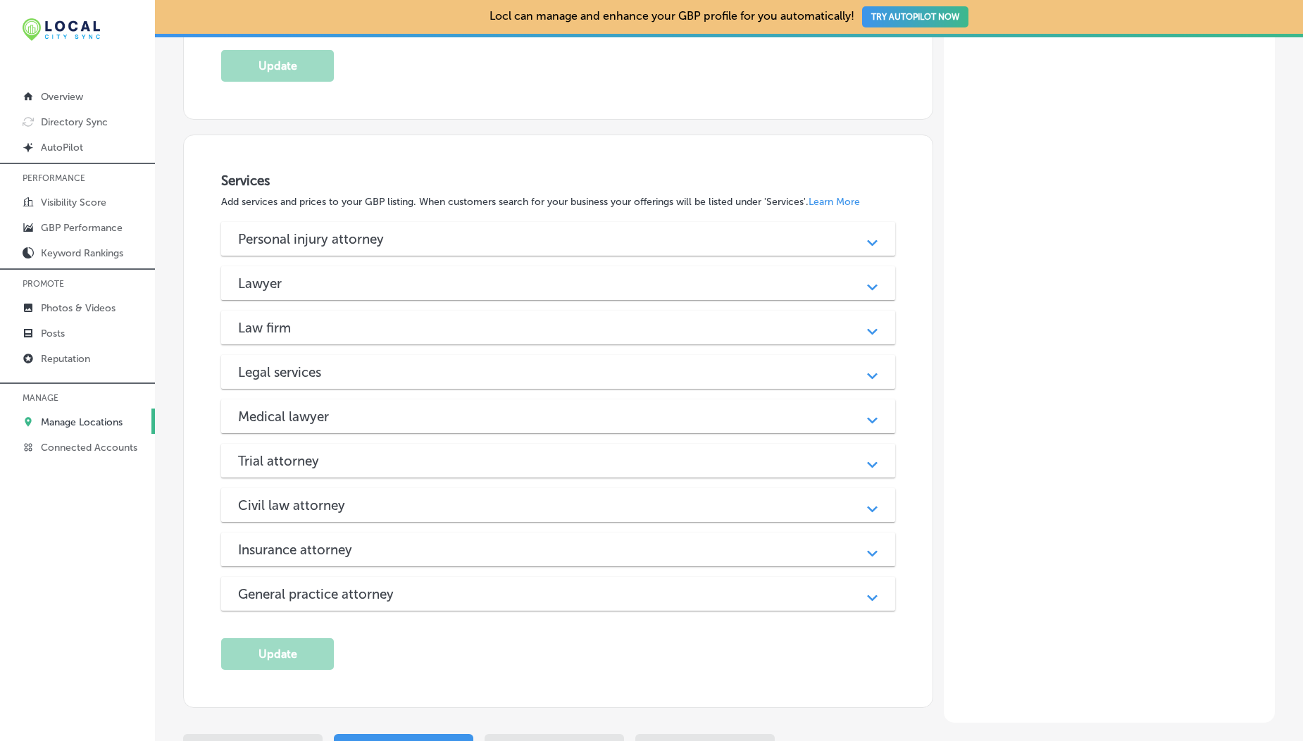
click at [449, 348] on div "Personal injury attorney Path Created with Sketch. Assault & battery injury lit…" at bounding box center [558, 416] width 674 height 389
click at [468, 333] on div "Law firm" at bounding box center [558, 328] width 640 height 16
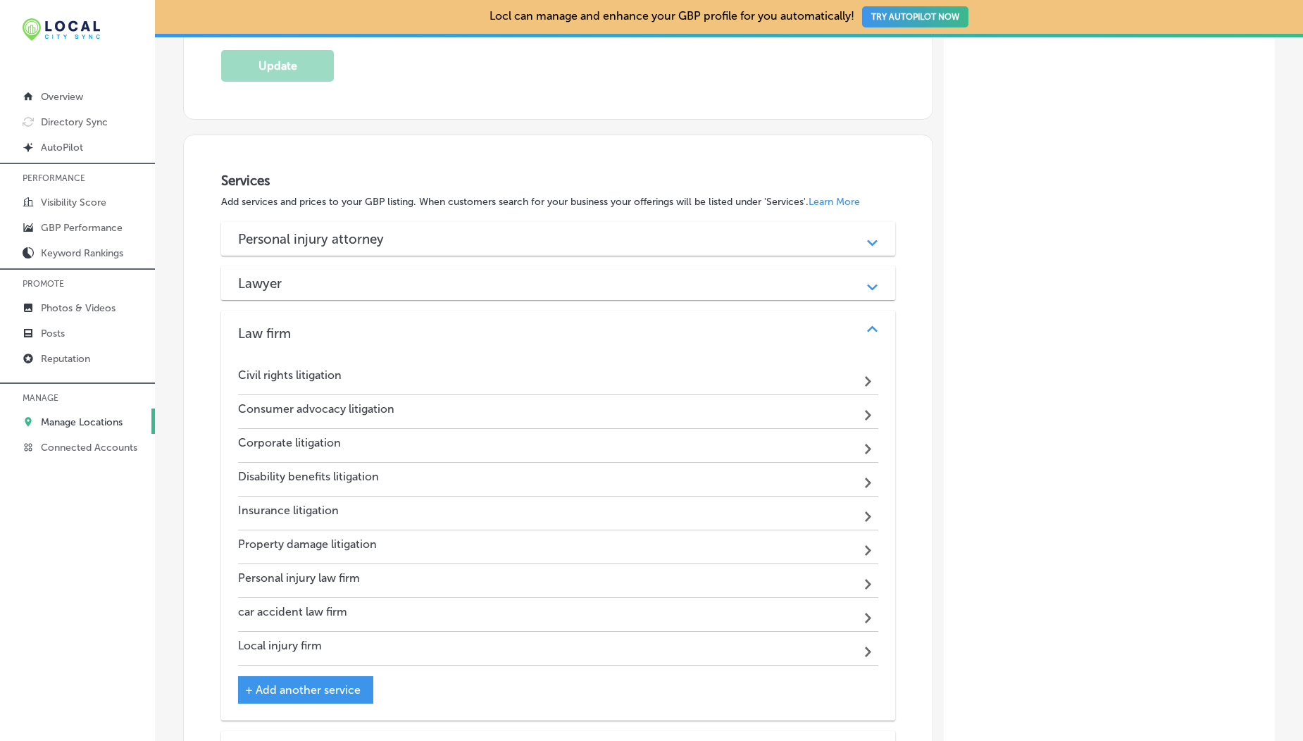
click at [494, 275] on div "Lawyer" at bounding box center [558, 283] width 640 height 16
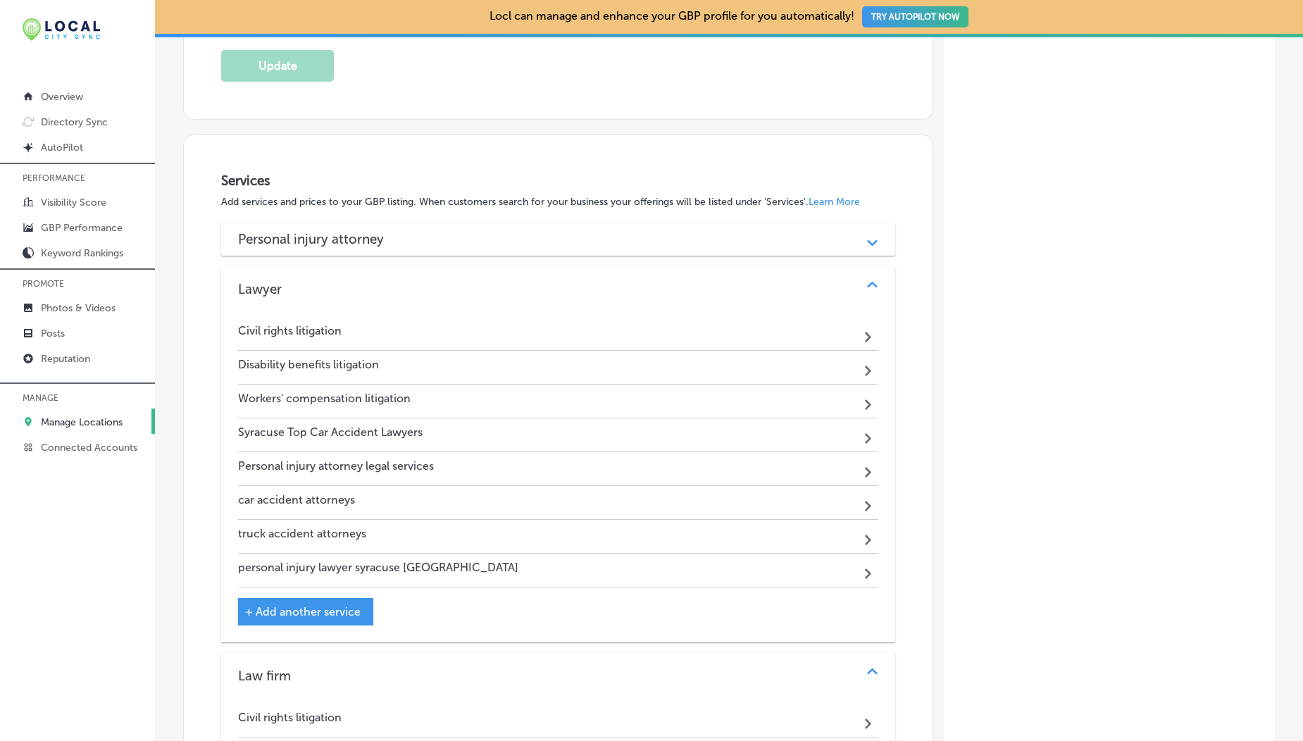
click at [479, 446] on div "Syracuse Top Car Accident Lawyers Path Created with Sketch." at bounding box center [558, 435] width 640 height 34
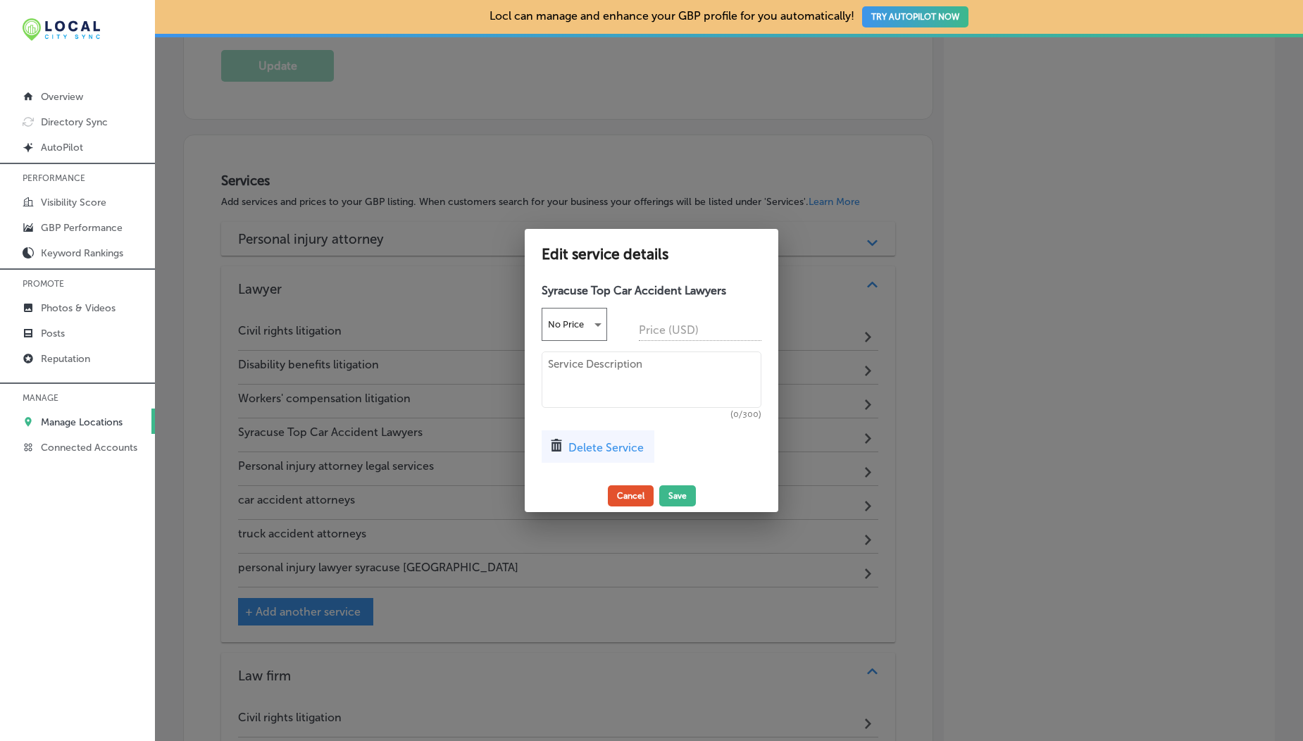
click at [637, 501] on button "Cancel" at bounding box center [631, 495] width 46 height 21
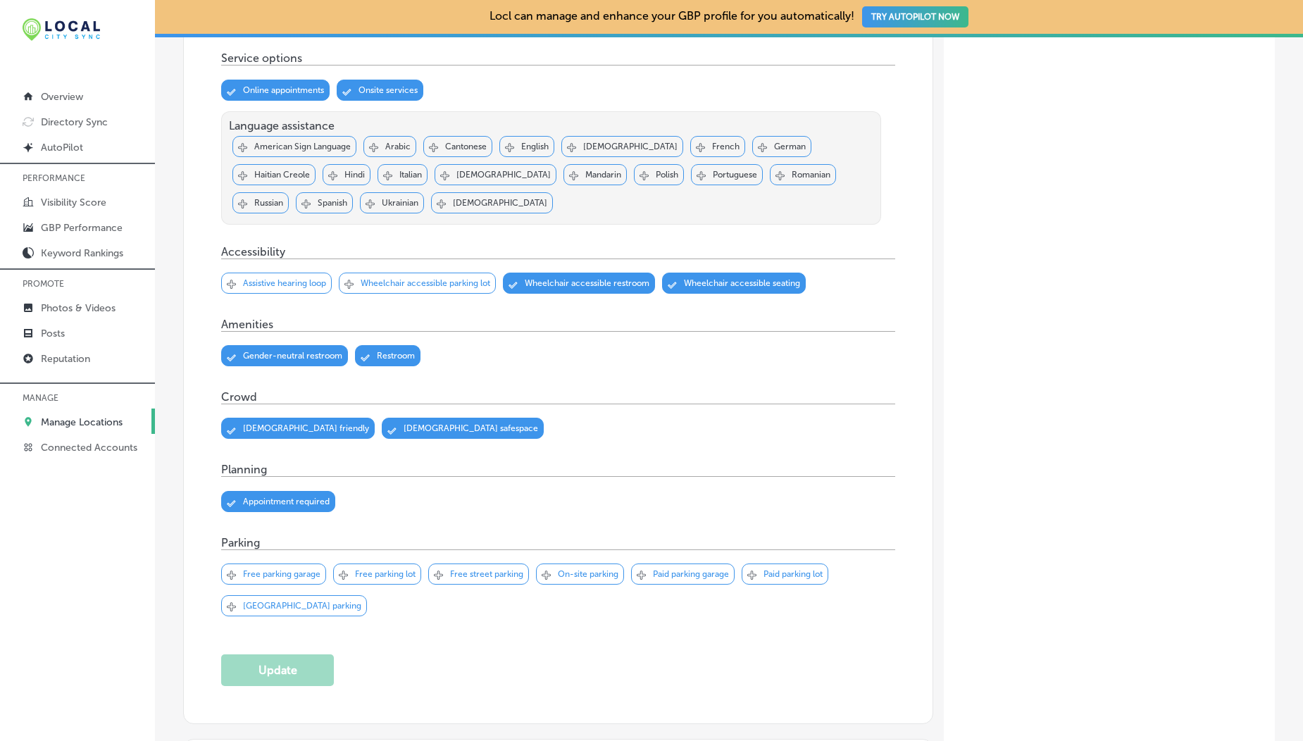
scroll to position [0, 0]
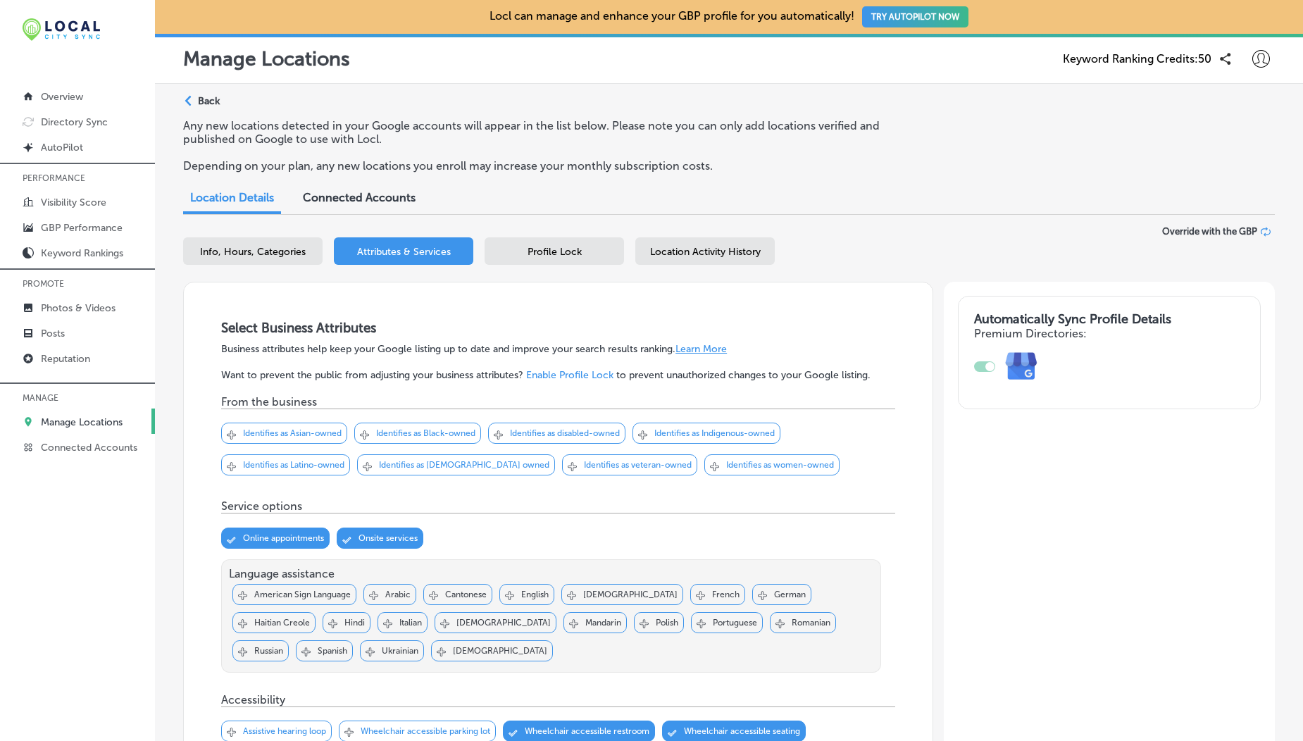
click at [1252, 60] on icon at bounding box center [1261, 59] width 18 height 18
click at [1234, 99] on li "My Account" at bounding box center [1235, 110] width 97 height 32
select select "US"
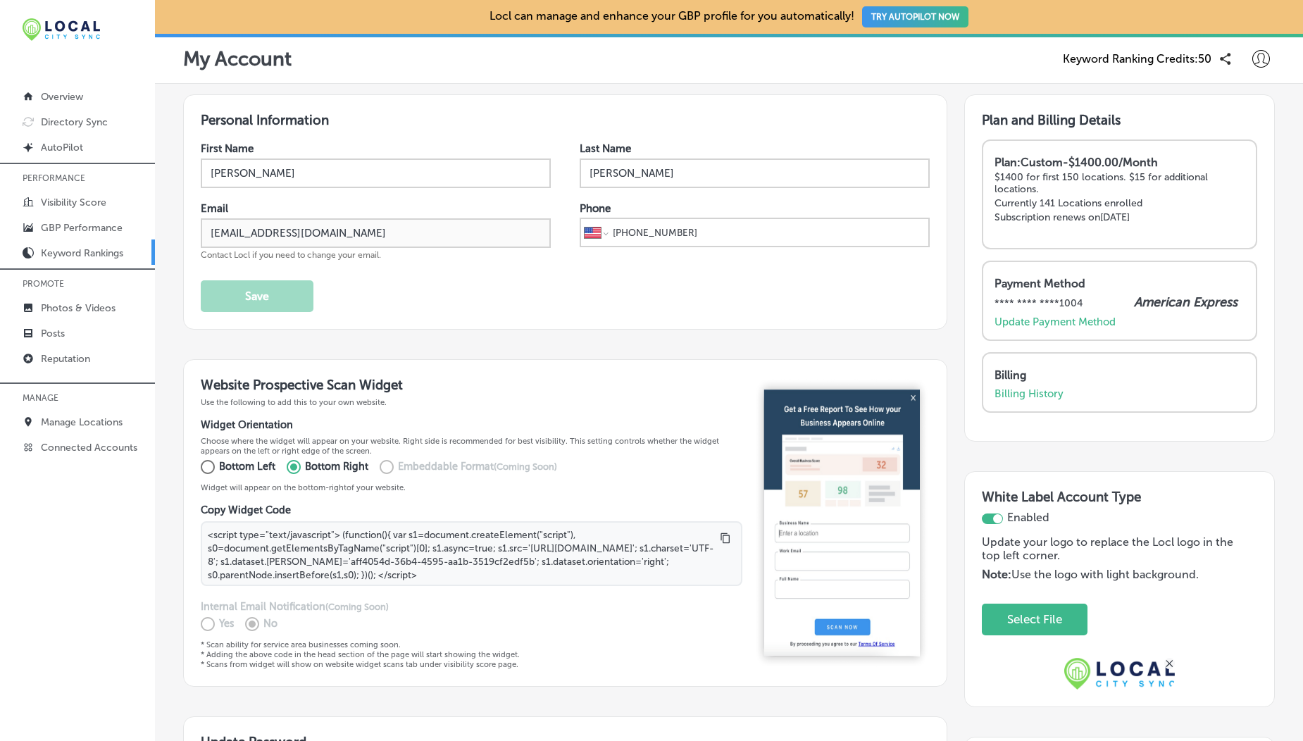
click at [98, 250] on p "Keyword Rankings" at bounding box center [82, 253] width 82 height 12
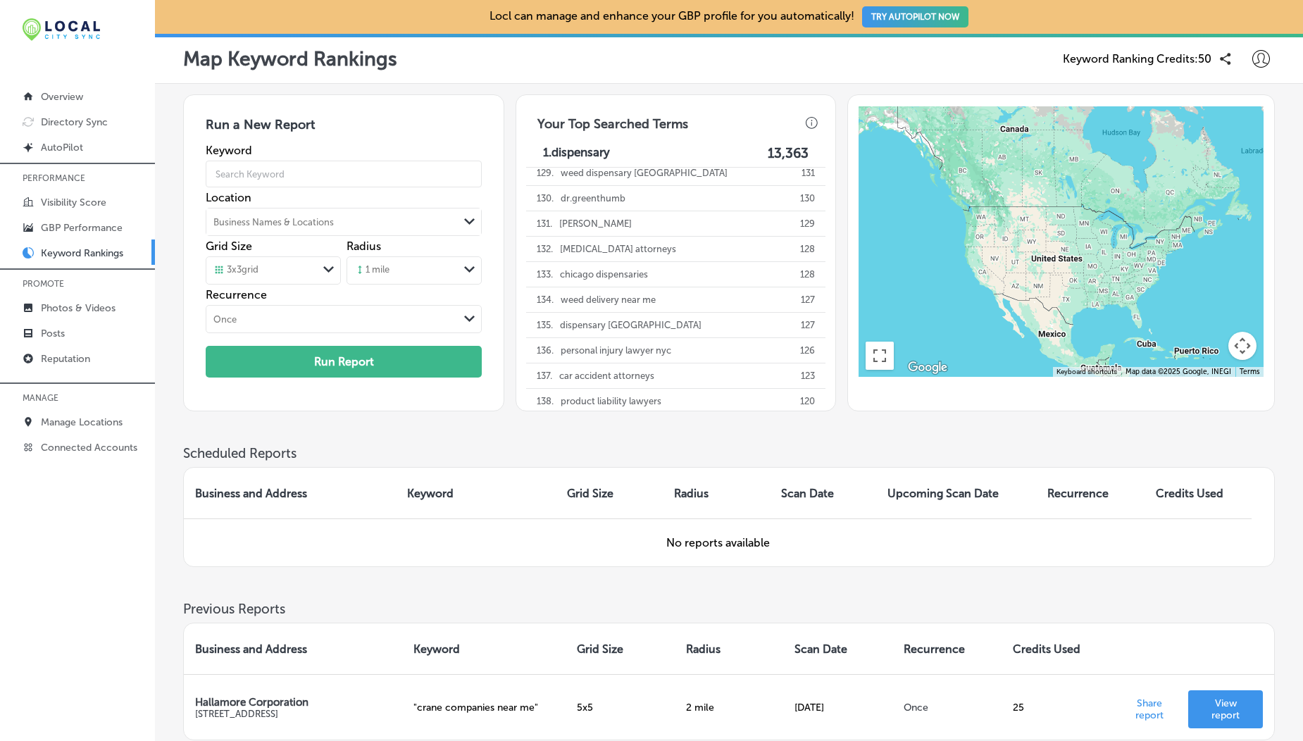
scroll to position [3348, 0]
click at [66, 96] on p "Overview" at bounding box center [62, 97] width 42 height 12
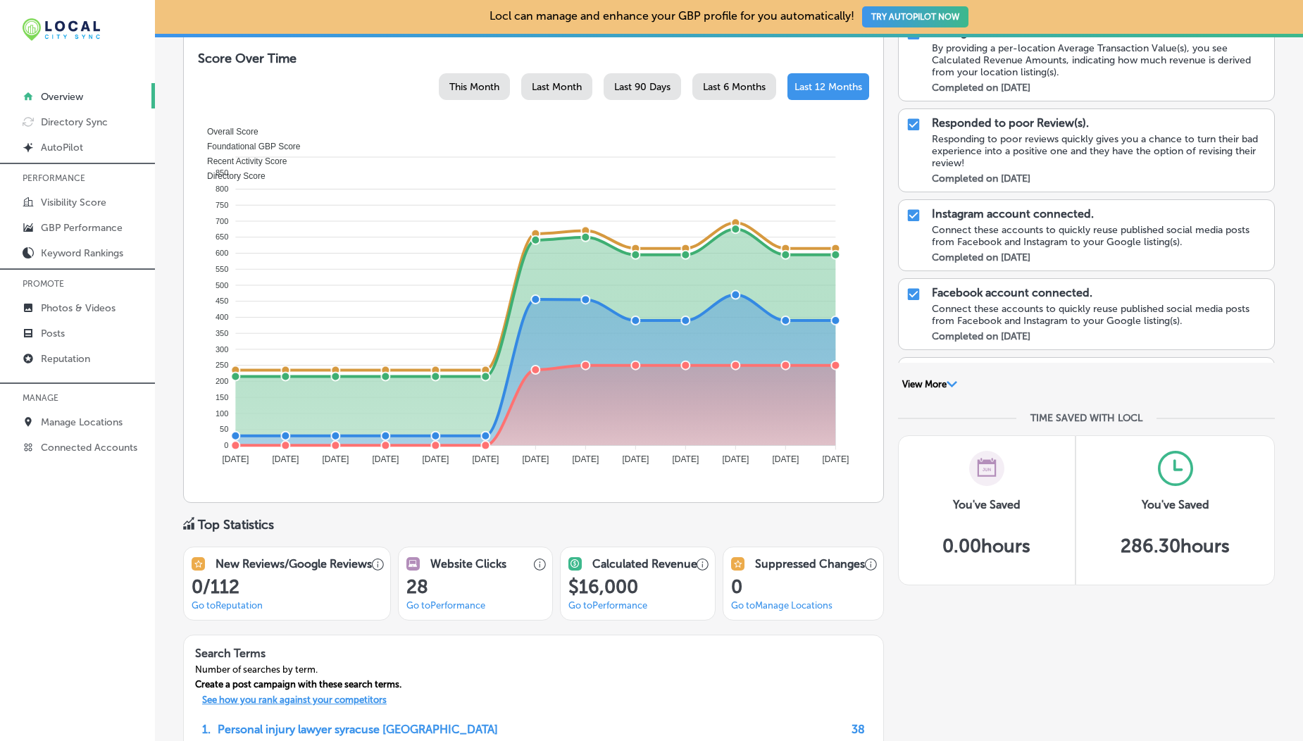
scroll to position [961, 0]
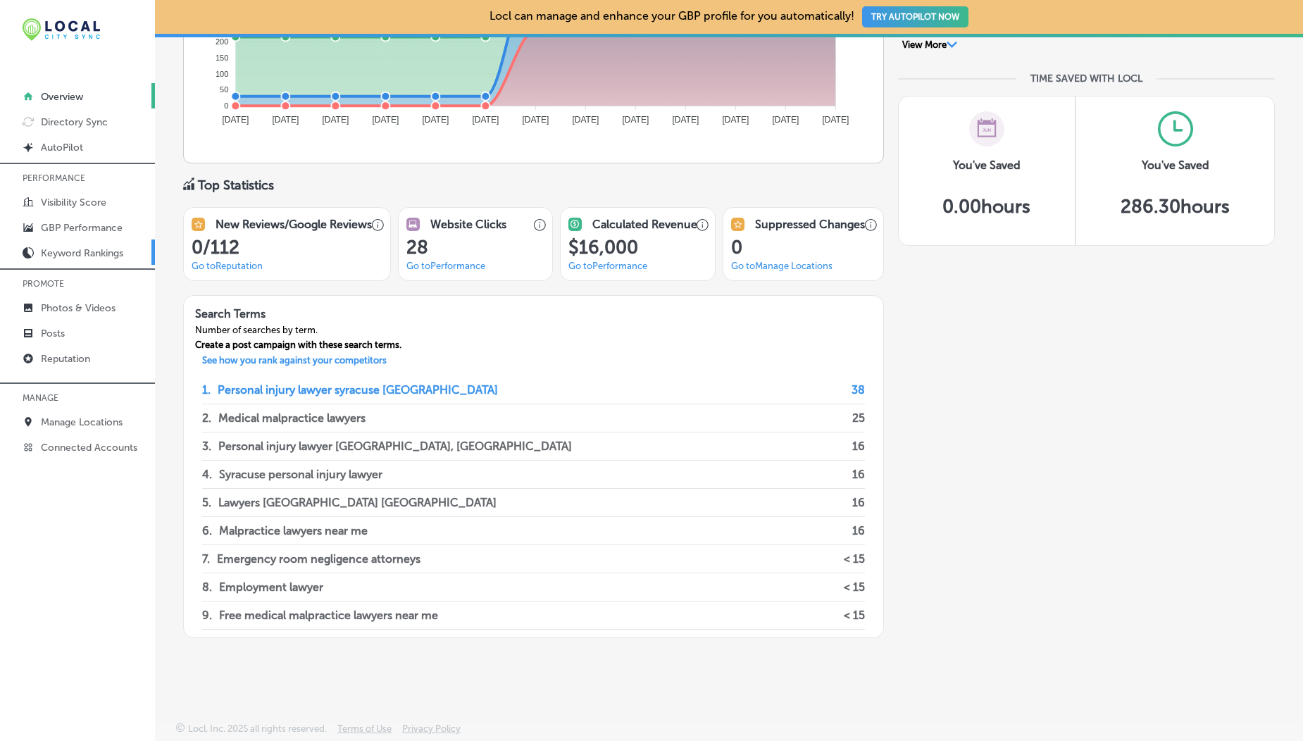
click at [85, 263] on link "Keyword Rankings" at bounding box center [77, 251] width 155 height 25
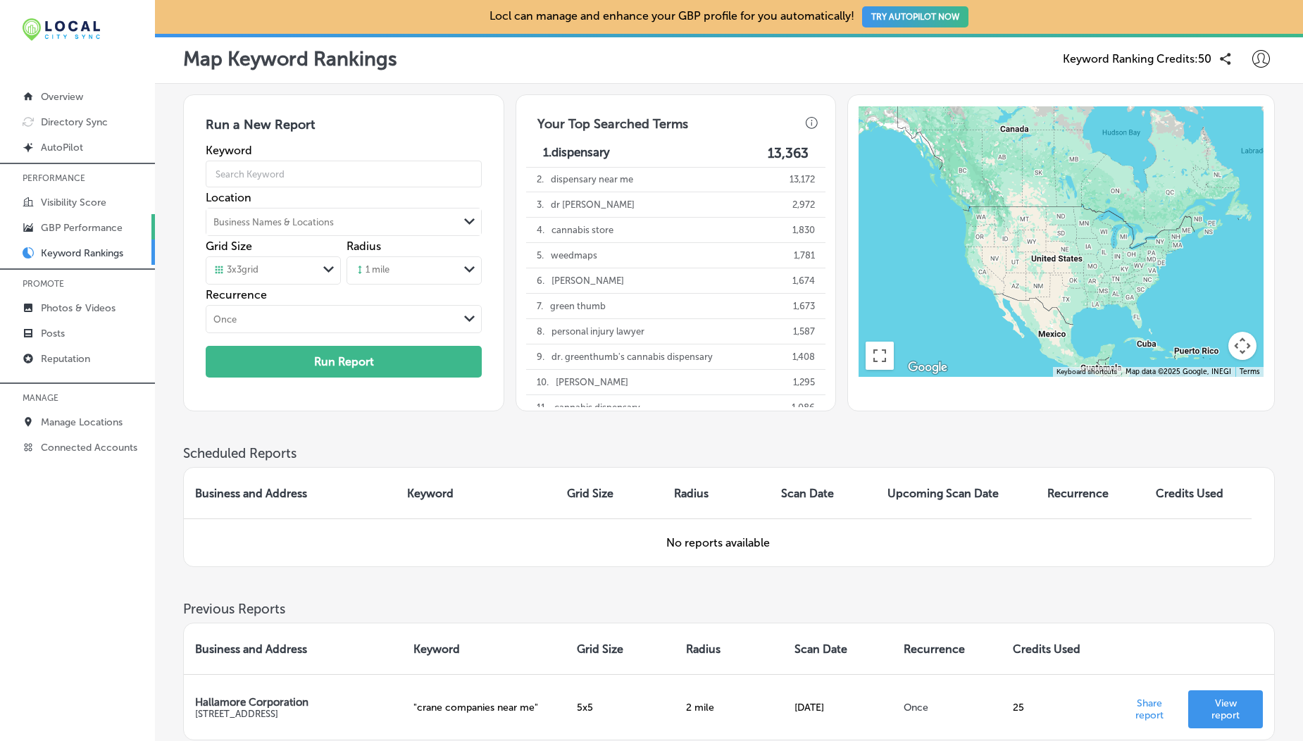
click at [67, 227] on p "GBP Performance" at bounding box center [82, 228] width 82 height 12
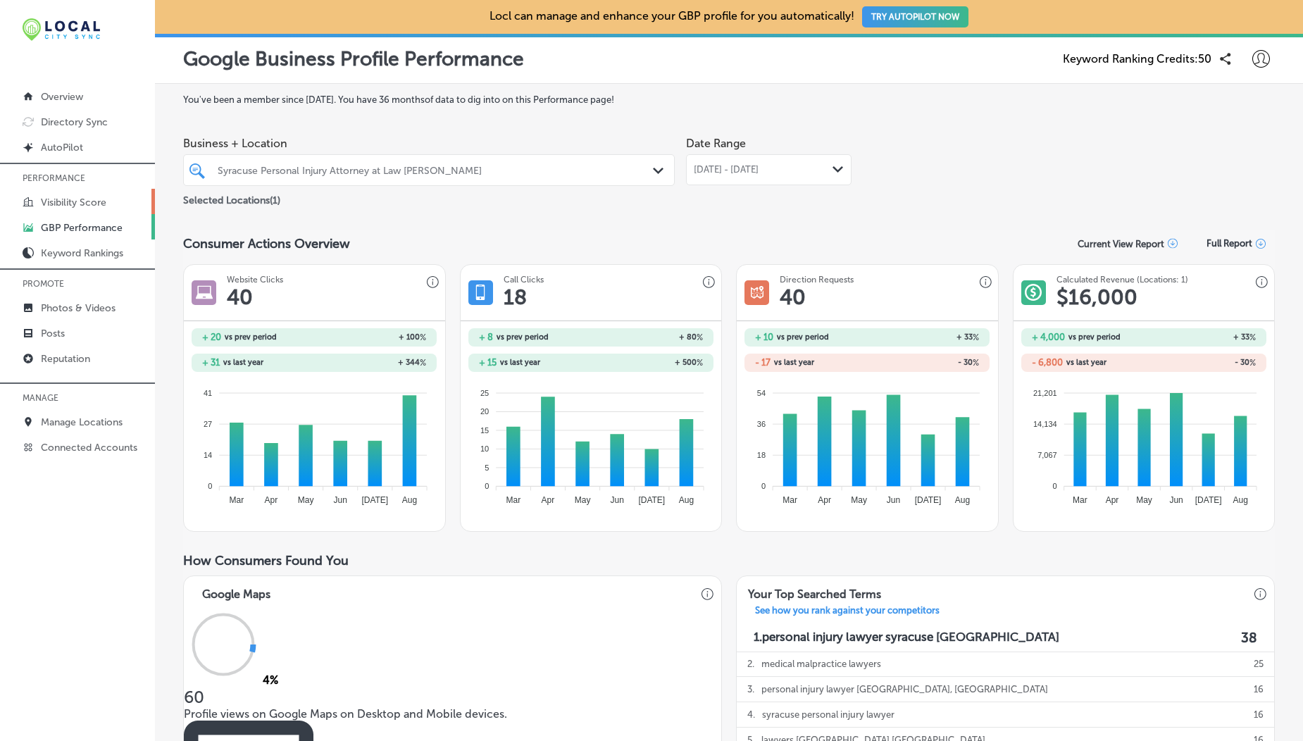
click at [70, 198] on p "Visibility Score" at bounding box center [73, 202] width 65 height 12
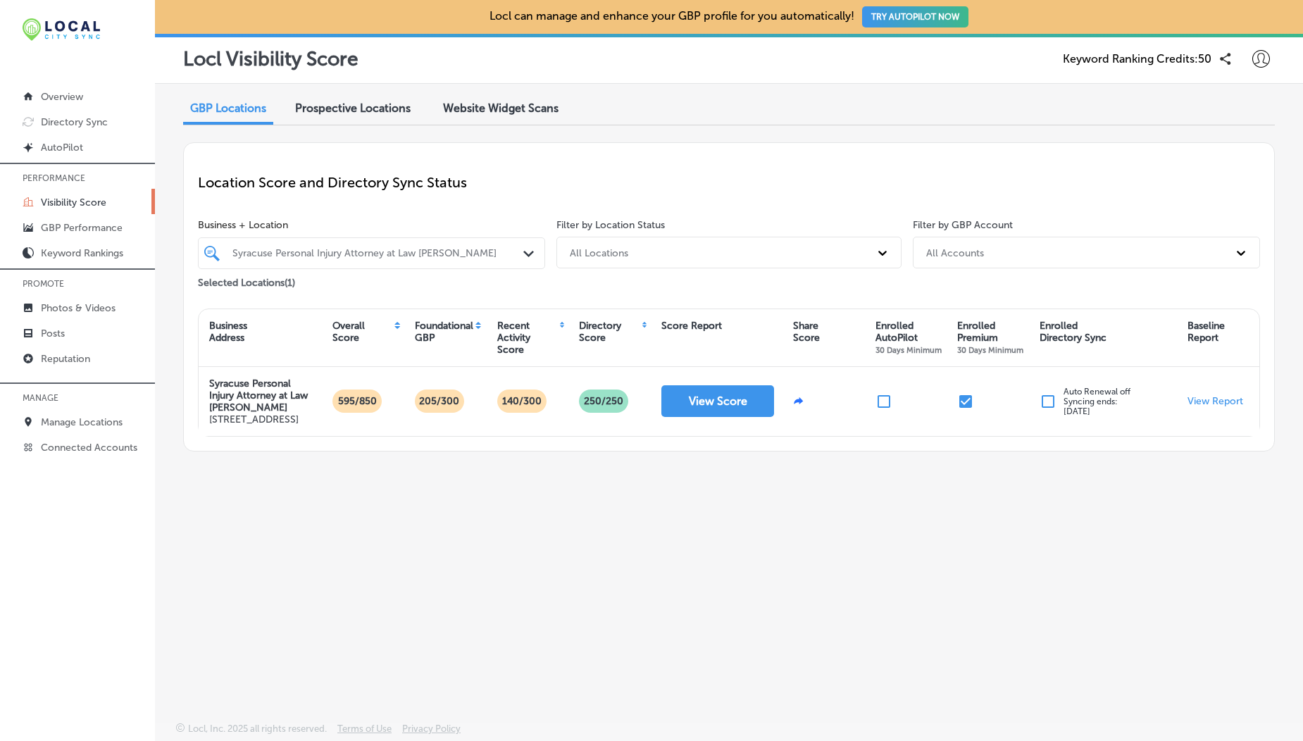
click at [494, 99] on div "Website Widget Scans" at bounding box center [500, 109] width 137 height 30
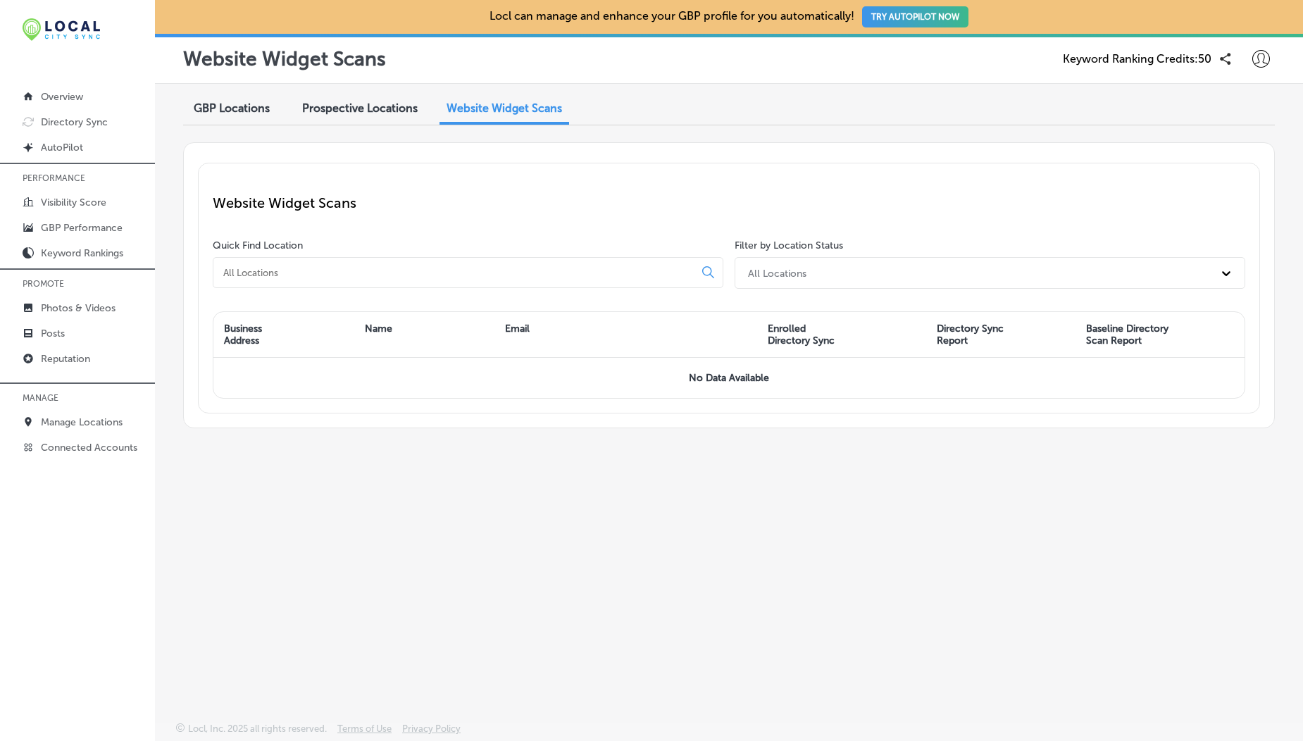
click at [382, 115] on div "Prospective Locations" at bounding box center [360, 109] width 137 height 30
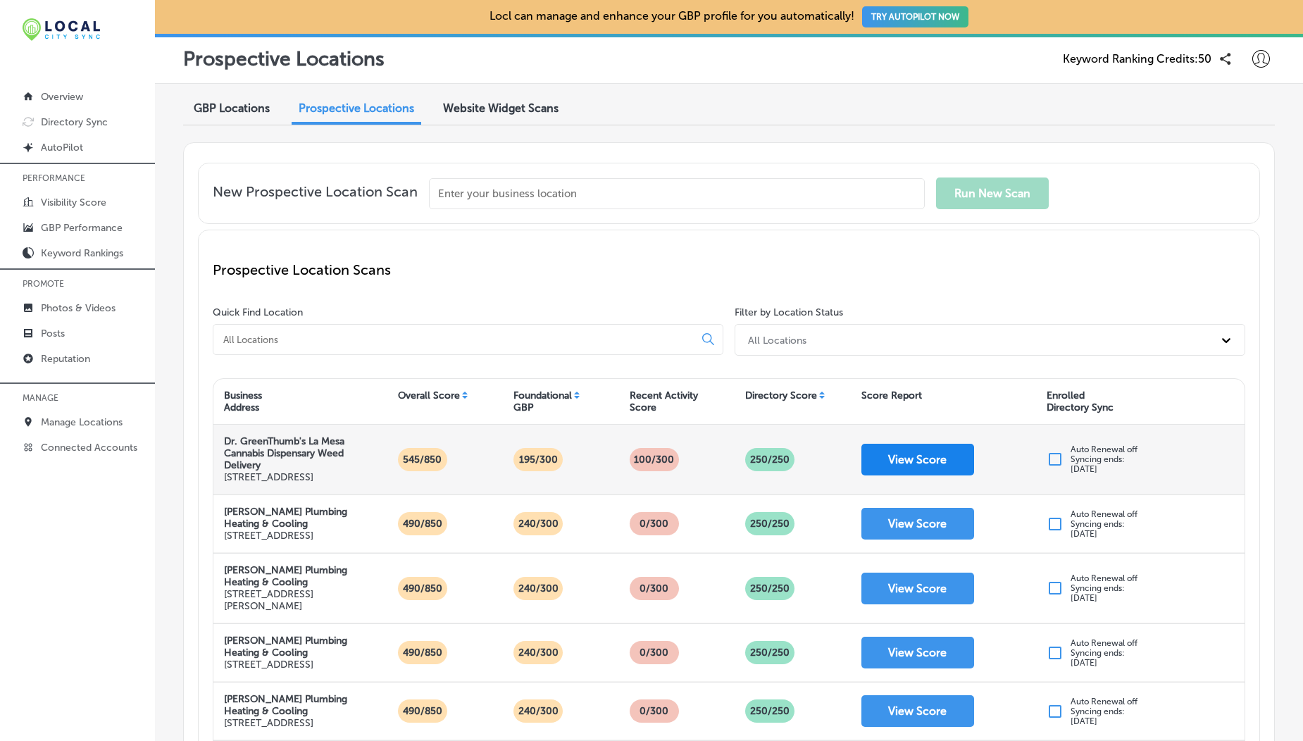
click at [901, 471] on button "View Score" at bounding box center [917, 460] width 113 height 32
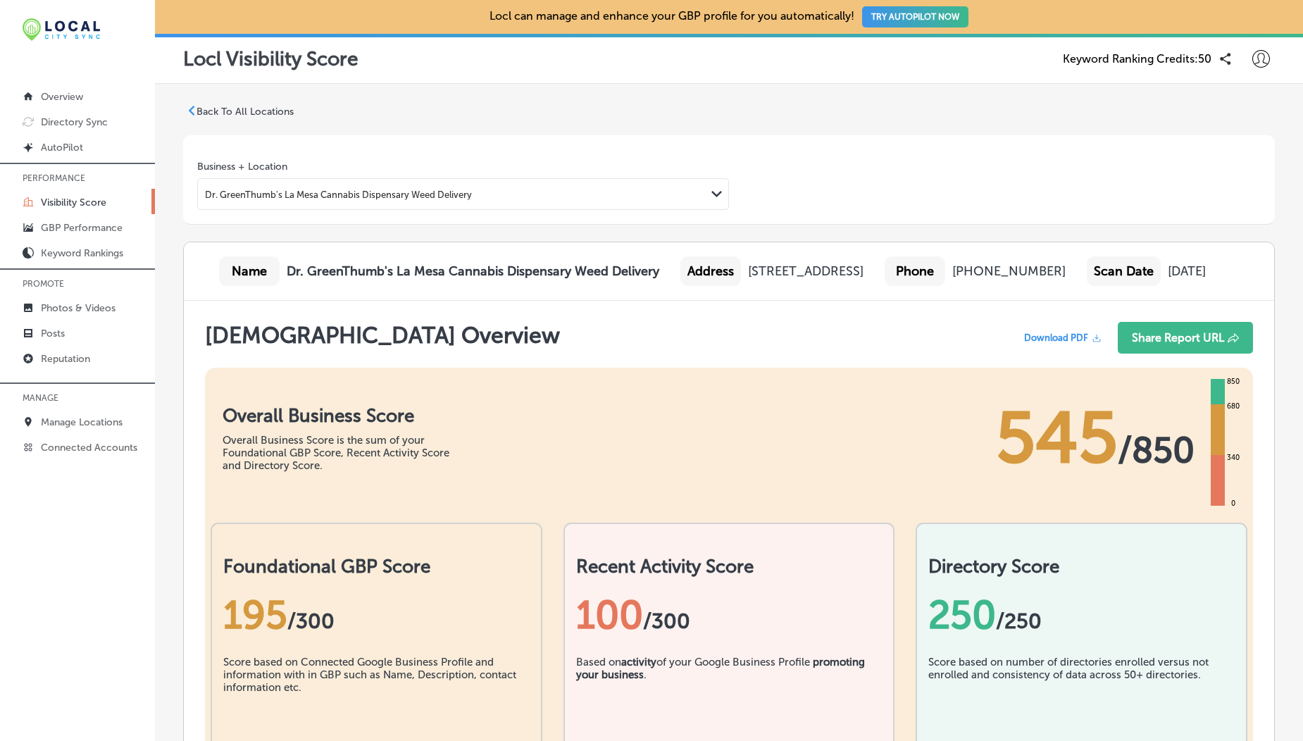
click at [1249, 45] on div at bounding box center [1260, 58] width 28 height 28
click at [1244, 102] on p "My Account" at bounding box center [1240, 109] width 63 height 17
select select "US"
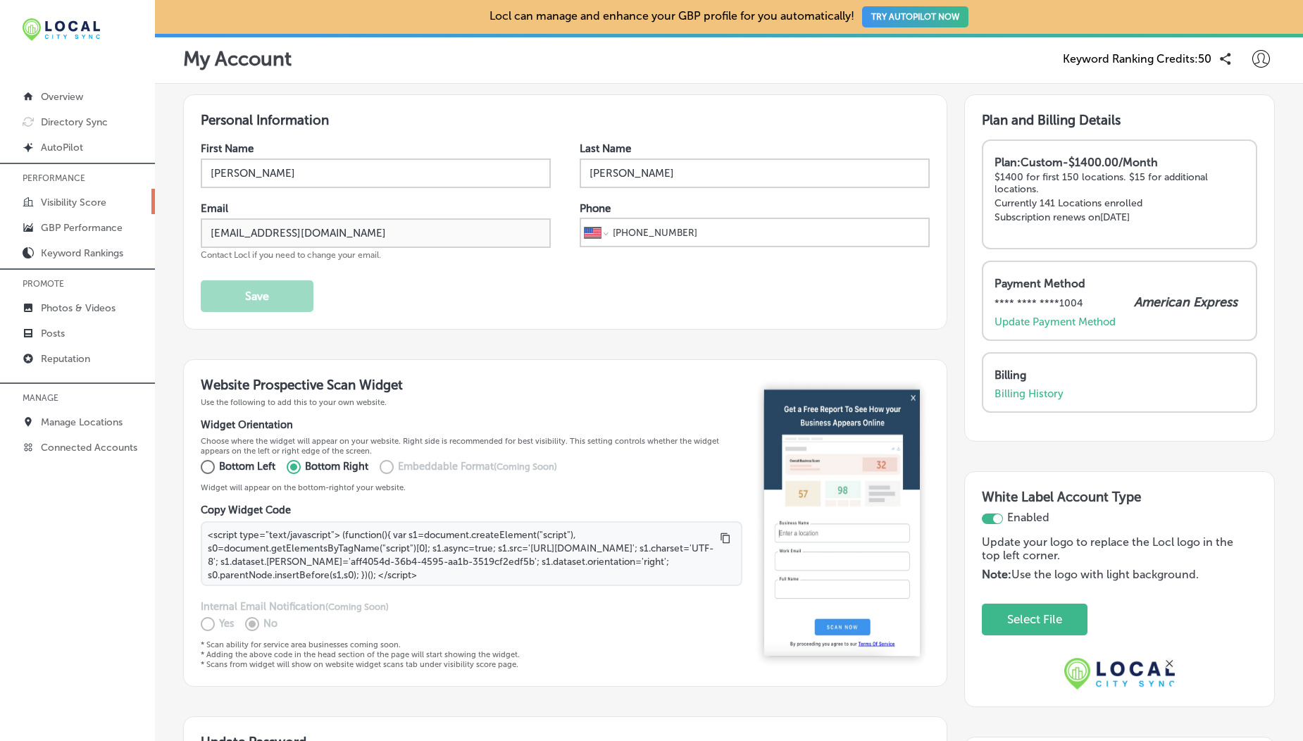
click at [84, 194] on link "Visibility Score" at bounding box center [77, 201] width 155 height 25
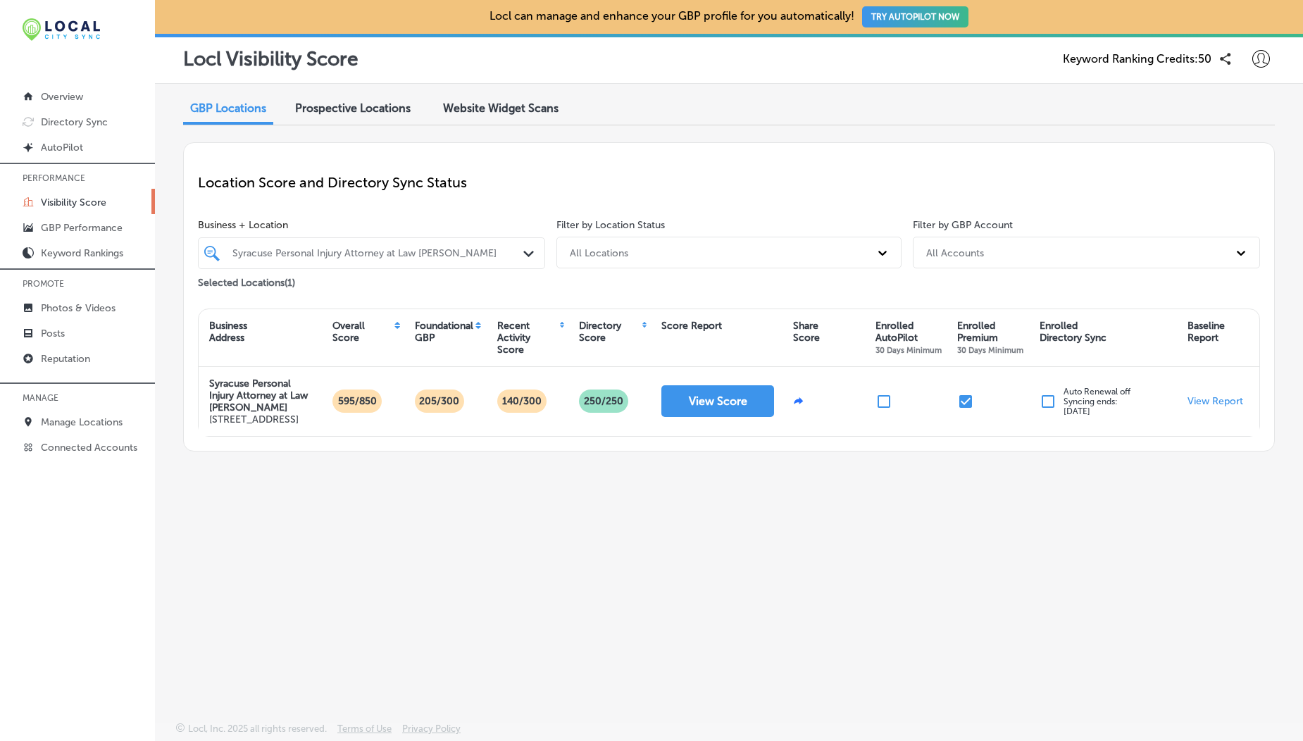
click at [301, 262] on div at bounding box center [357, 253] width 253 height 18
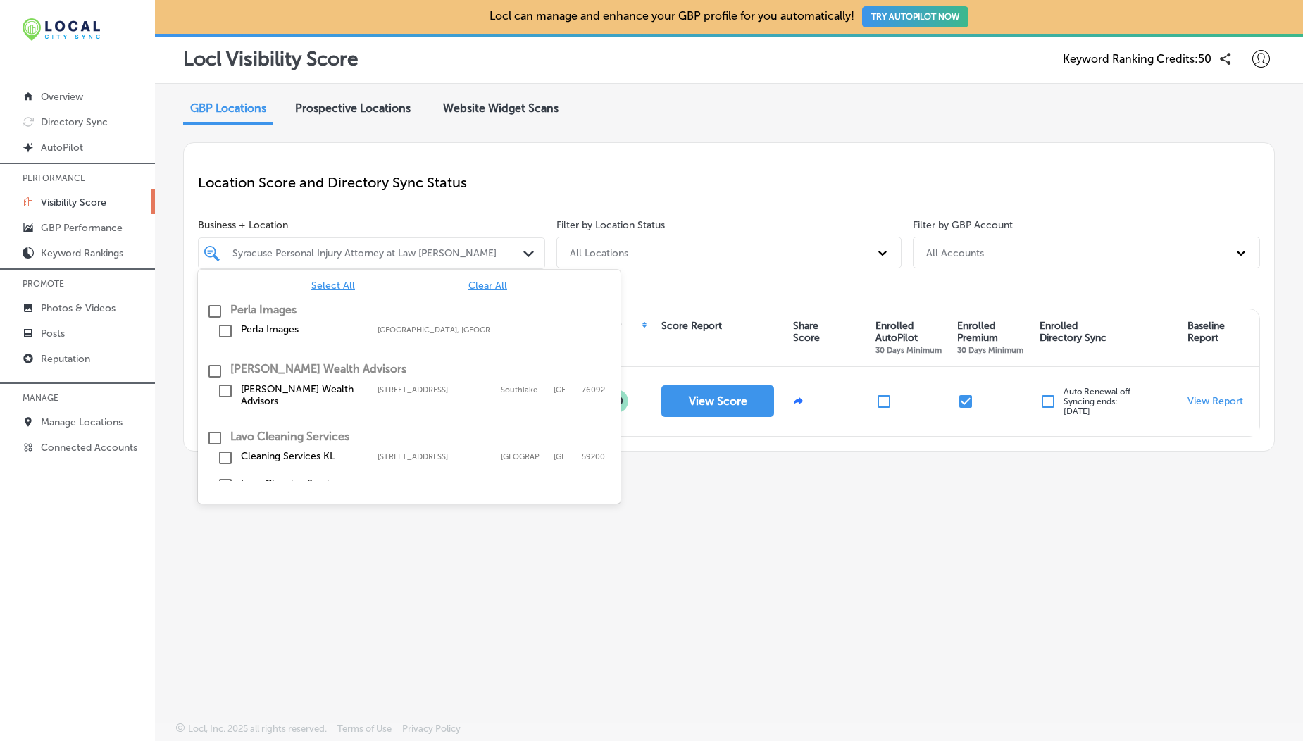
click at [339, 287] on span "Select All" at bounding box center [333, 286] width 44 height 12
click at [396, 208] on div "Location Score and Directory Sync Status Business + Location option focused, 1 …" at bounding box center [728, 296] width 1091 height 309
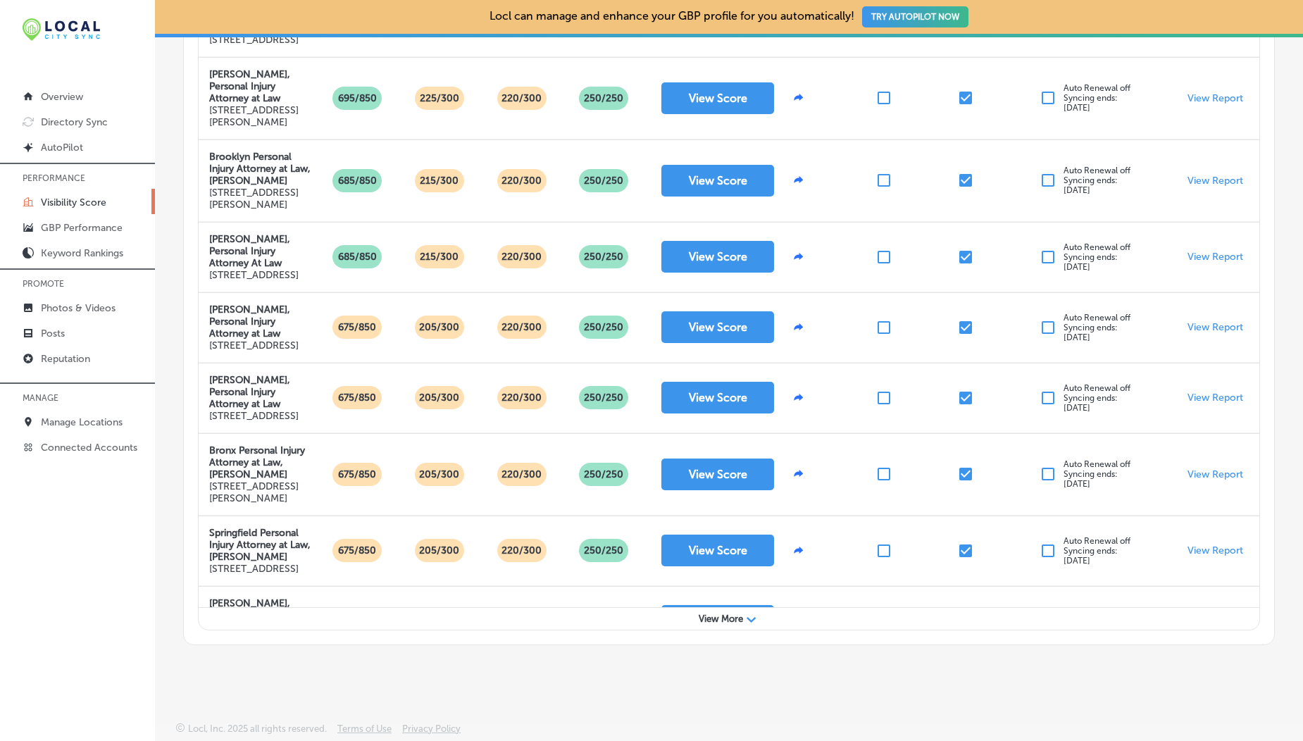
scroll to position [1053, 0]
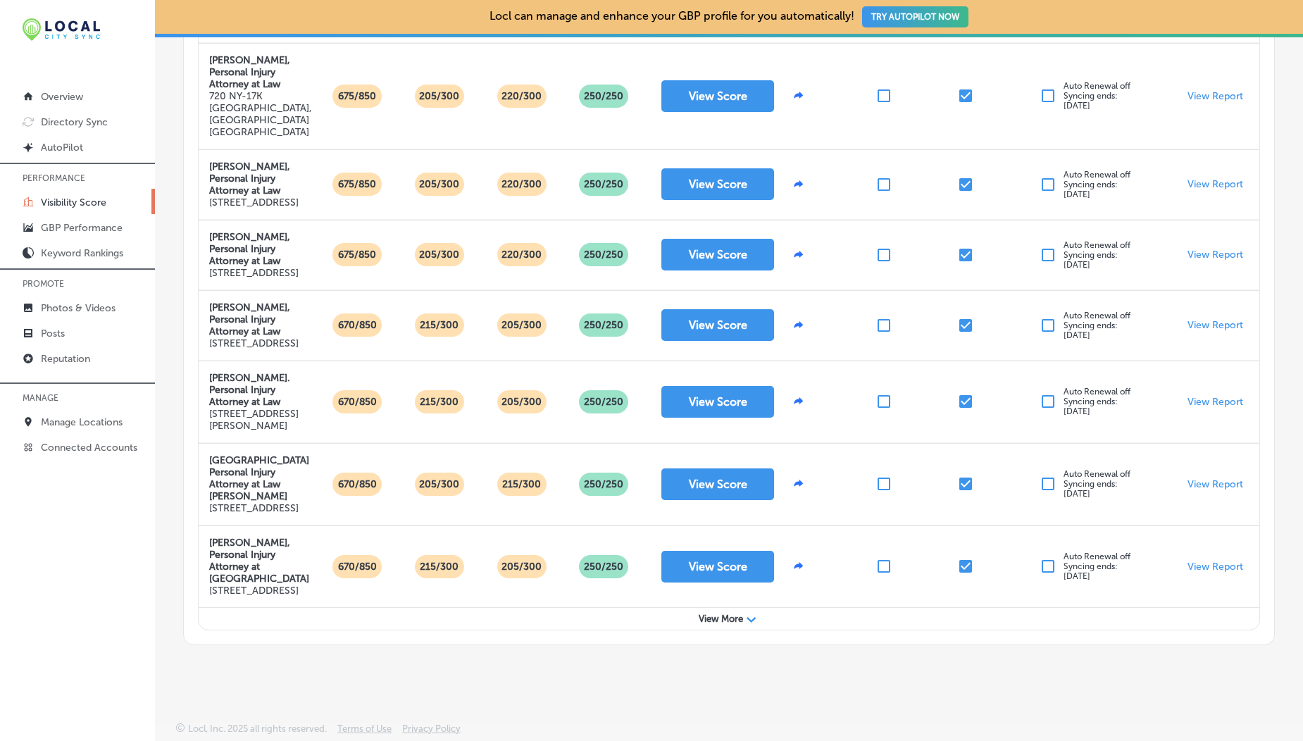
click at [720, 617] on span "View More" at bounding box center [721, 618] width 44 height 11
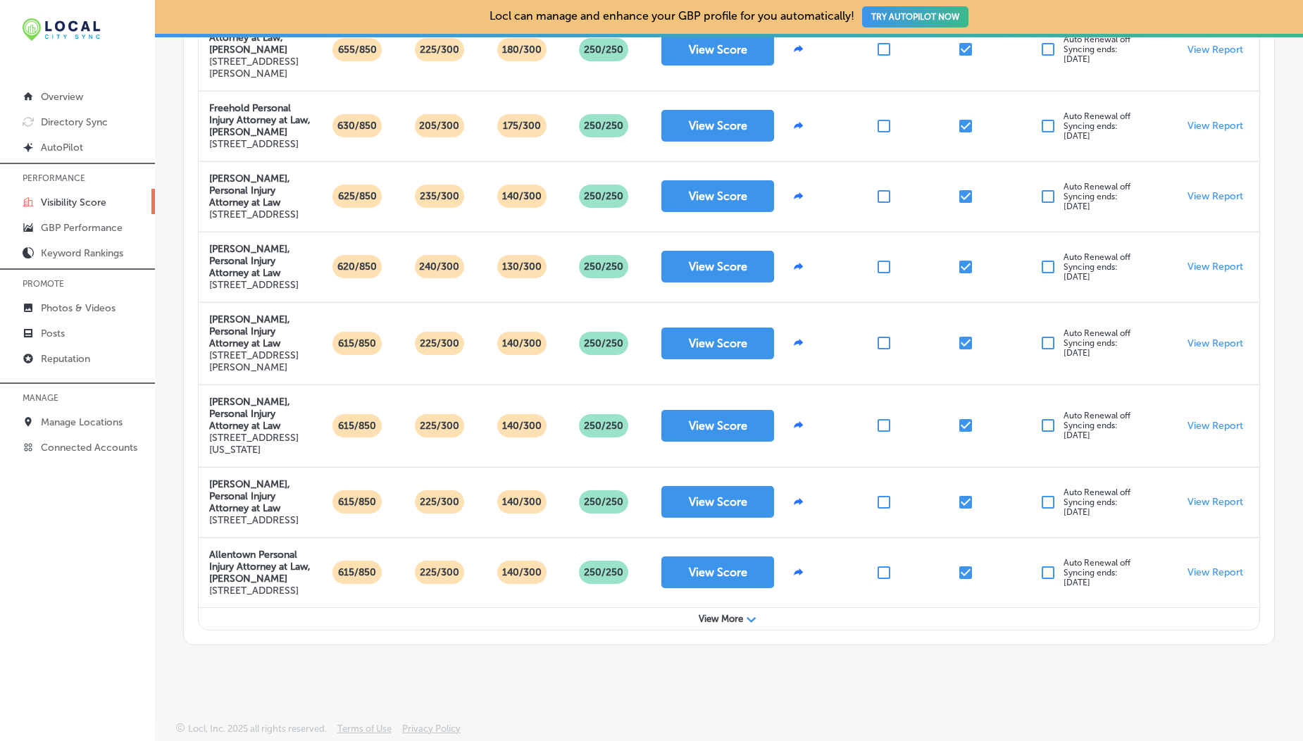
scroll to position [2869, 0]
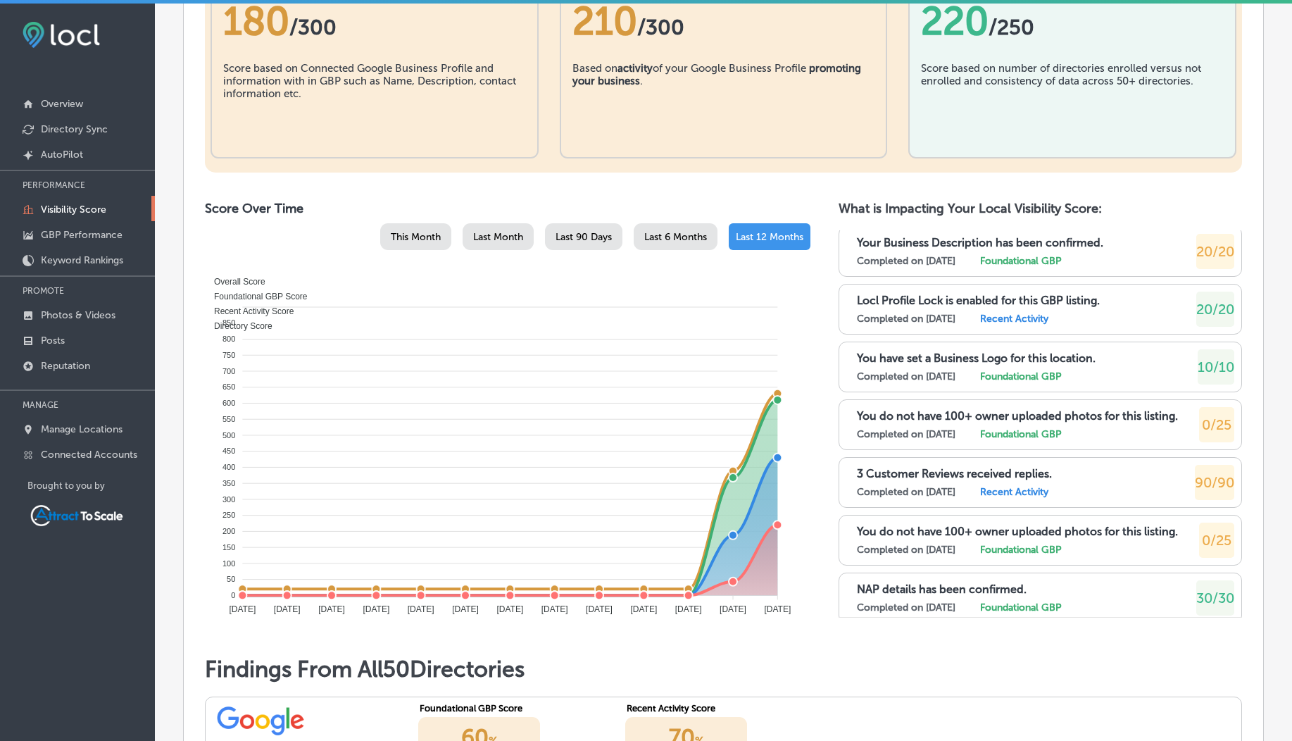
scroll to position [1274, 0]
